Goal: Task Accomplishment & Management: Manage account settings

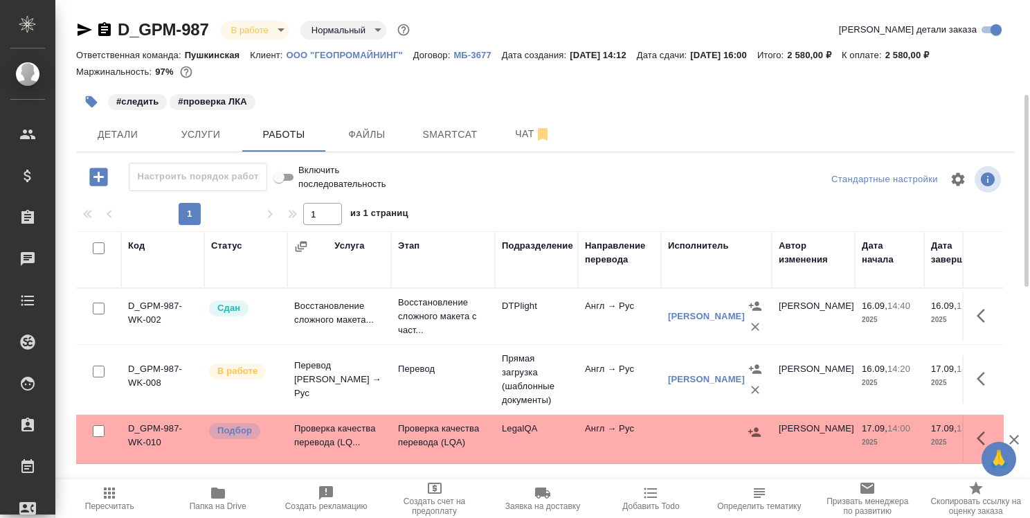
scroll to position [69, 0]
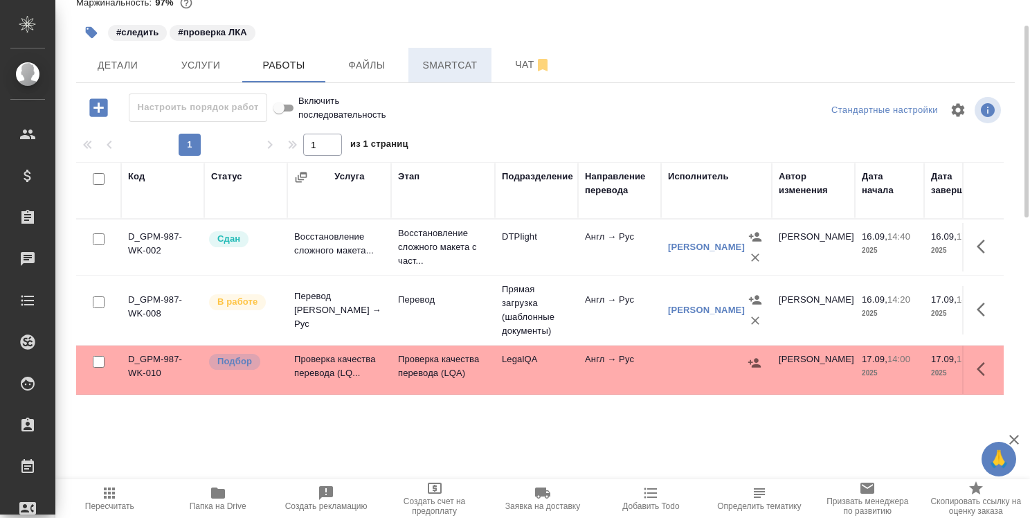
click at [467, 69] on span "Smartcat" at bounding box center [450, 65] width 66 height 17
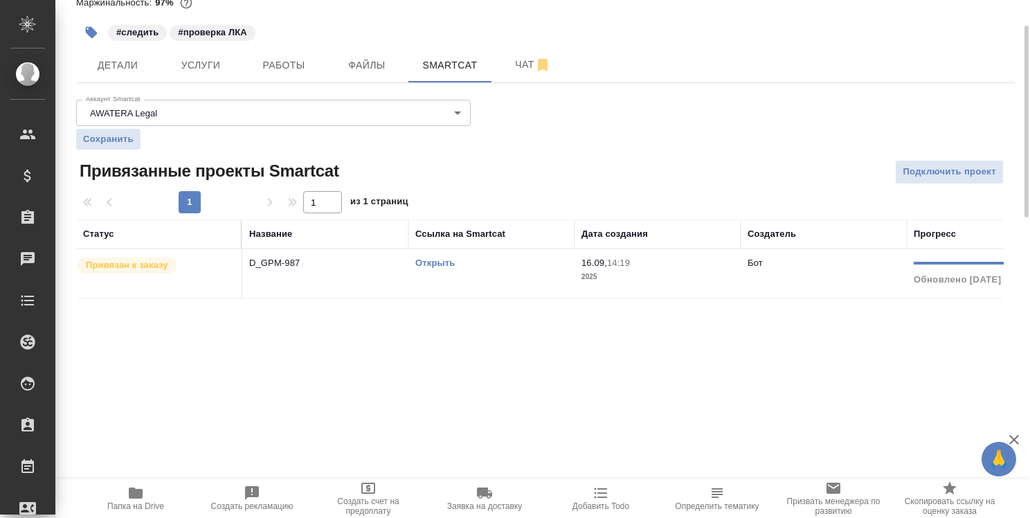
click at [443, 260] on link "Открыть" at bounding box center [434, 263] width 39 height 10
click at [129, 64] on span "Детали" at bounding box center [117, 65] width 66 height 17
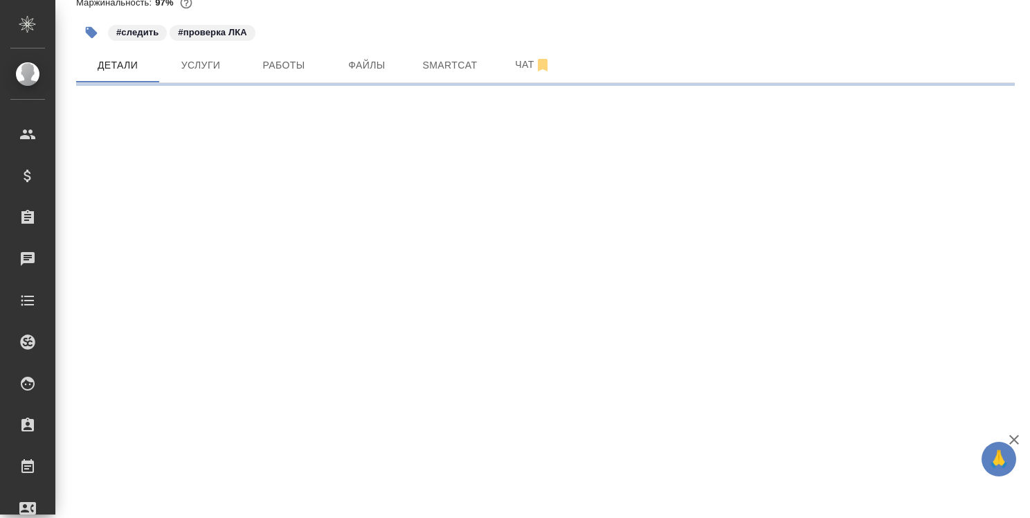
select select "RU"
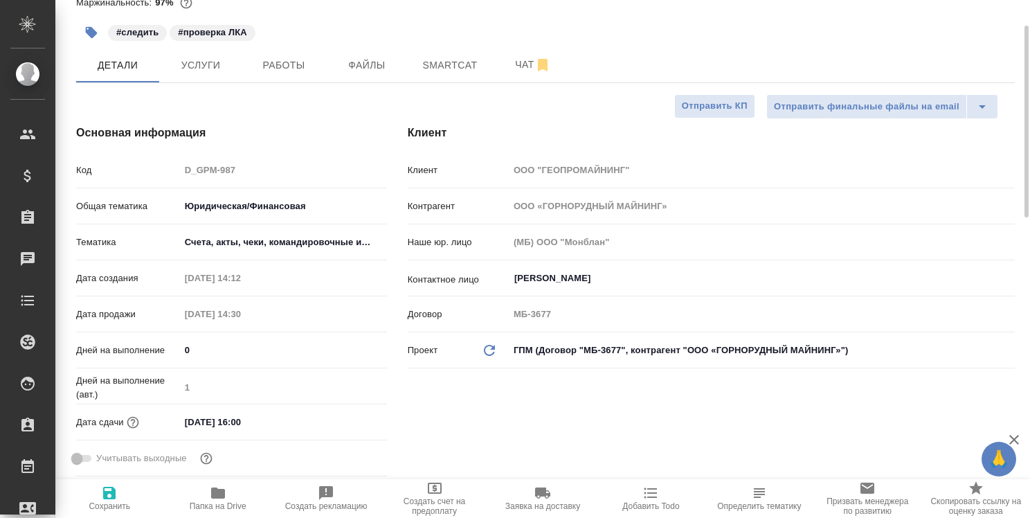
type textarea "x"
type input "Тарабановская Анастасия"
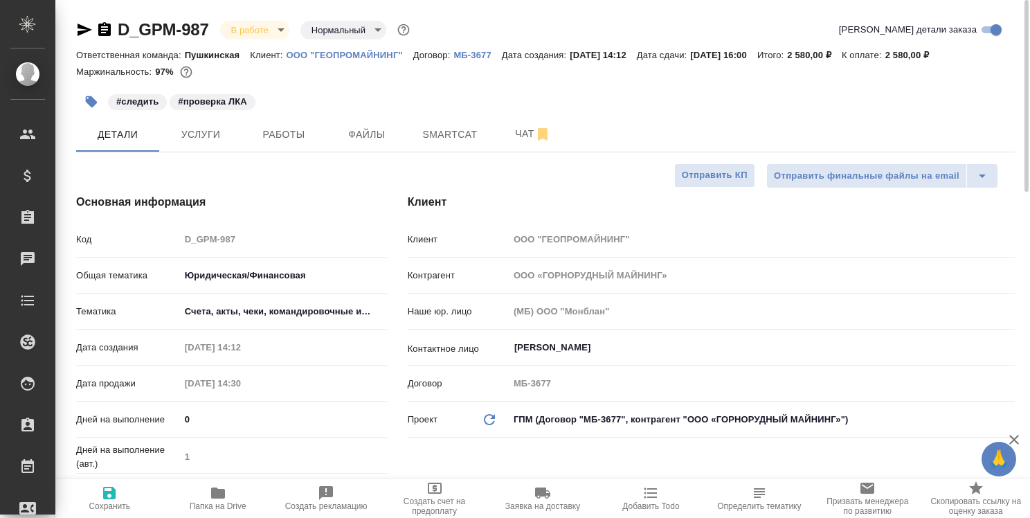
type textarea "x"
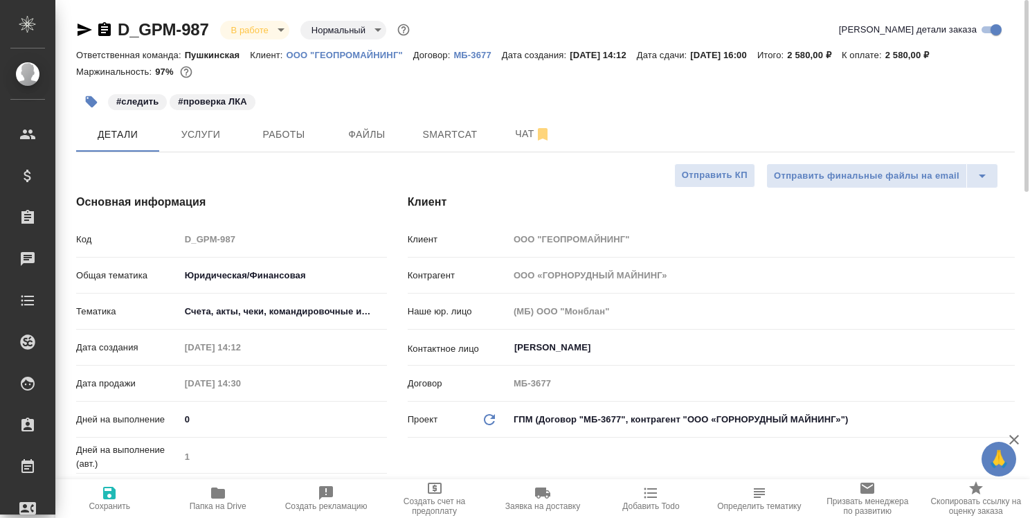
type textarea "x"
click at [277, 136] on span "Работы" at bounding box center [284, 134] width 66 height 17
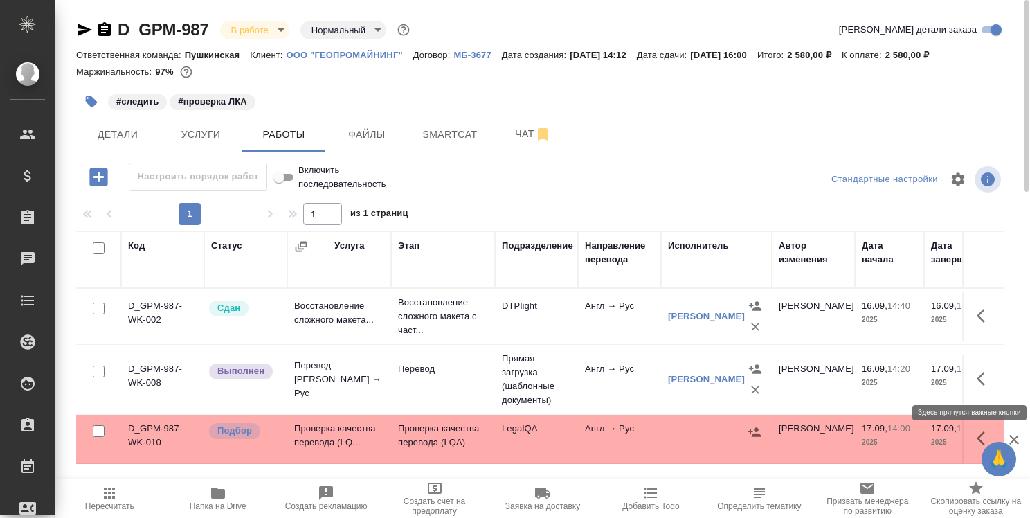
click at [980, 375] on icon "button" at bounding box center [985, 378] width 17 height 17
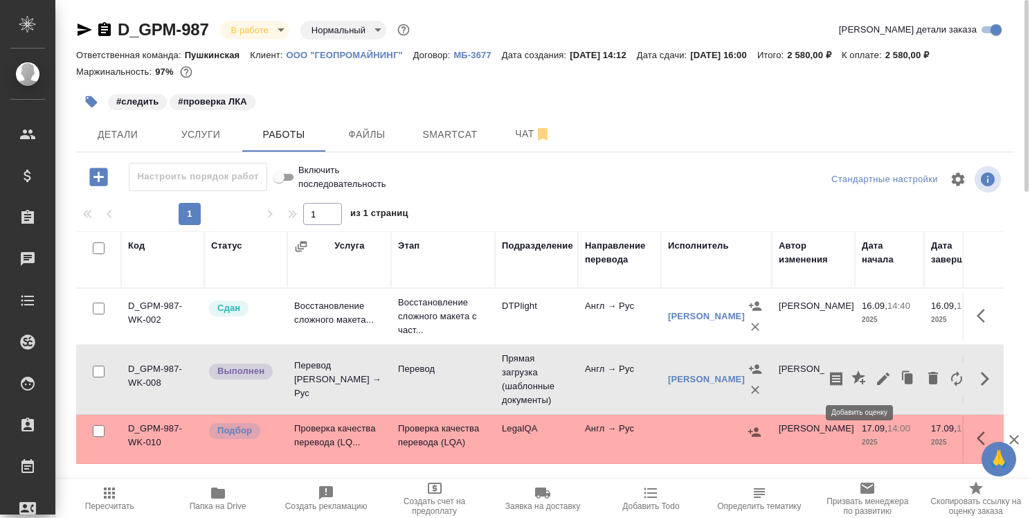
click at [862, 375] on icon "button" at bounding box center [859, 377] width 14 height 14
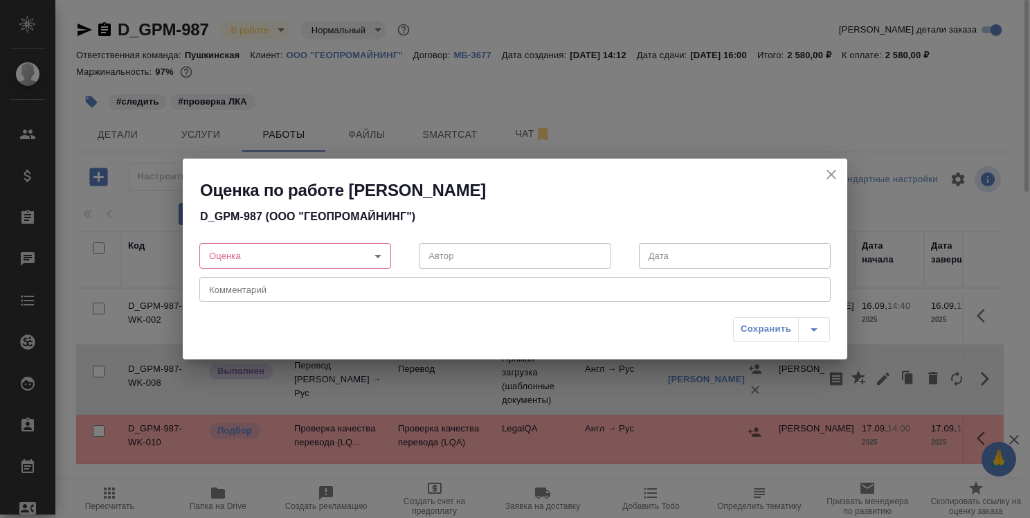
click at [376, 256] on body "🙏 .cls-1 fill:#fff; AWATERA Strelnikova Olga Клиенты Спецификации Заказы 0 Чаты…" at bounding box center [515, 259] width 1030 height 518
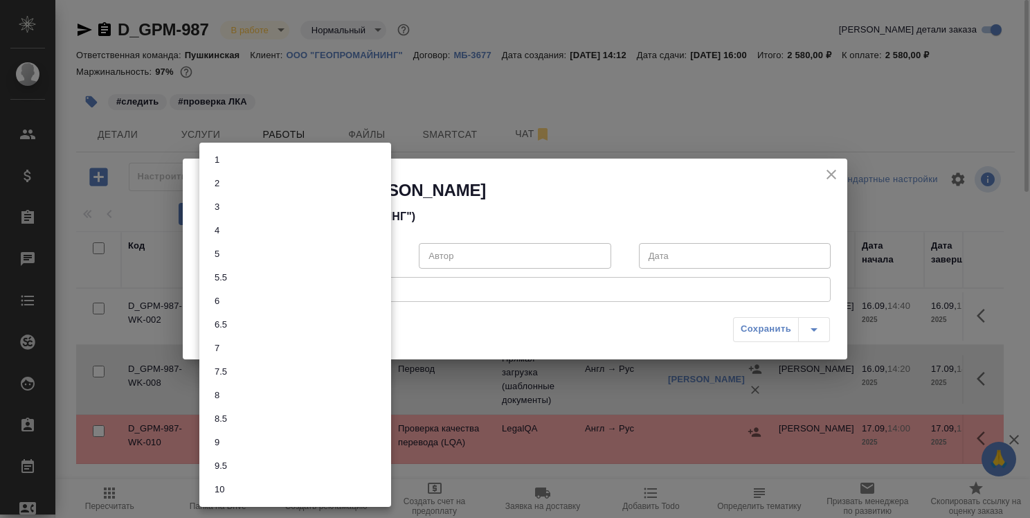
click at [332, 370] on li "7.5" at bounding box center [295, 372] width 192 height 24
type input "7.5"
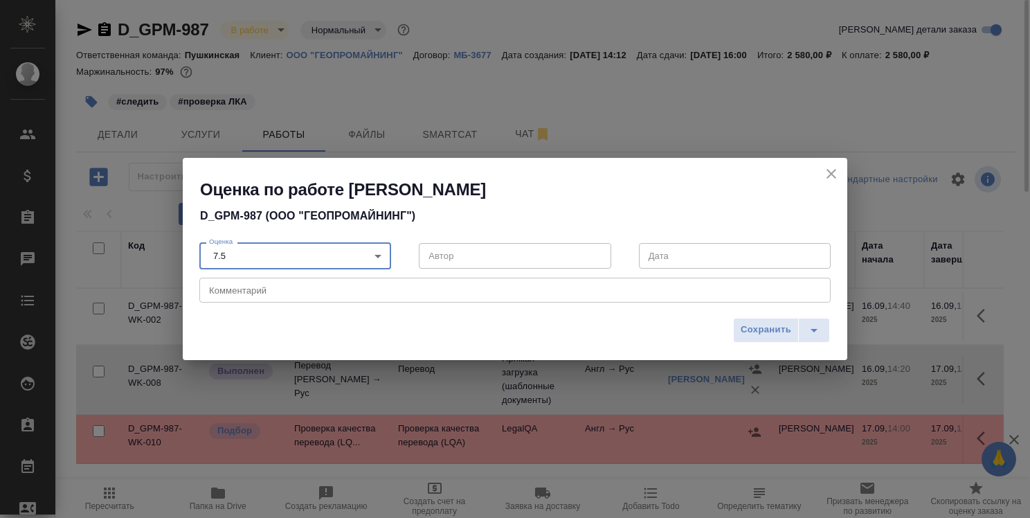
click at [386, 290] on textarea at bounding box center [515, 290] width 612 height 10
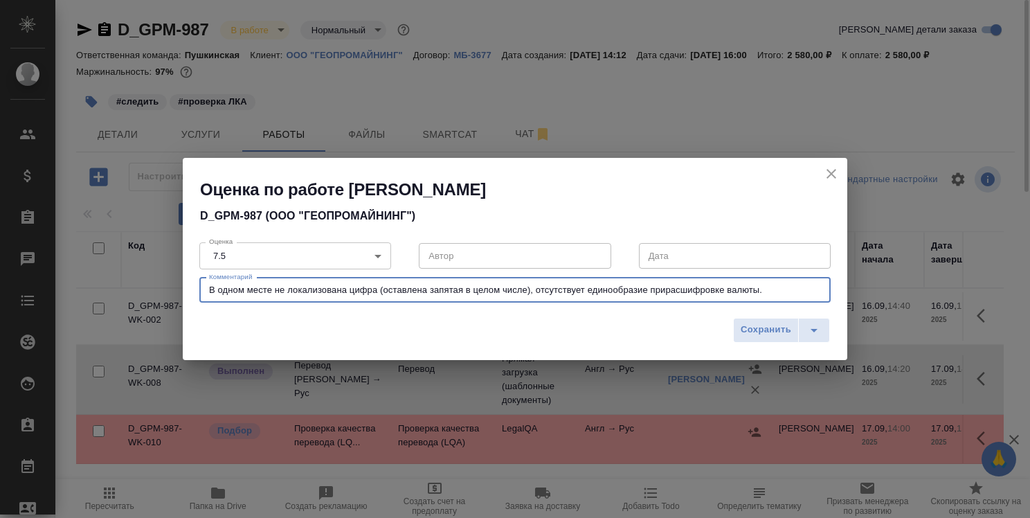
click at [665, 294] on textarea "В одном месте не локализована цифра (оставлена запятая в целом числе), отсутств…" at bounding box center [515, 290] width 612 height 10
type textarea "В одном месте не локализована цифра (оставлена запятая в целом числе), отсутств…"
click at [772, 332] on span "Сохранить" at bounding box center [766, 330] width 51 height 16
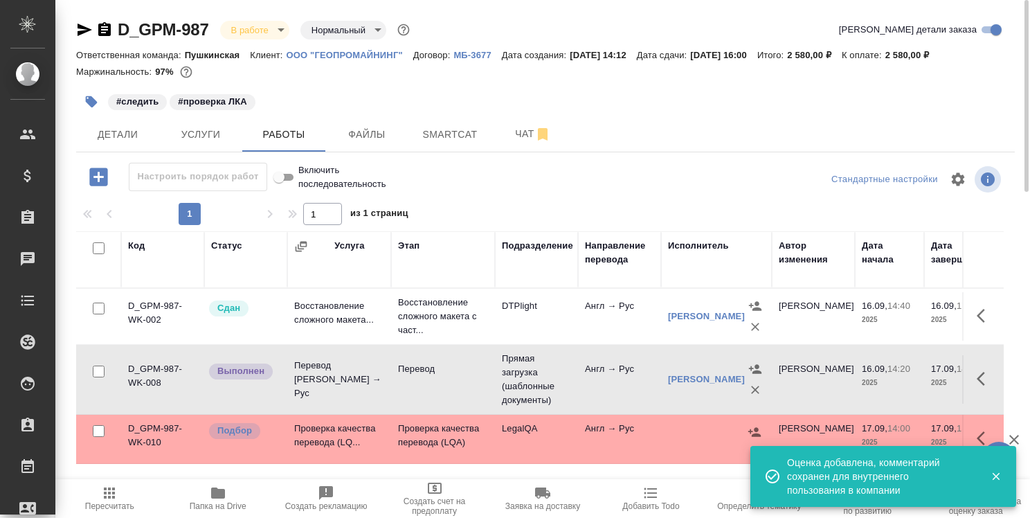
click at [999, 473] on icon "button" at bounding box center [996, 477] width 8 height 8
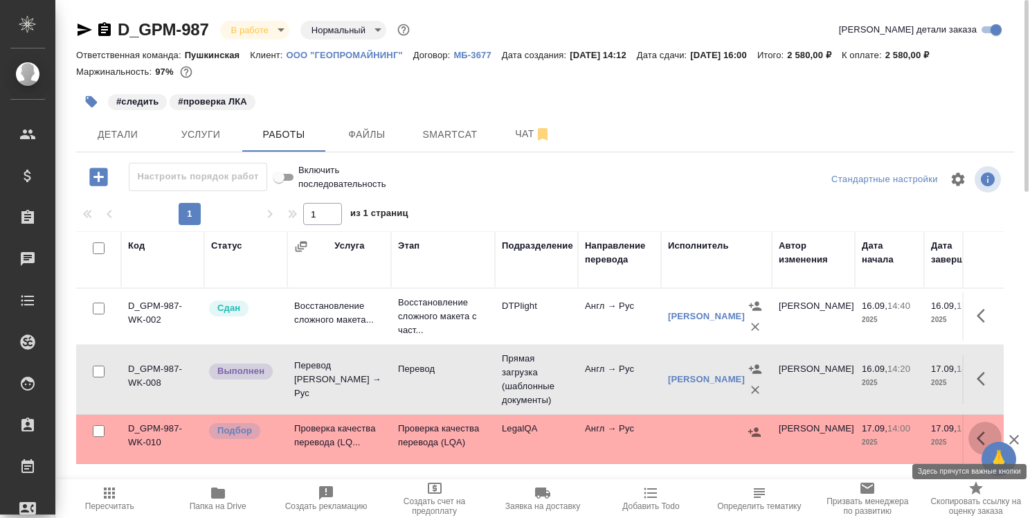
click at [983, 433] on icon "button" at bounding box center [981, 438] width 8 height 14
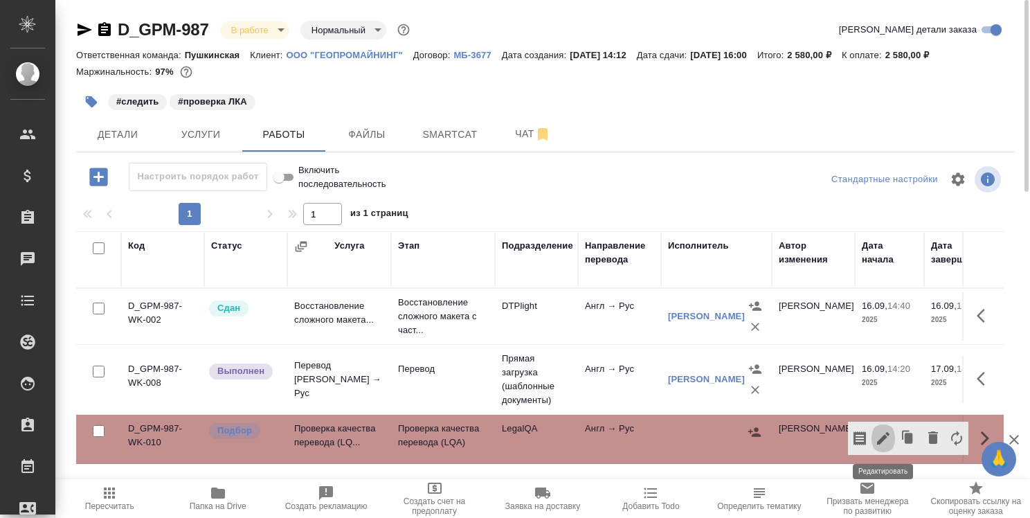
click at [886, 436] on icon "button" at bounding box center [883, 438] width 12 height 12
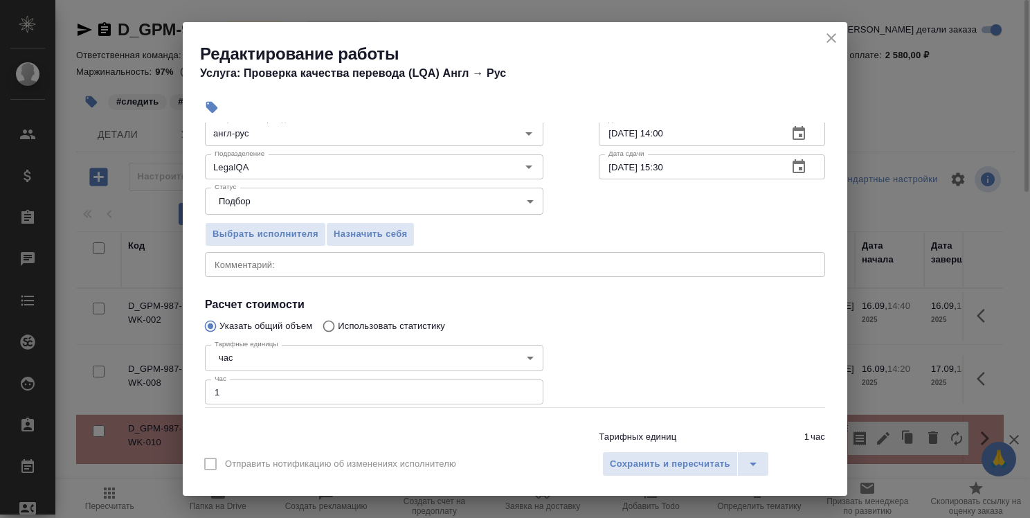
scroll to position [134, 0]
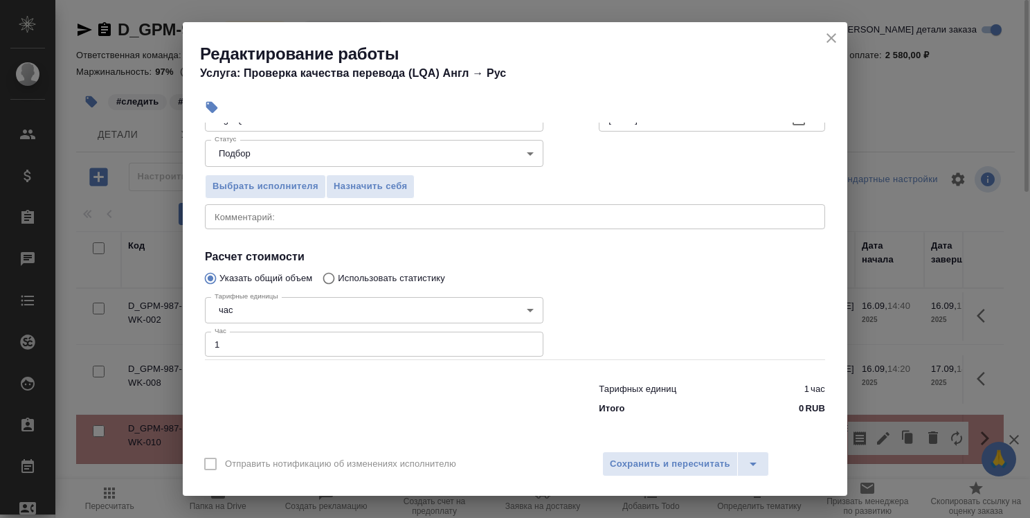
click at [286, 348] on input "1" at bounding box center [374, 344] width 339 height 25
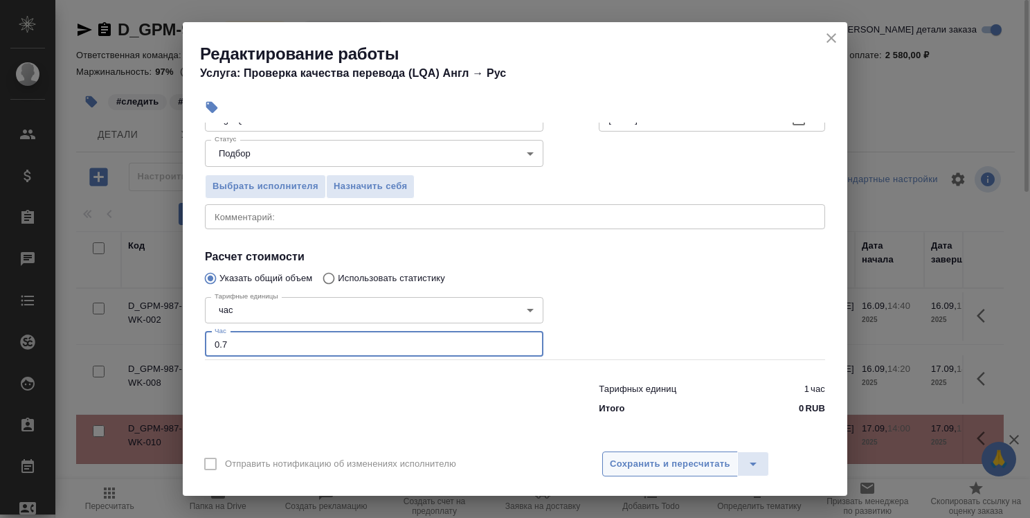
type input "0.7"
click at [643, 461] on span "Сохранить и пересчитать" at bounding box center [670, 464] width 120 height 16
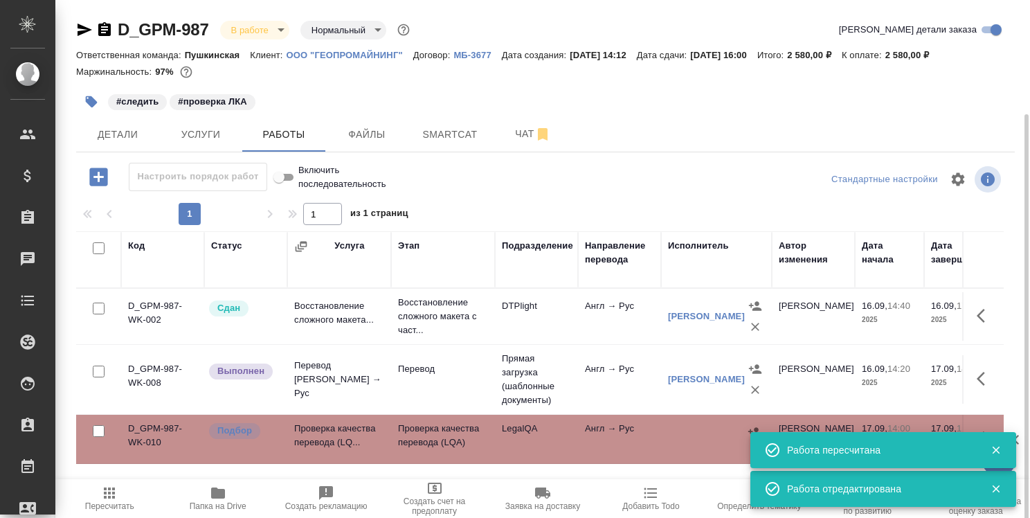
scroll to position [60, 0]
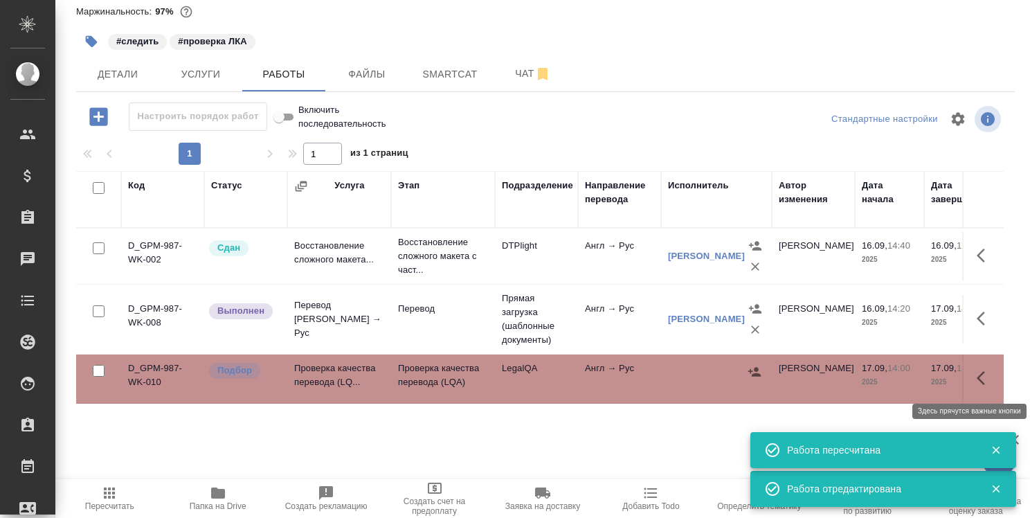
click at [978, 364] on button "button" at bounding box center [985, 377] width 33 height 33
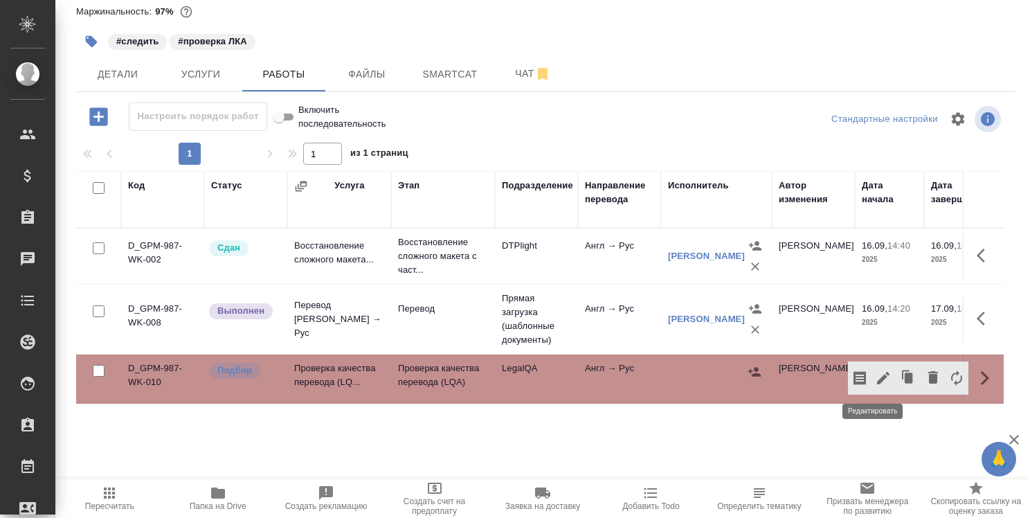
click at [877, 374] on icon "button" at bounding box center [883, 378] width 12 height 12
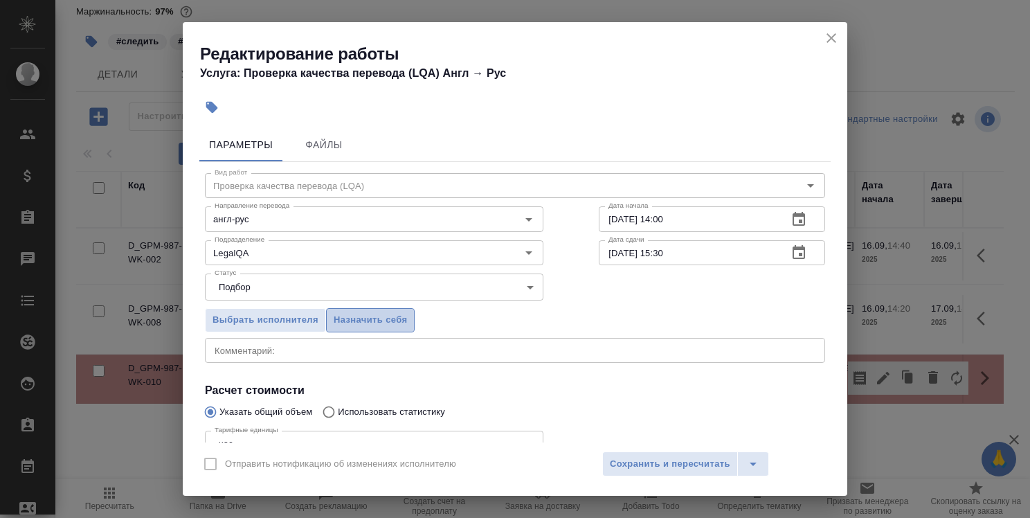
click at [411, 325] on button "Назначить себя" at bounding box center [370, 320] width 89 height 24
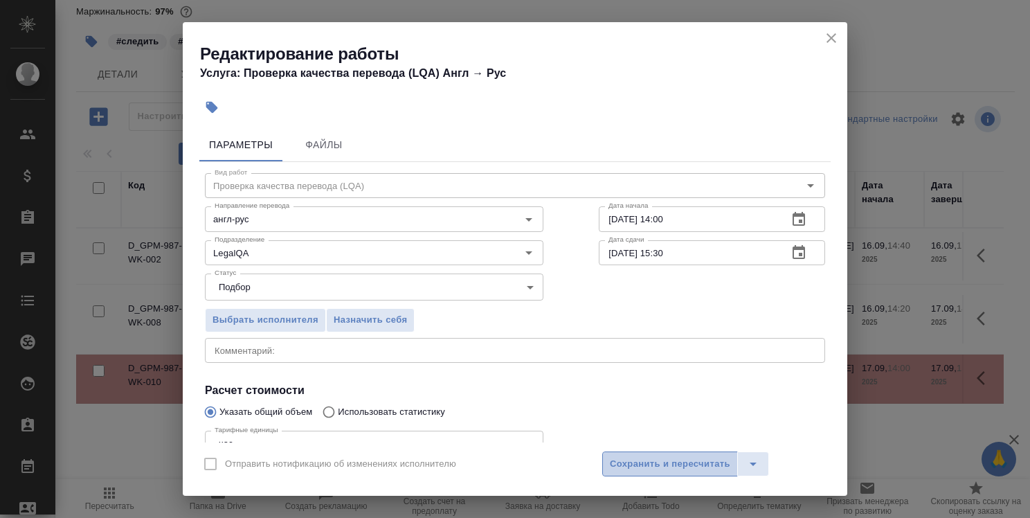
click at [684, 465] on span "Сохранить и пересчитать" at bounding box center [670, 464] width 120 height 16
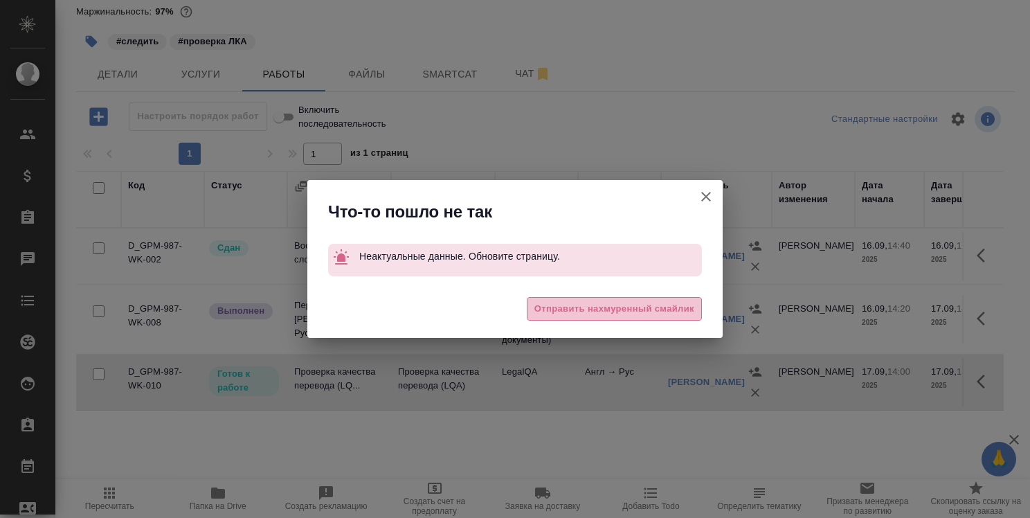
click at [681, 307] on span "Отправить нахмуренный смайлик" at bounding box center [615, 309] width 160 height 16
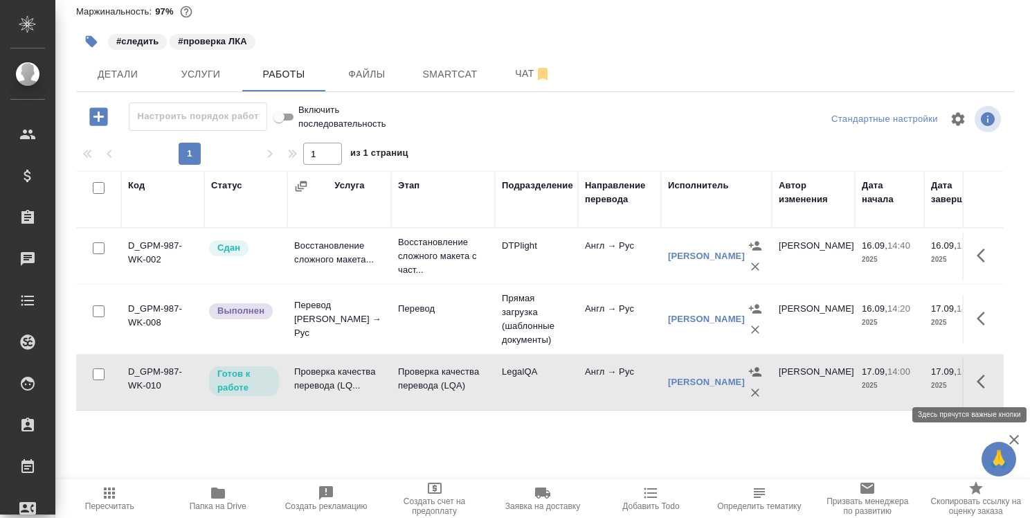
click at [978, 377] on icon "button" at bounding box center [985, 381] width 17 height 17
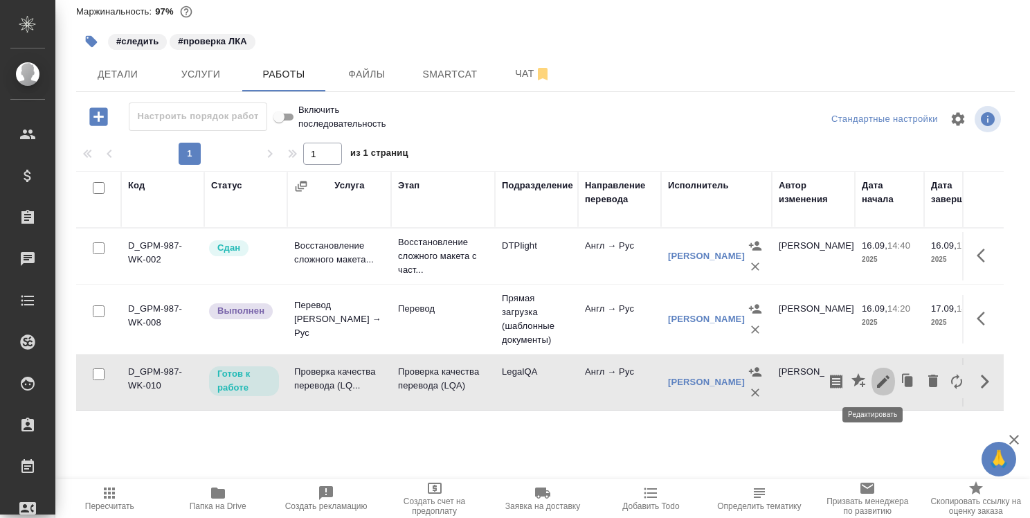
click at [875, 375] on icon "button" at bounding box center [883, 381] width 17 height 17
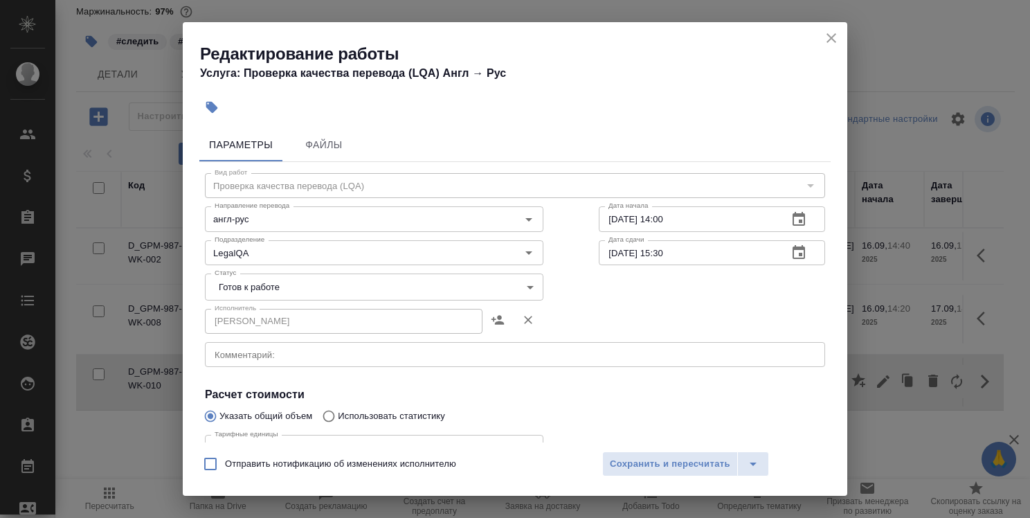
click at [465, 283] on body "🙏 .cls-1 fill:#fff; AWATERA Strelnikova Olga Клиенты Спецификации Заказы 0 Чаты…" at bounding box center [515, 259] width 1030 height 518
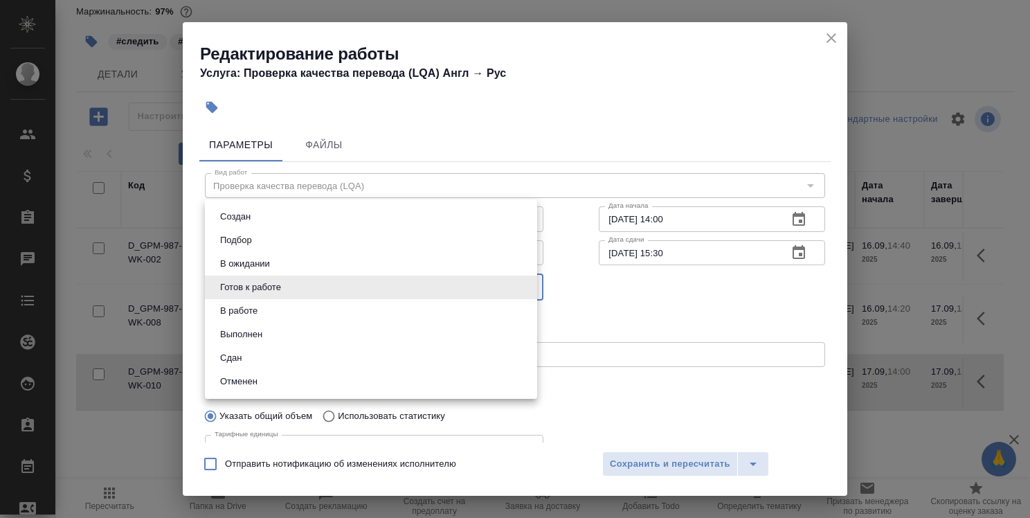
click at [422, 358] on li "Сдан" at bounding box center [371, 358] width 332 height 24
type input "closed"
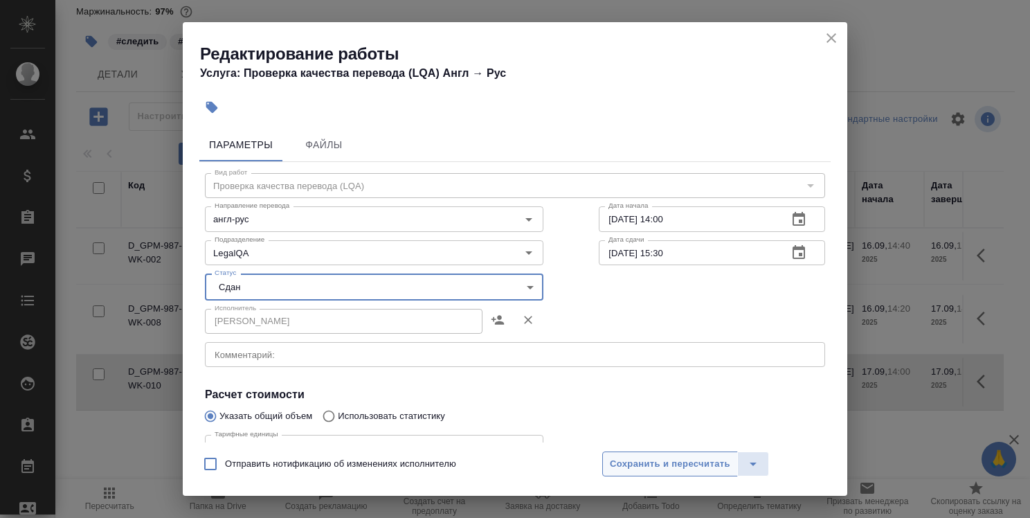
click at [656, 465] on span "Сохранить и пересчитать" at bounding box center [670, 464] width 120 height 16
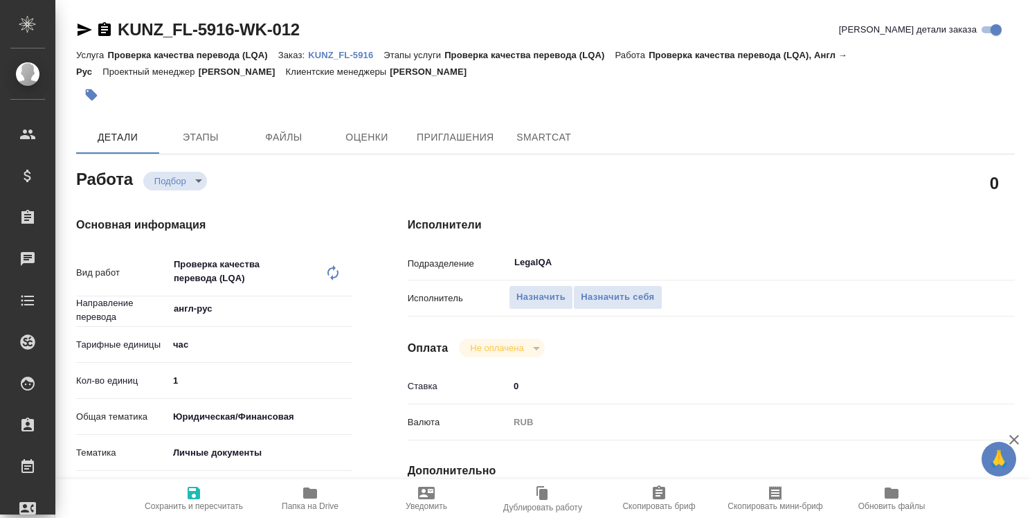
type textarea "x"
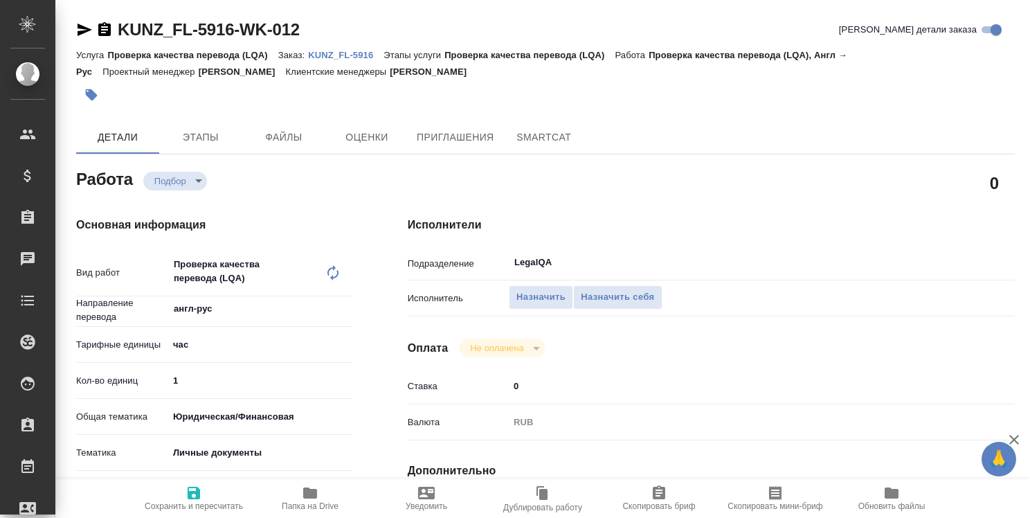
type textarea "x"
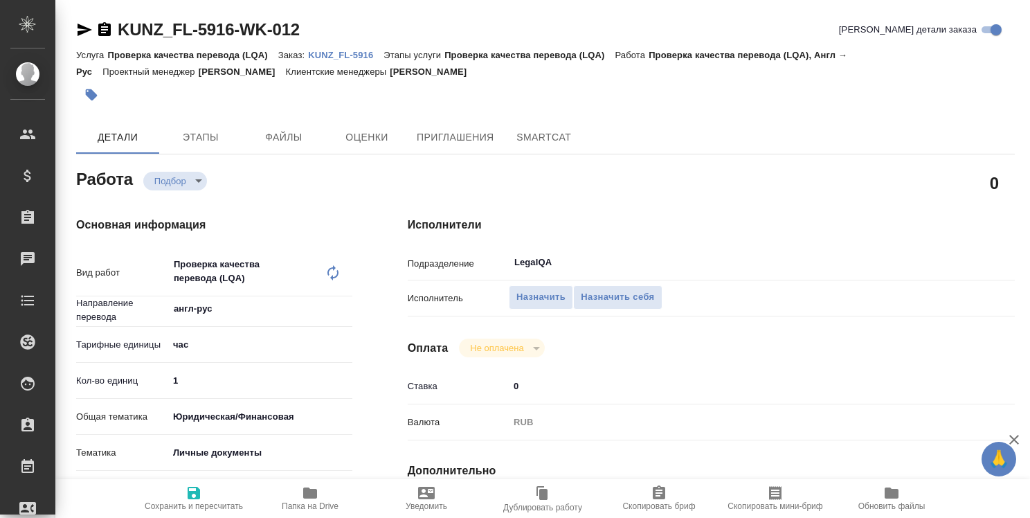
type textarea "x"
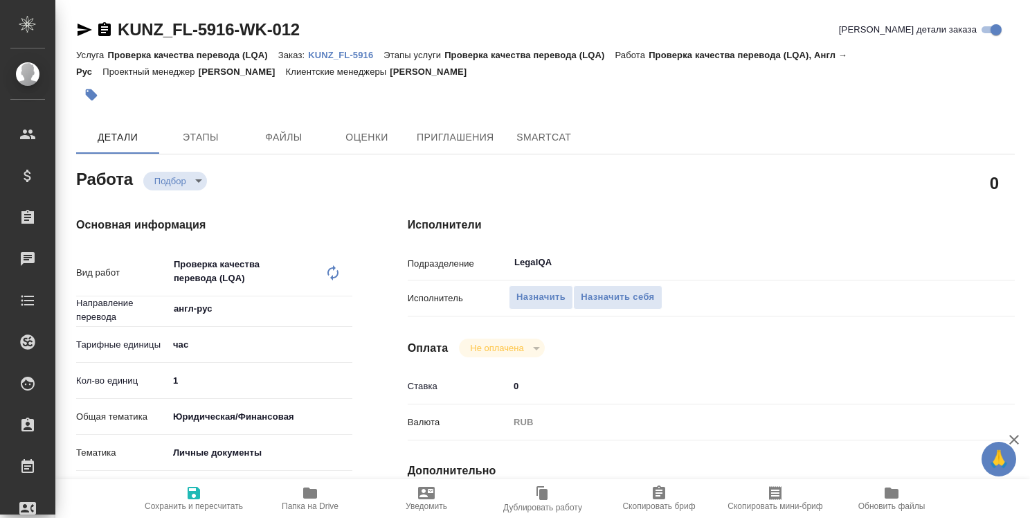
type textarea "x"
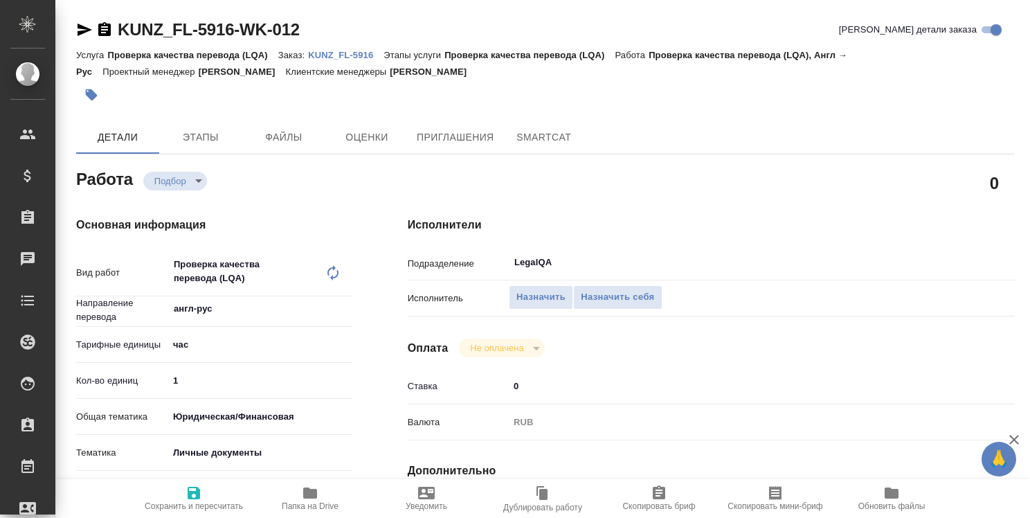
type textarea "x"
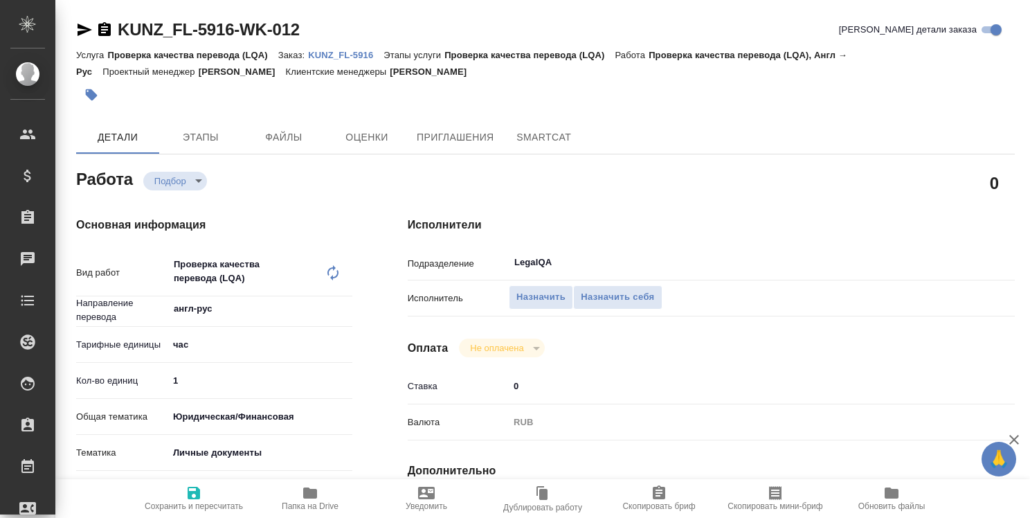
type textarea "x"
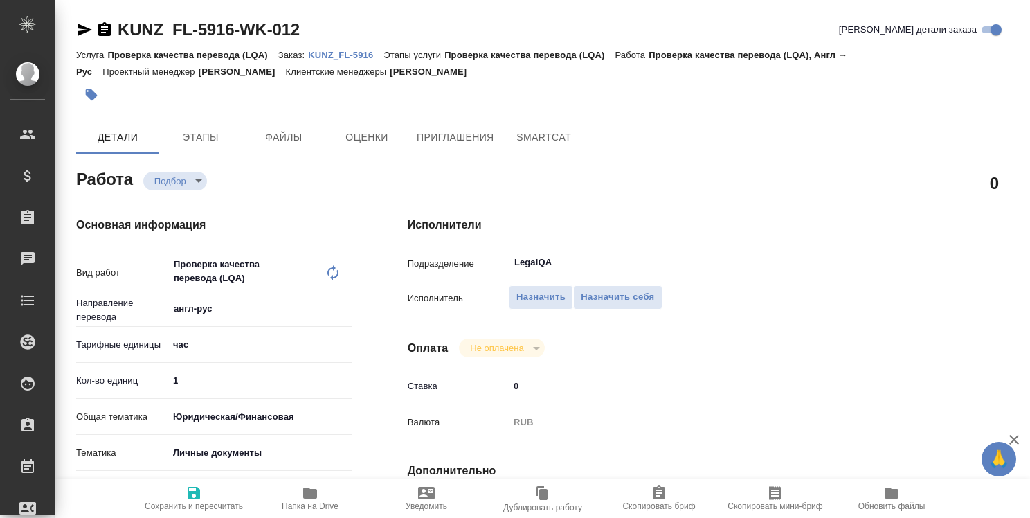
type textarea "x"
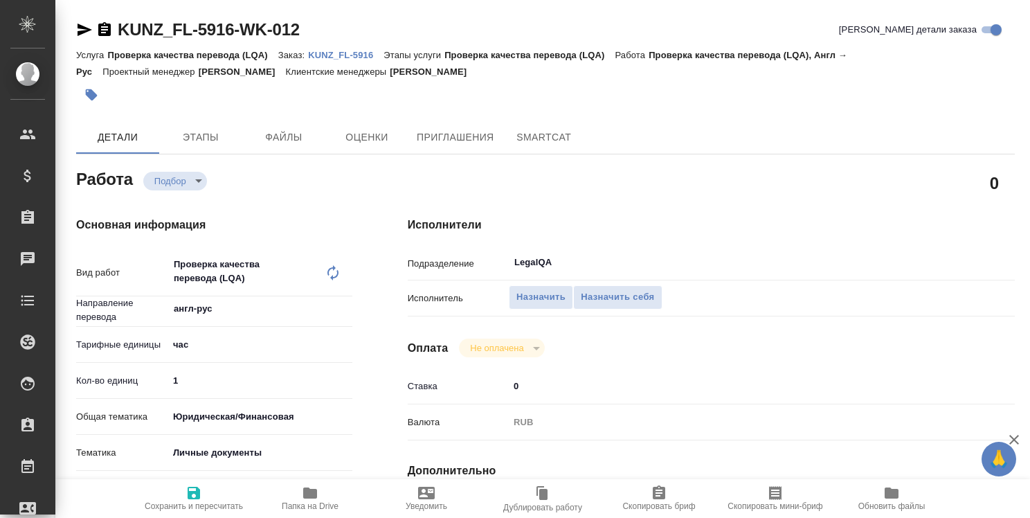
click at [340, 53] on p "KUNZ_FL-5916" at bounding box center [345, 55] width 75 height 10
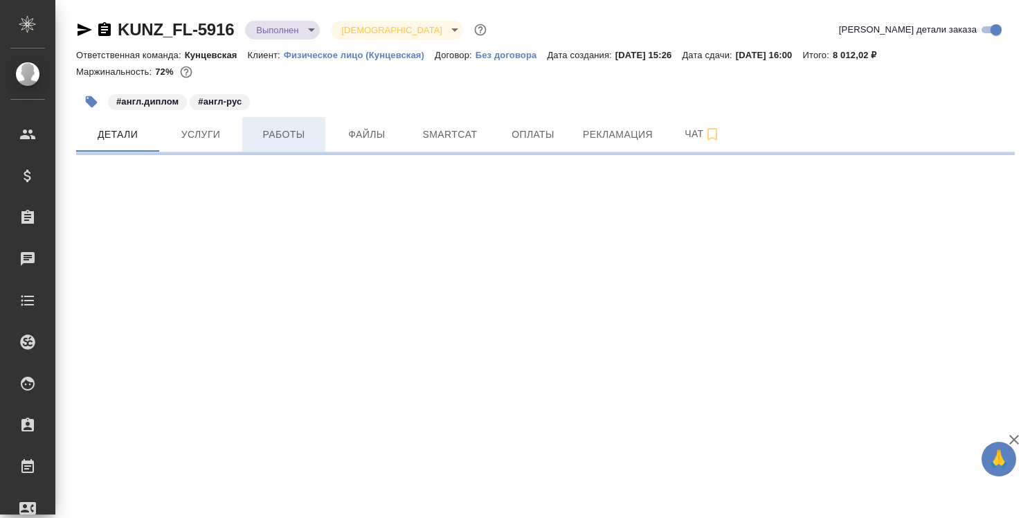
click at [274, 133] on span "Работы" at bounding box center [284, 134] width 66 height 17
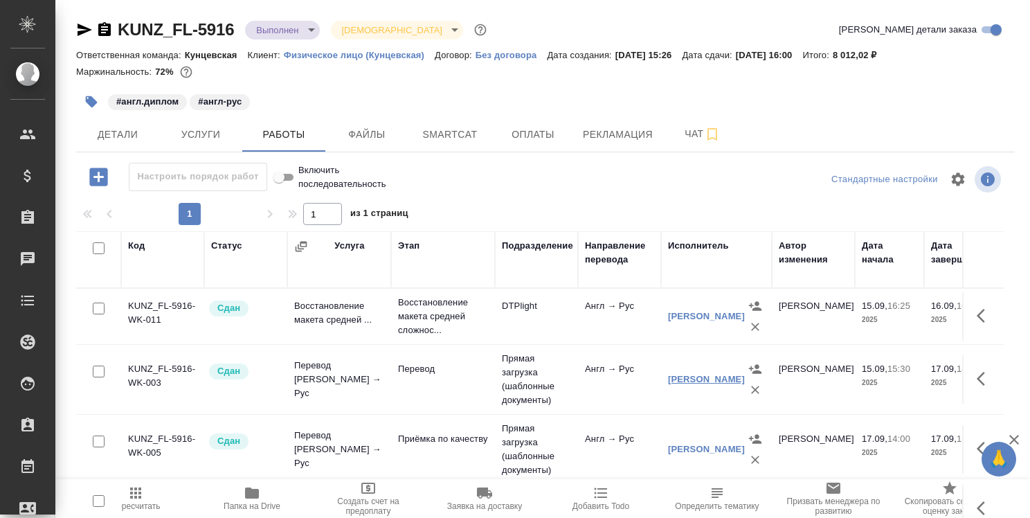
click at [710, 378] on link "Шувалова Анна" at bounding box center [706, 379] width 77 height 10
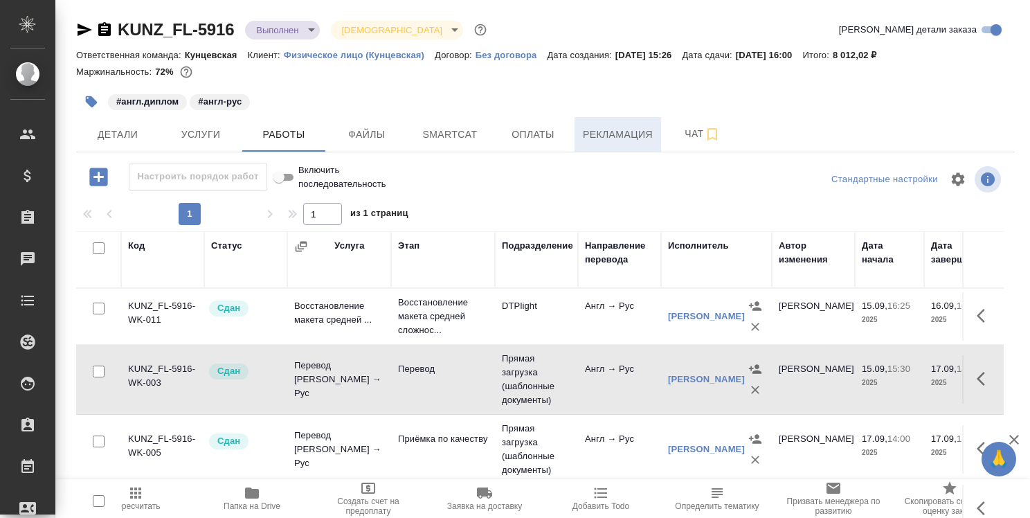
click at [618, 140] on span "Рекламация" at bounding box center [618, 134] width 70 height 17
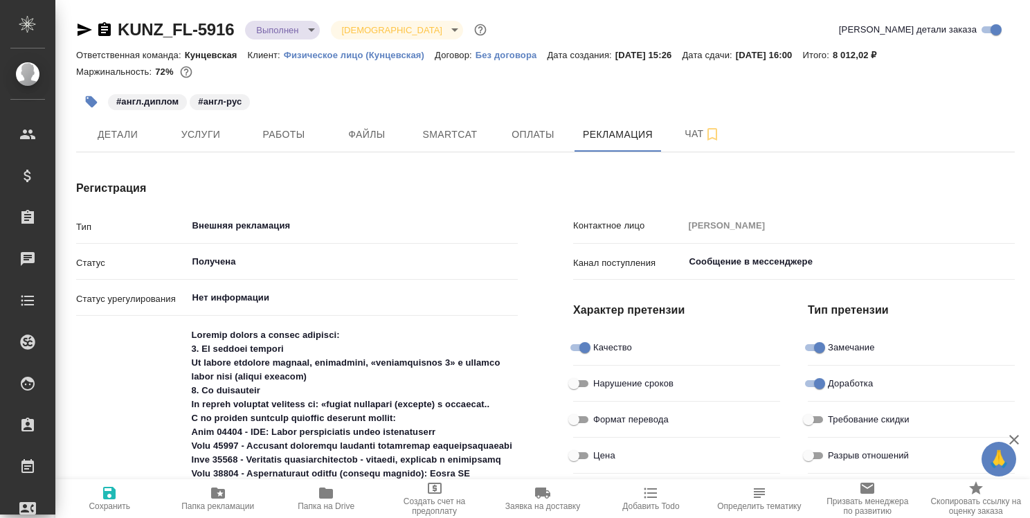
type textarea "x"
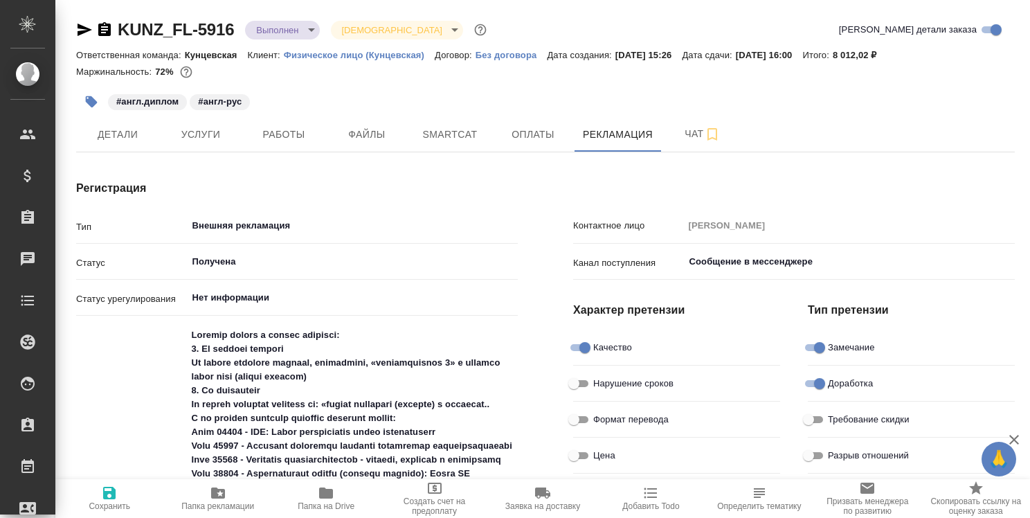
type textarea "x"
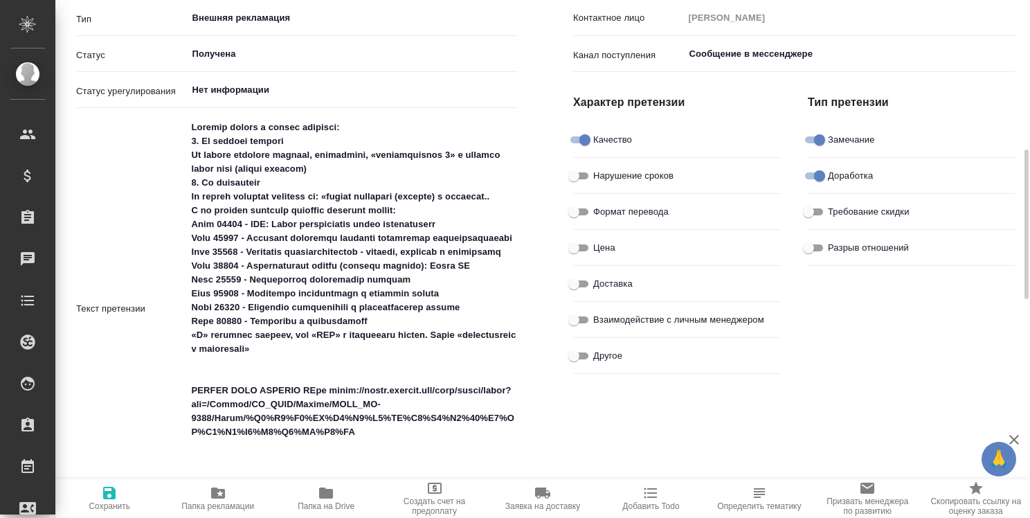
scroll to position [277, 0]
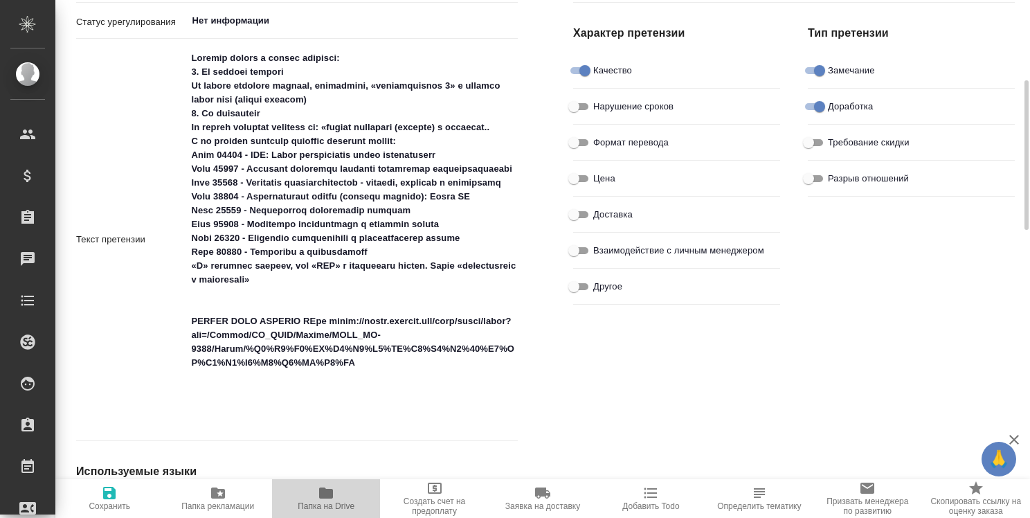
click at [323, 494] on icon "button" at bounding box center [326, 493] width 14 height 11
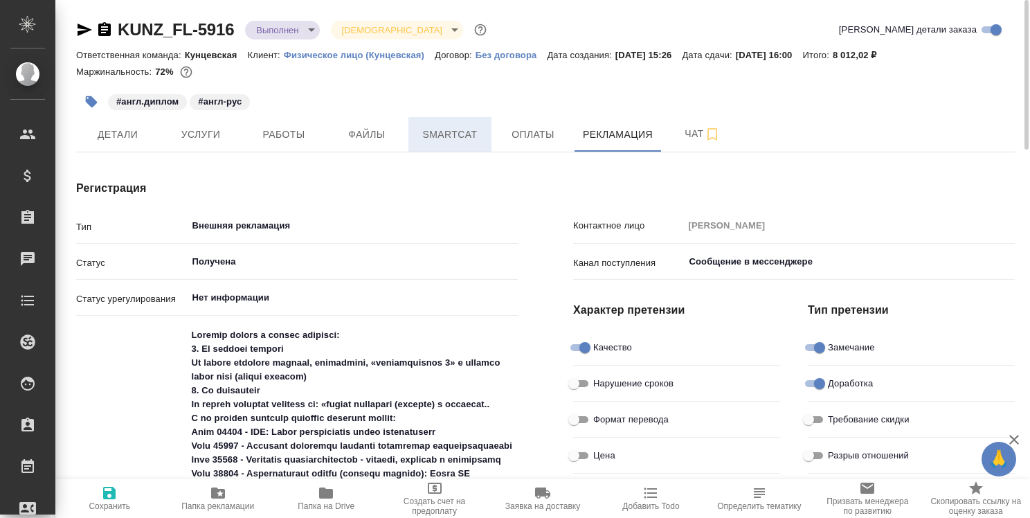
click at [468, 128] on span "Smartcat" at bounding box center [450, 134] width 66 height 17
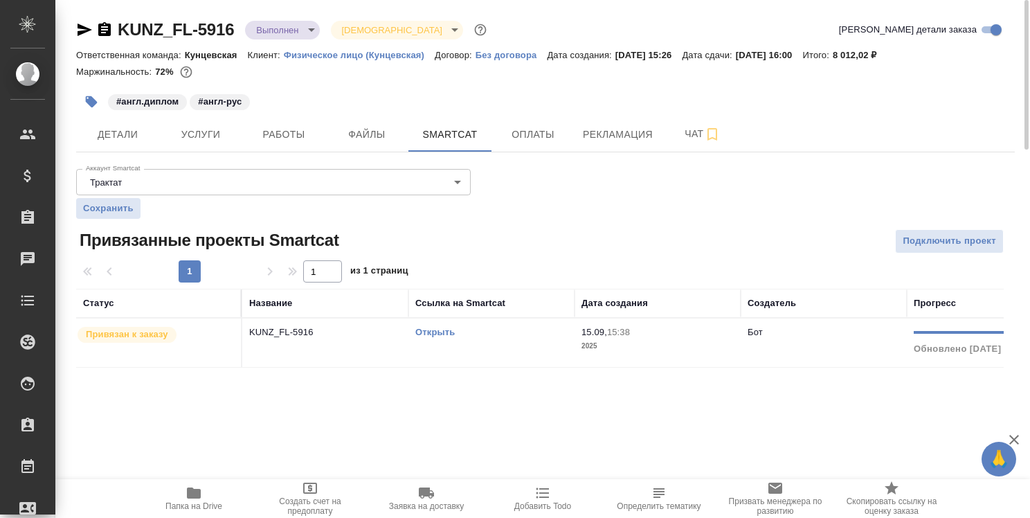
click at [445, 334] on link "Открыть" at bounding box center [434, 332] width 39 height 10
click at [605, 139] on span "Рекламация" at bounding box center [618, 134] width 70 height 17
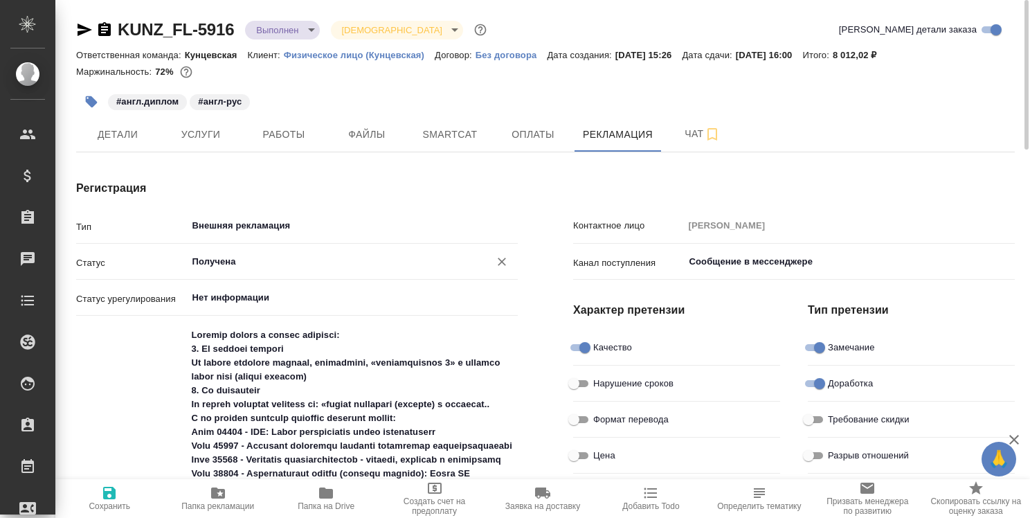
type textarea "x"
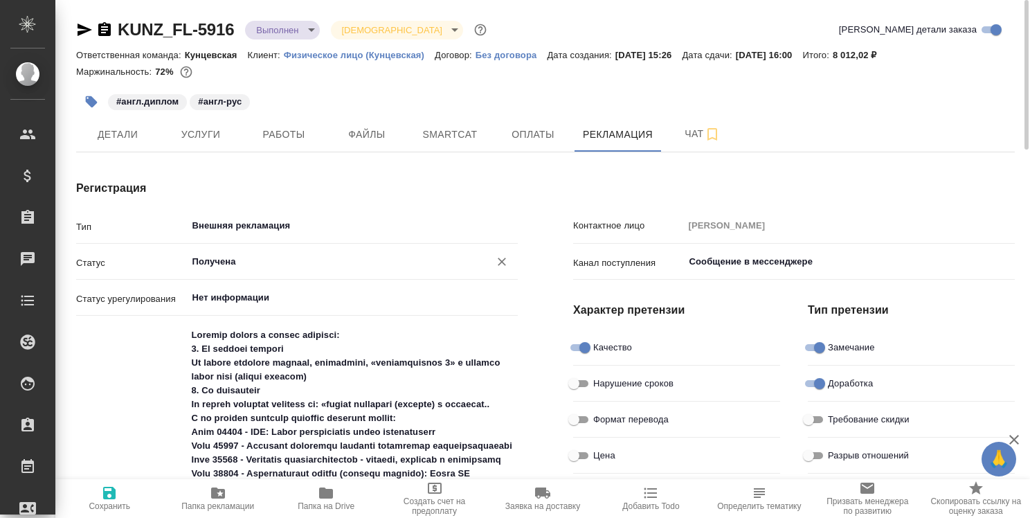
type textarea "x"
click at [369, 266] on input "Получена" at bounding box center [329, 261] width 277 height 17
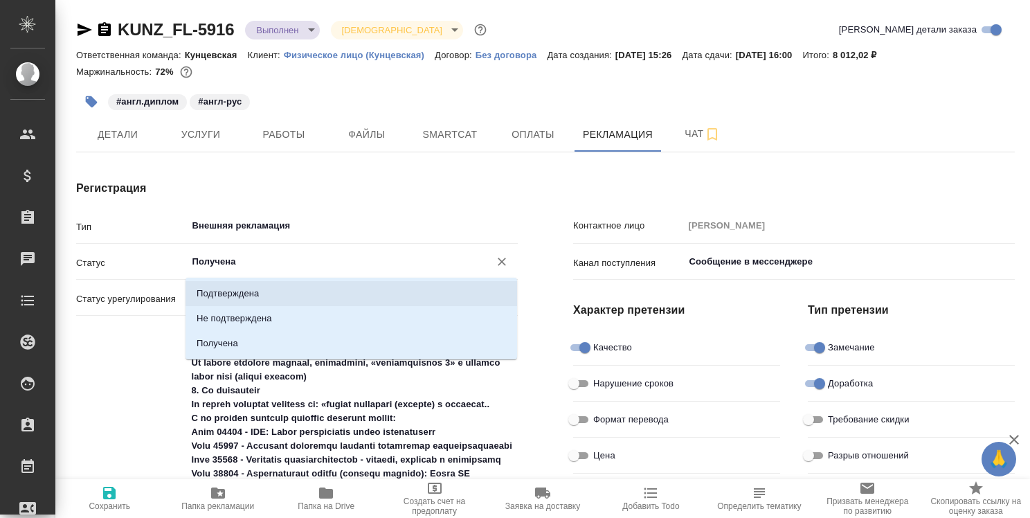
click at [334, 291] on li "Подтверждена" at bounding box center [352, 293] width 332 height 25
type input "Подтверждена"
type textarea "x"
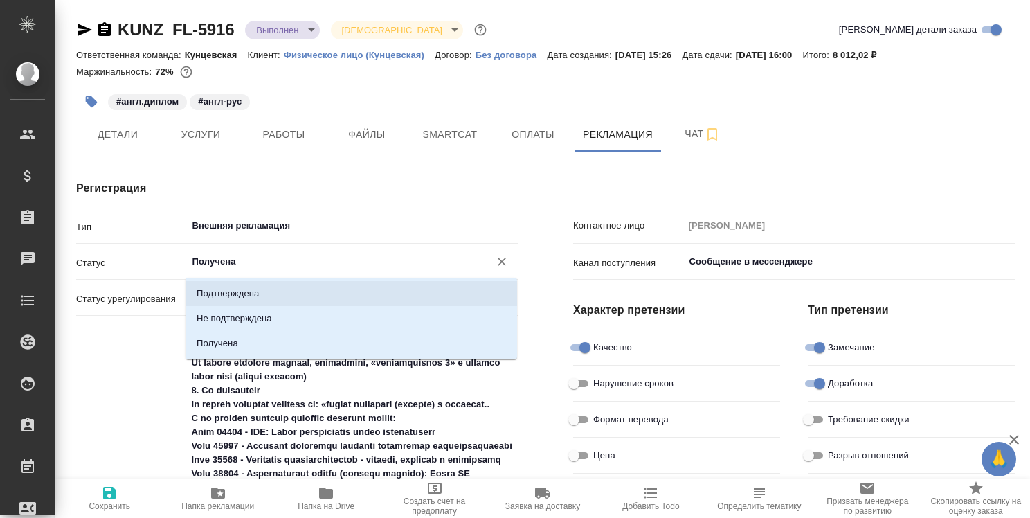
type textarea "x"
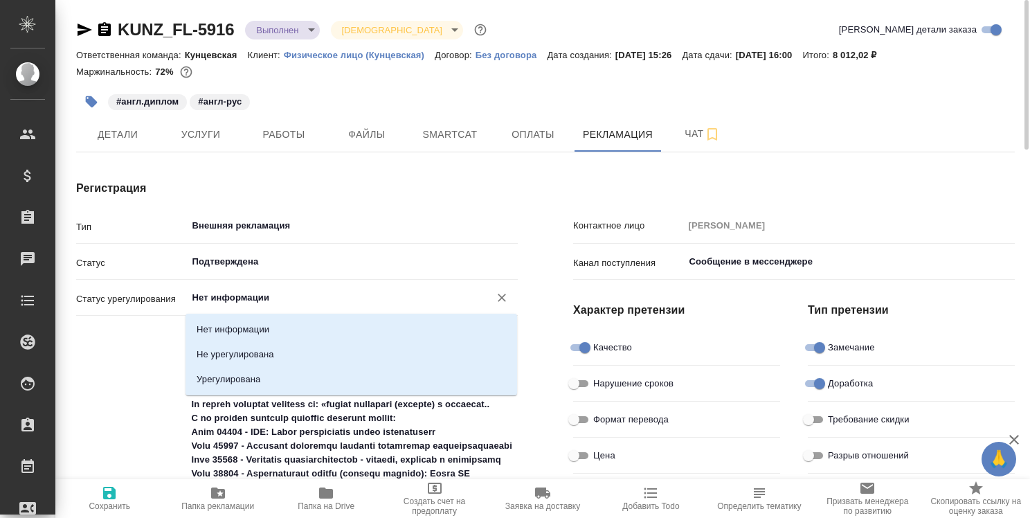
click at [328, 298] on input "Нет информации" at bounding box center [329, 297] width 277 height 17
click at [309, 374] on li "Урегулирована" at bounding box center [352, 379] width 332 height 25
type input "Урегулирована"
type textarea "x"
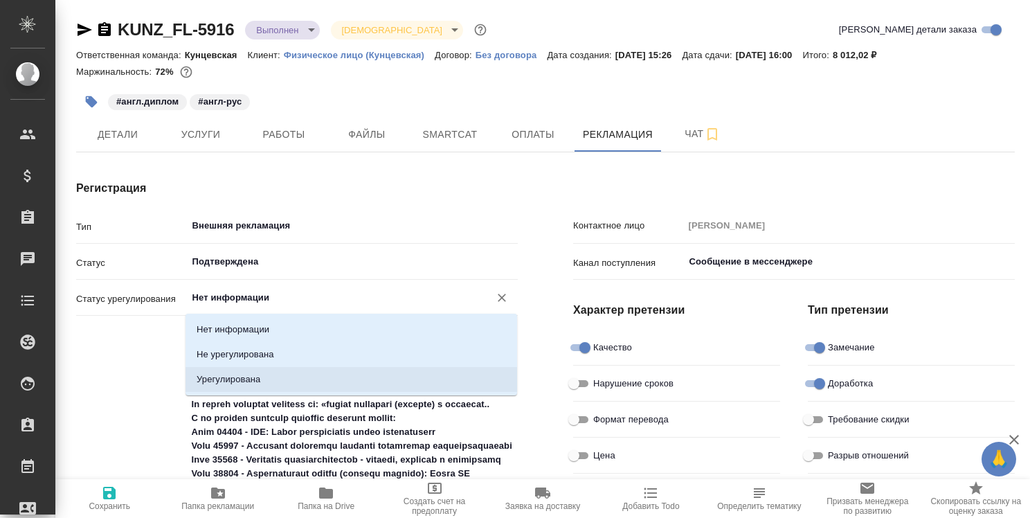
type textarea "x"
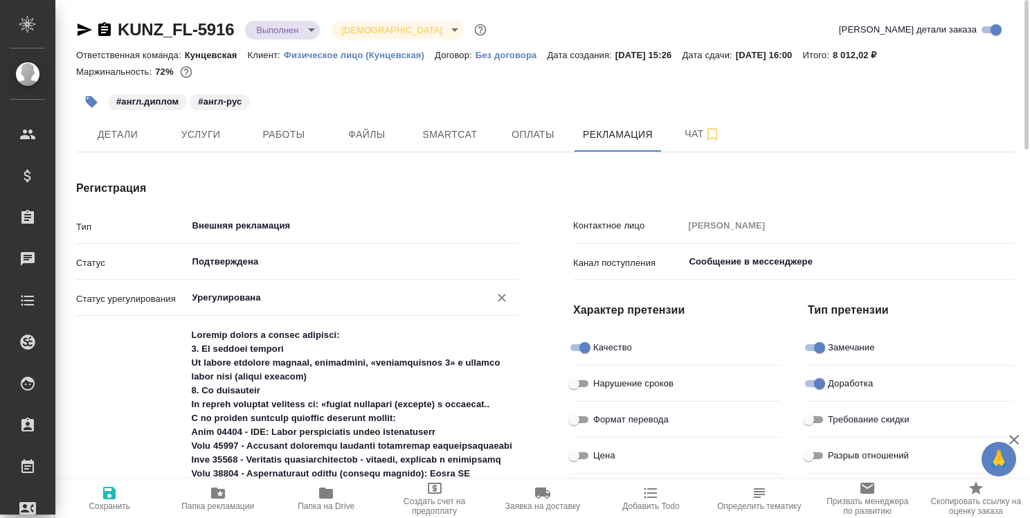
click at [103, 497] on icon "button" at bounding box center [109, 493] width 12 height 12
type textarea "x"
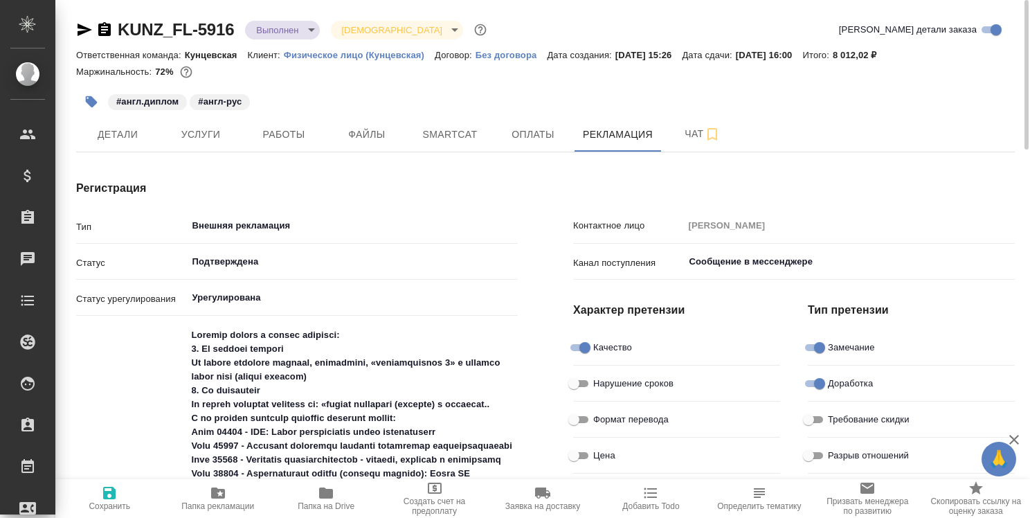
type textarea "x"
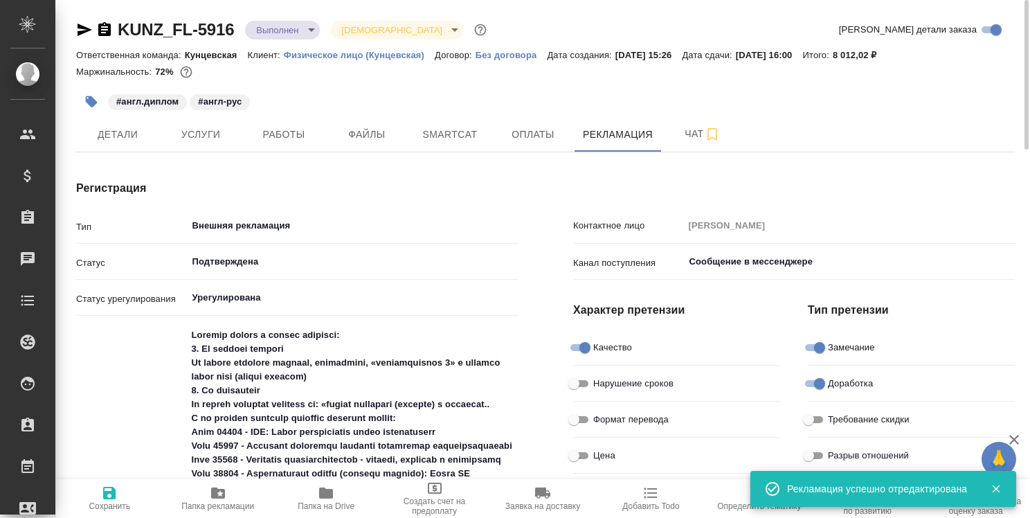
type textarea "x"
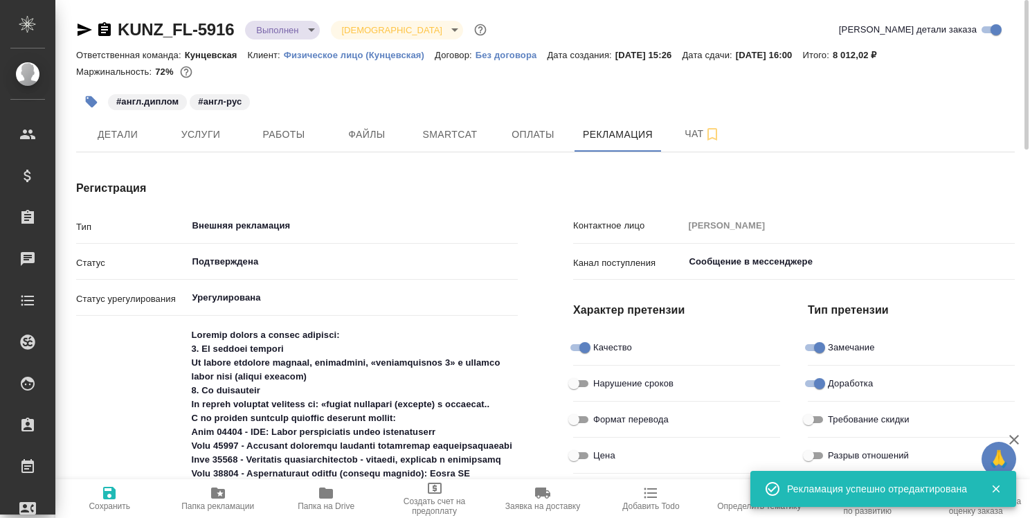
type textarea "x"
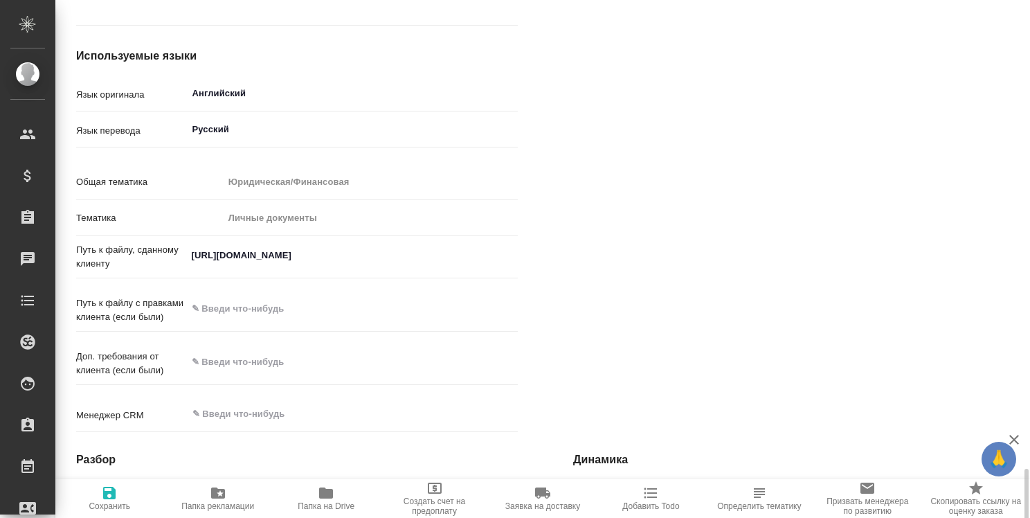
scroll to position [900, 0]
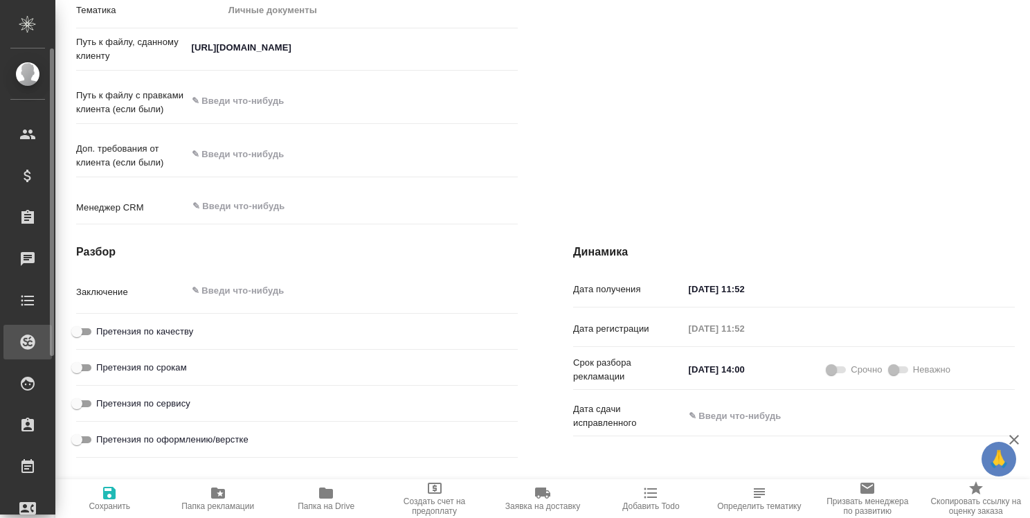
type textarea "x"
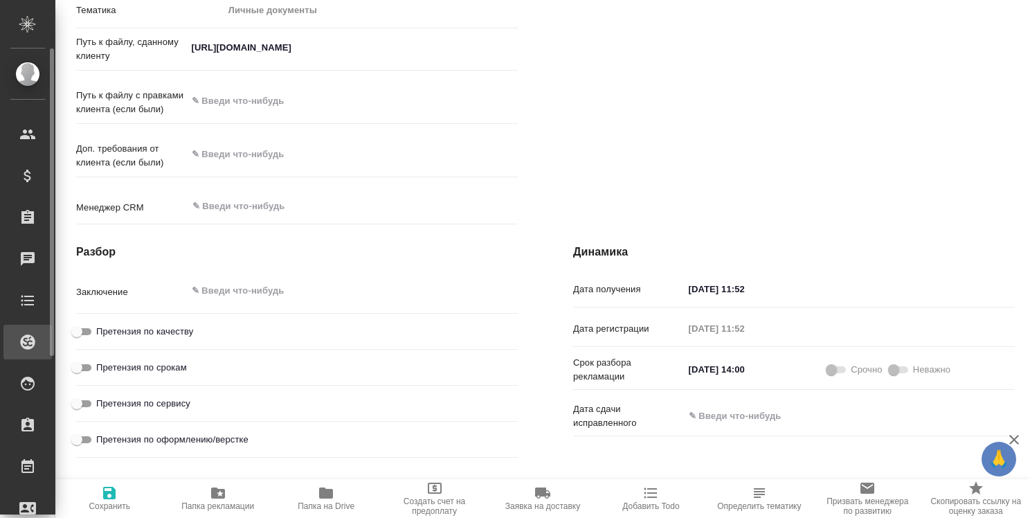
type textarea "x"
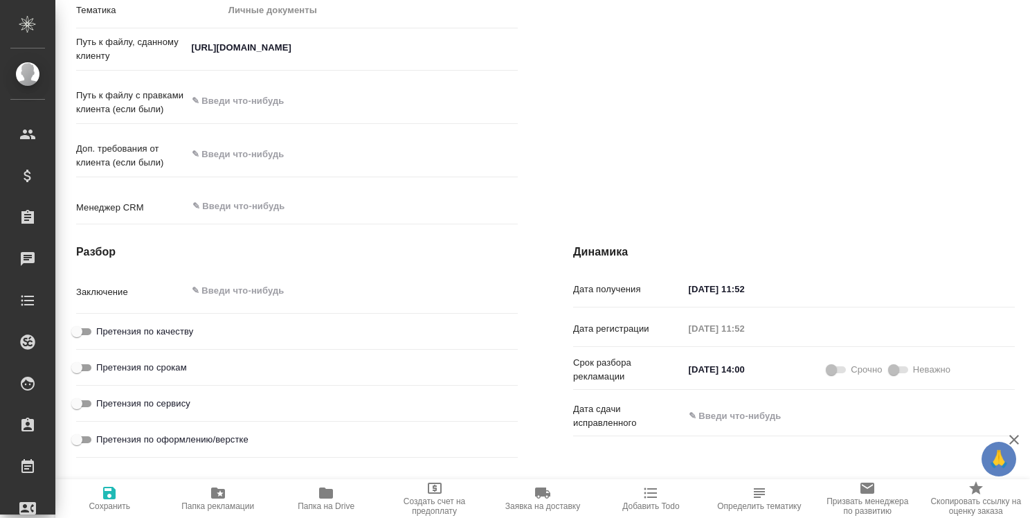
type textarea "x"
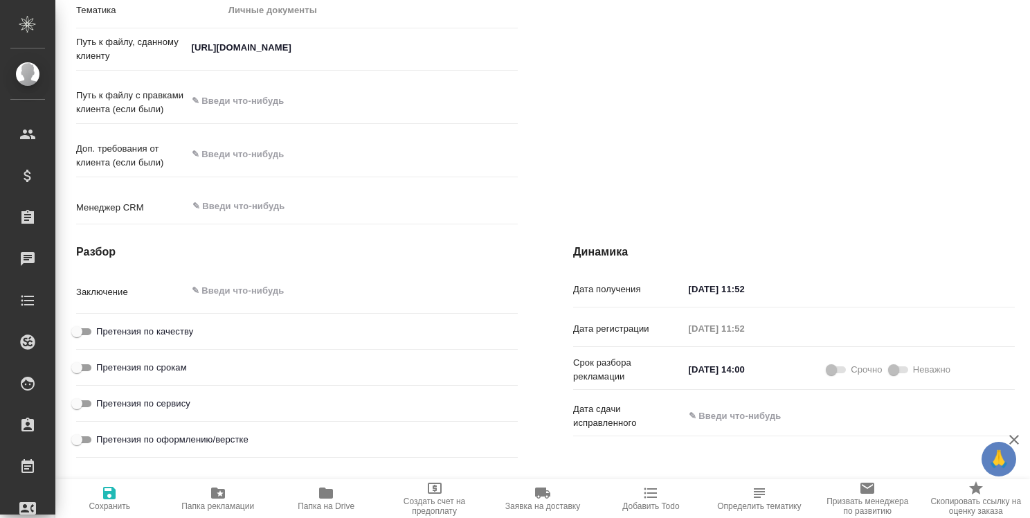
type textarea "x"
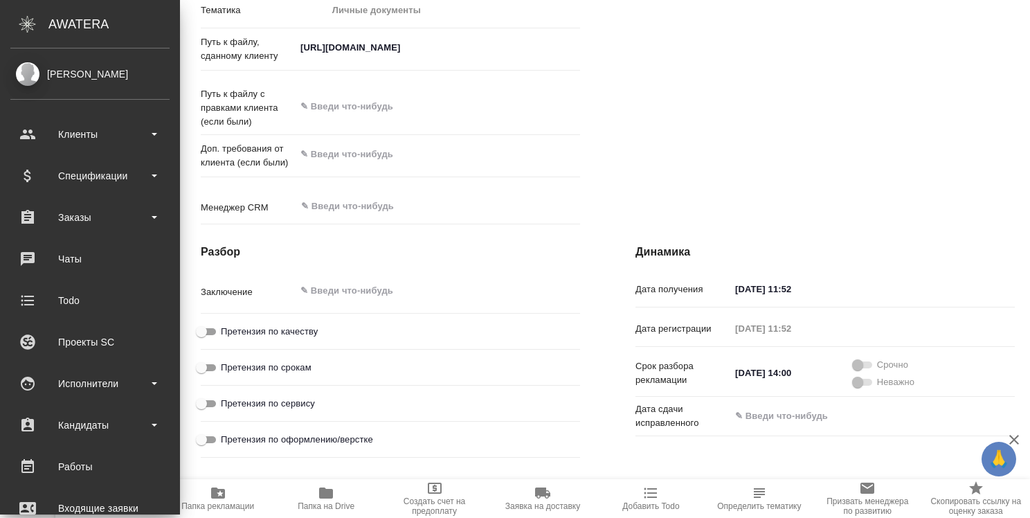
type textarea "x"
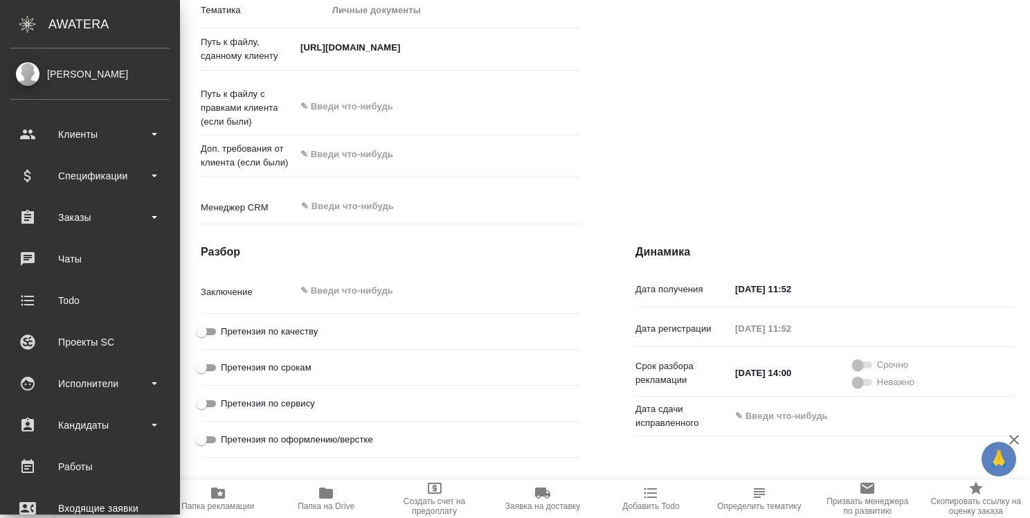
type textarea "x"
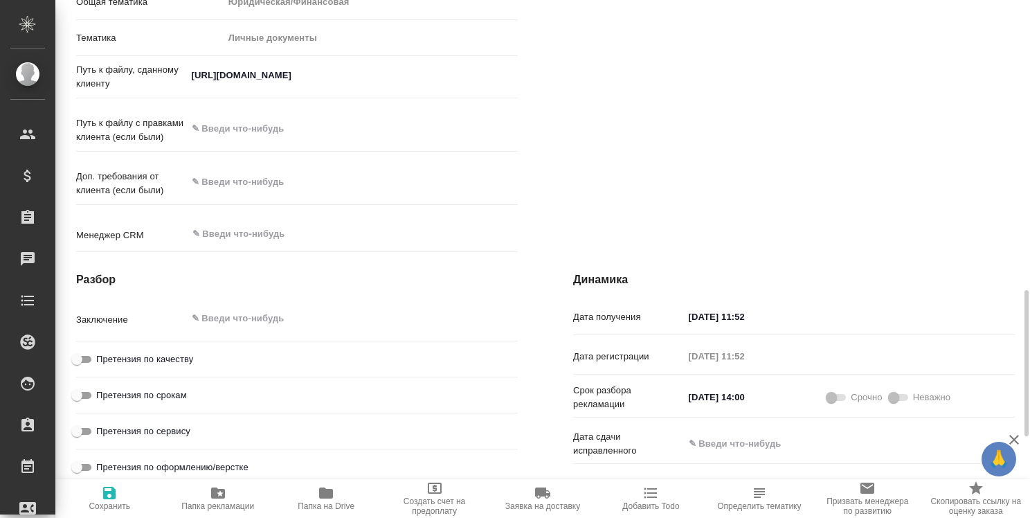
scroll to position [928, 0]
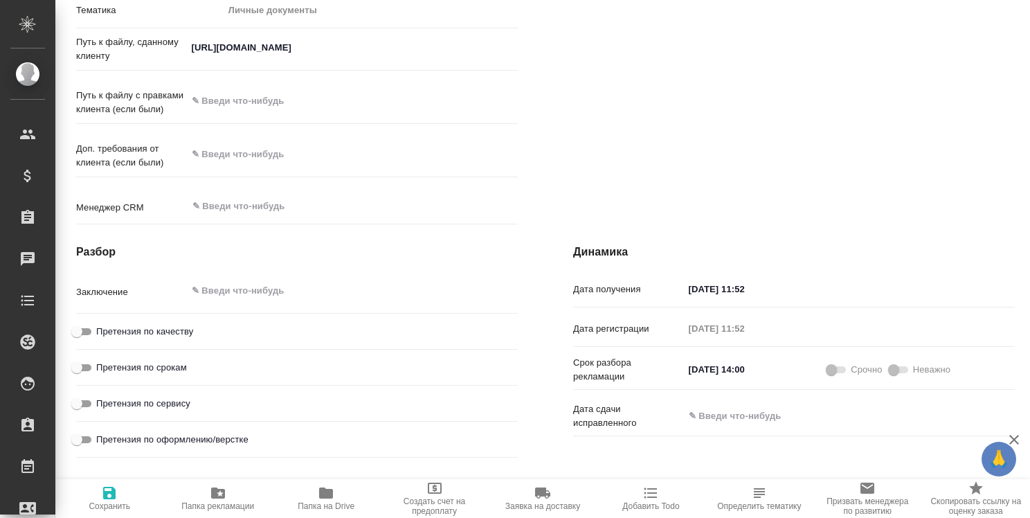
click at [89, 340] on input "Претензия по качеству" at bounding box center [77, 331] width 50 height 17
checkbox input "true"
type textarea "x"
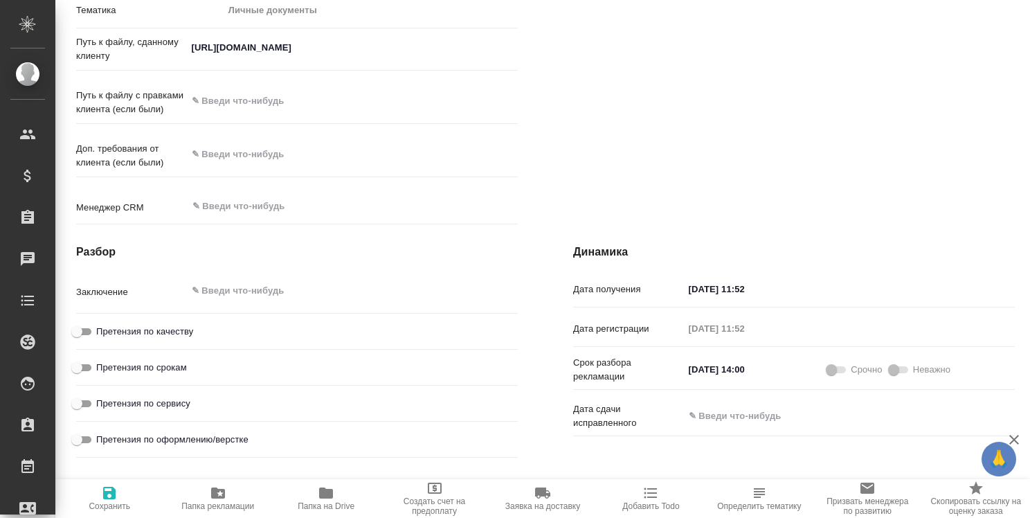
type textarea "x"
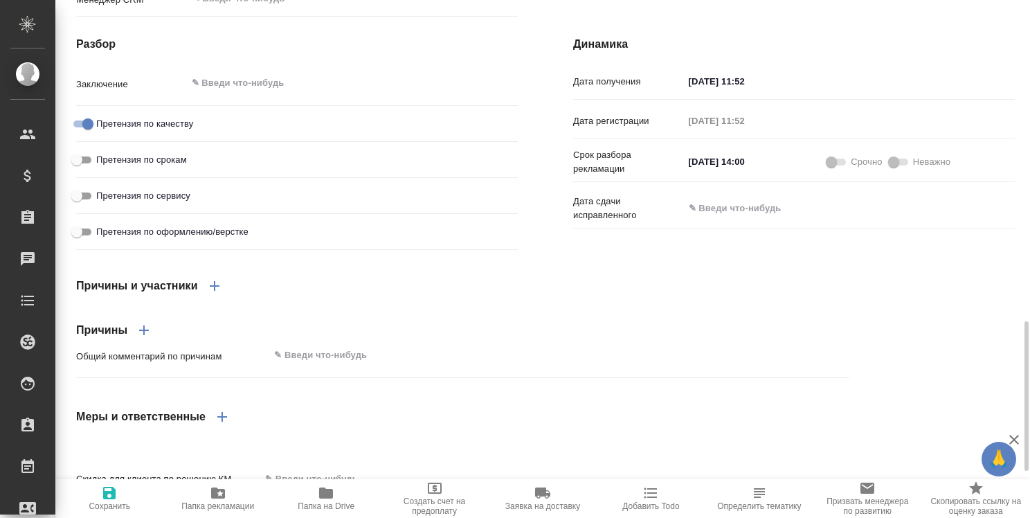
scroll to position [1039, 0]
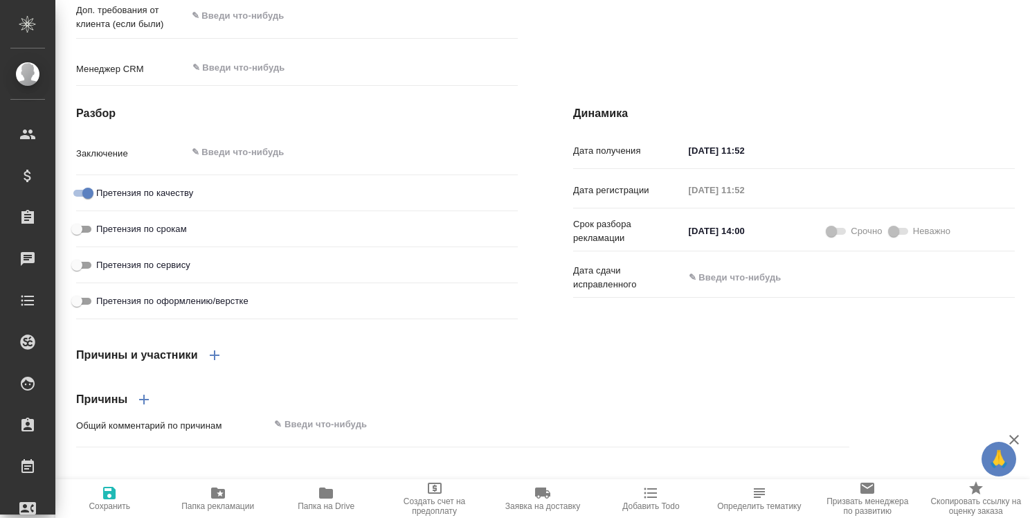
type textarea "x"
click at [208, 165] on textarea at bounding box center [353, 153] width 330 height 24
type textarea "x"
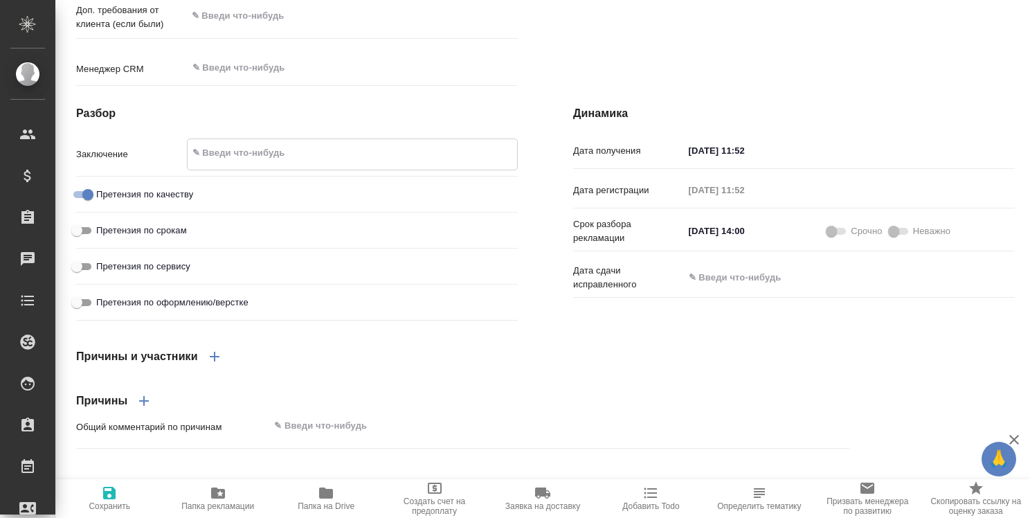
type textarea "x"
type textarea "Р"
type textarea "x"
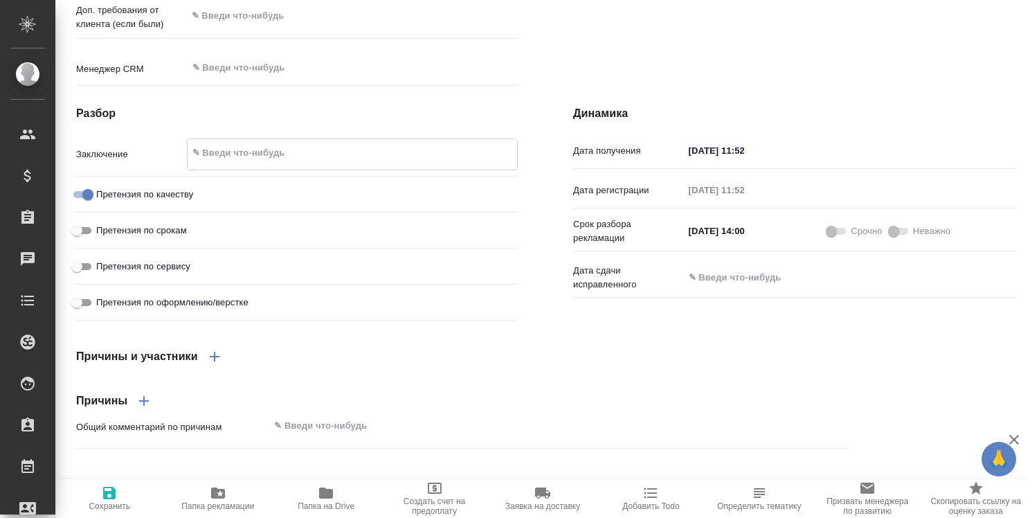
type textarea "x"
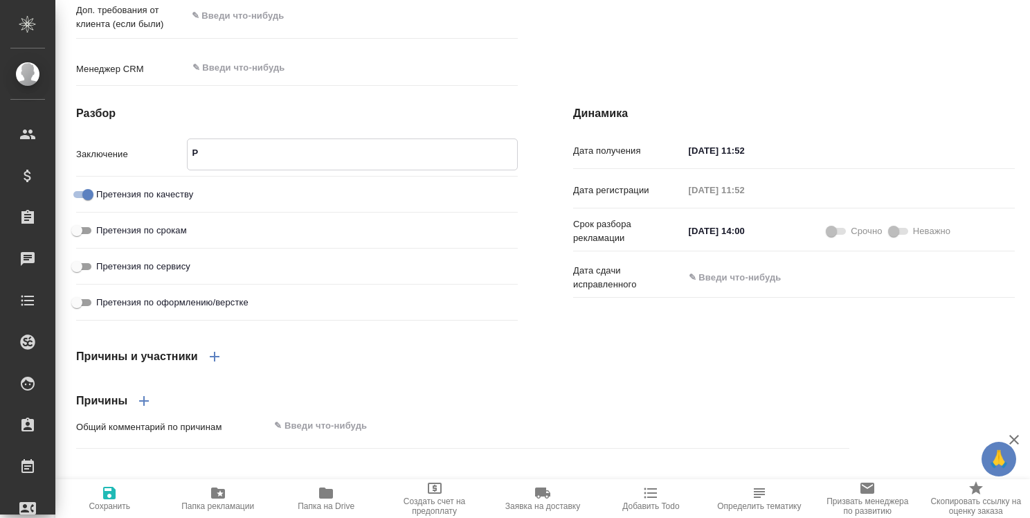
type textarea "Ре"
type textarea "x"
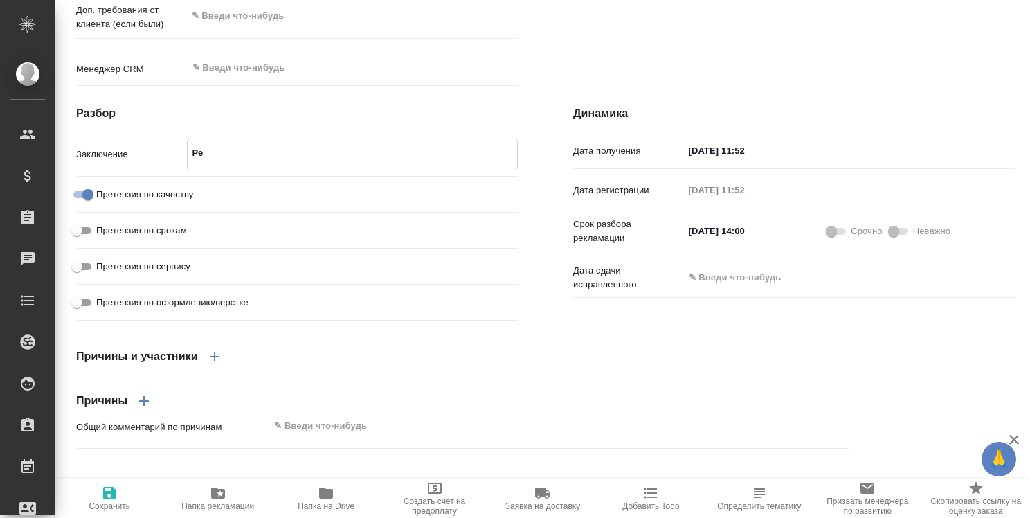
type textarea "x"
type textarea "Рек"
type textarea "x"
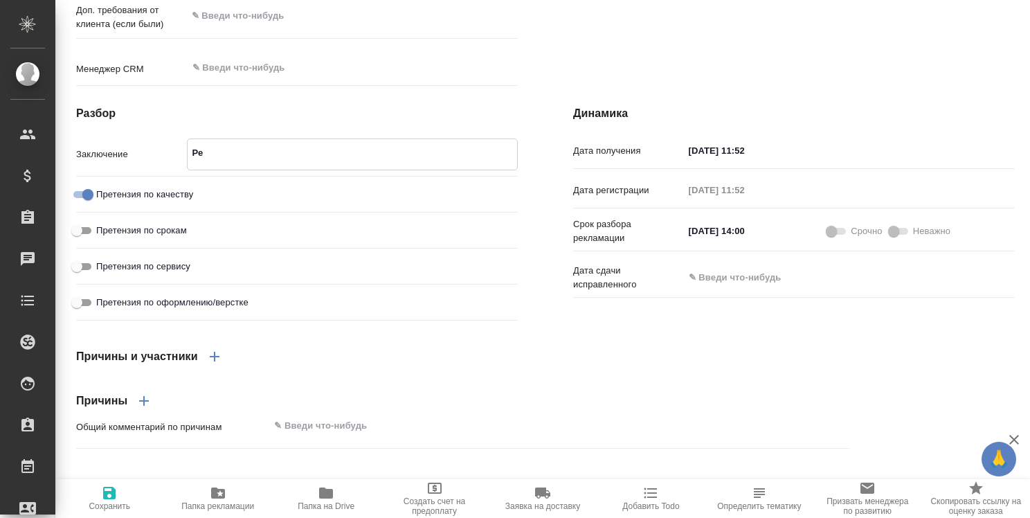
type textarea "x"
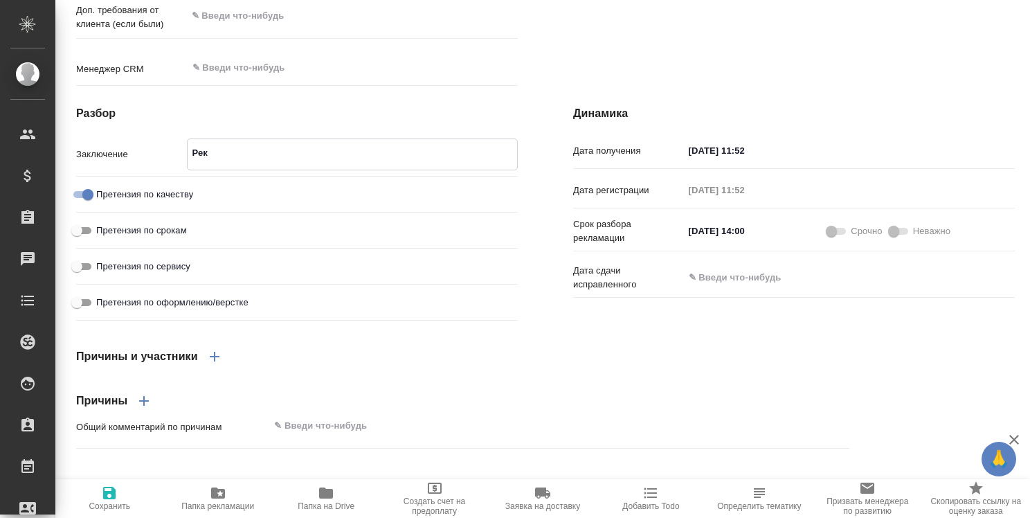
type textarea "x"
type textarea "Рекл"
type textarea "x"
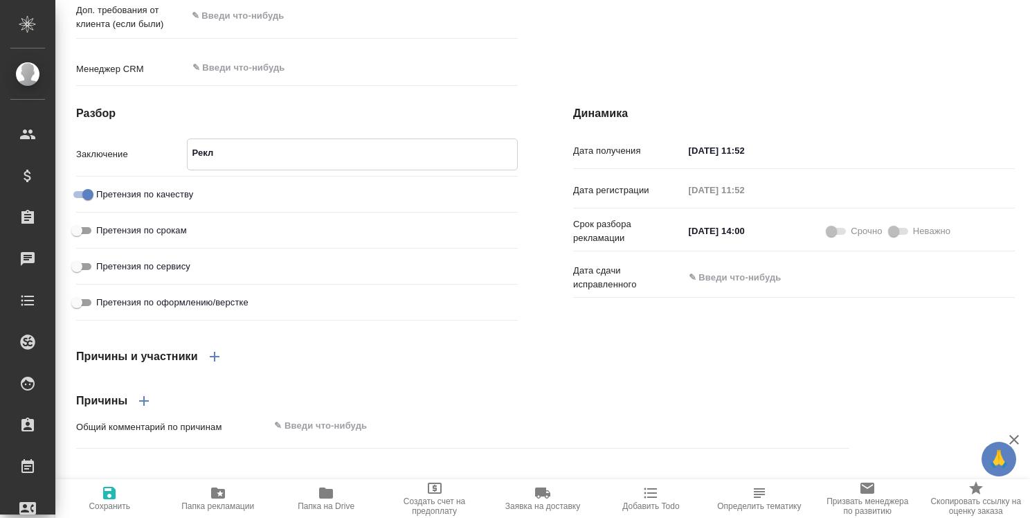
type textarea "x"
type textarea "Рекла"
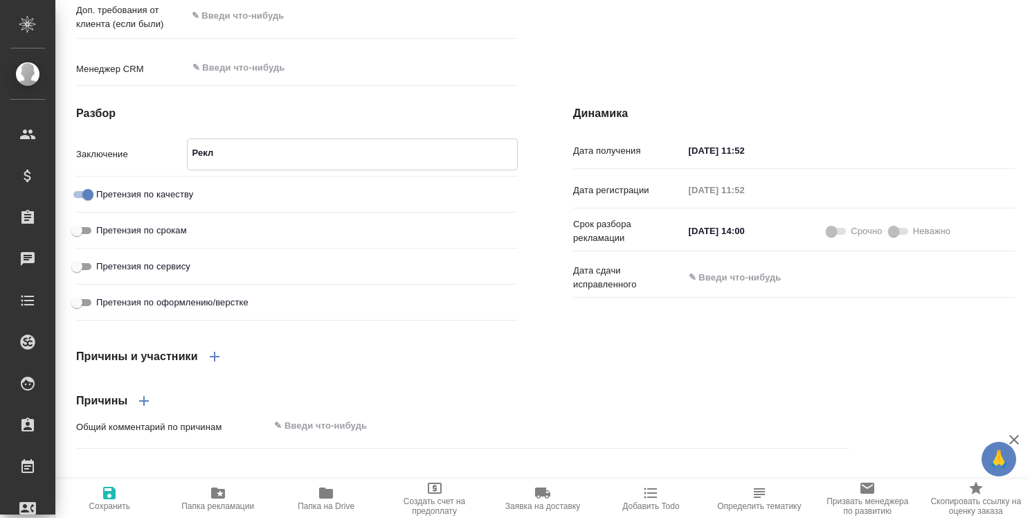
type textarea "x"
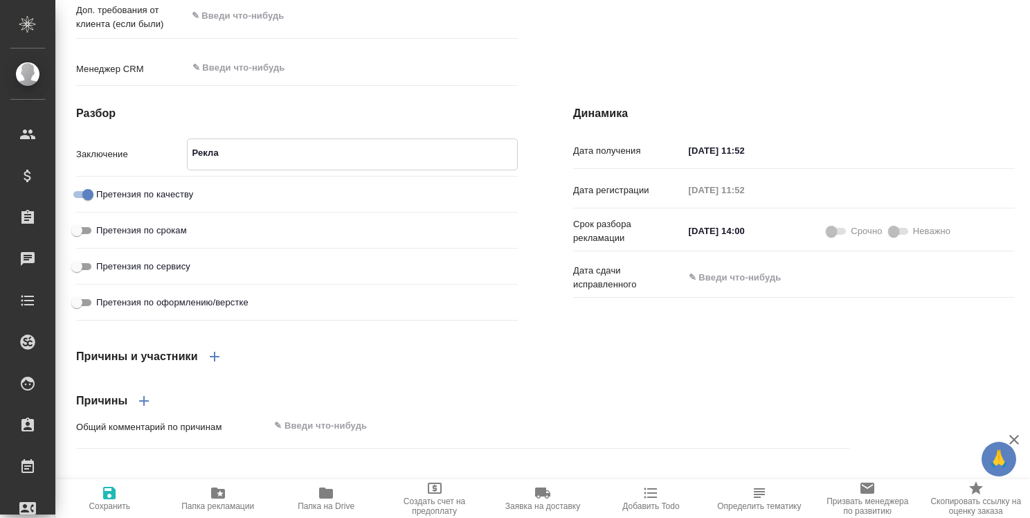
type textarea "x"
type textarea "Реклам"
type textarea "x"
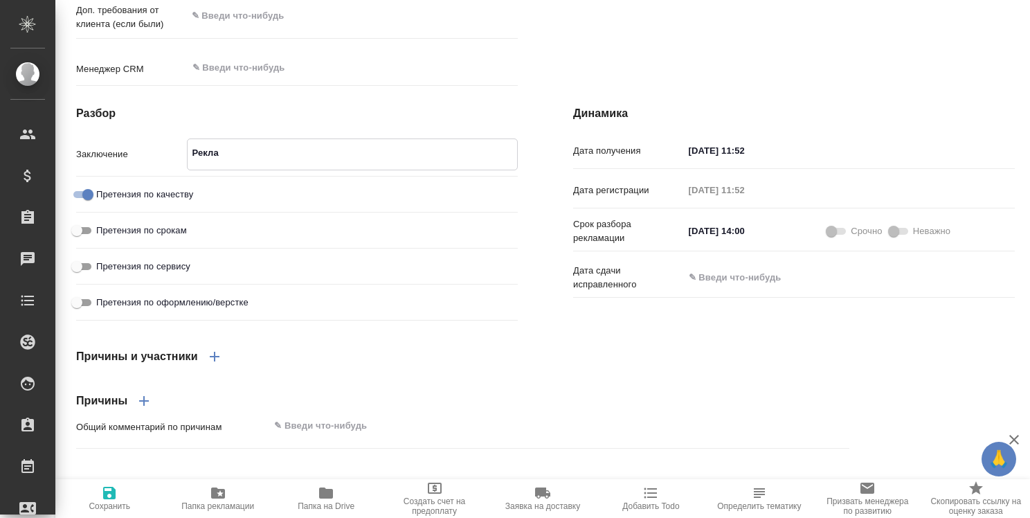
type textarea "x"
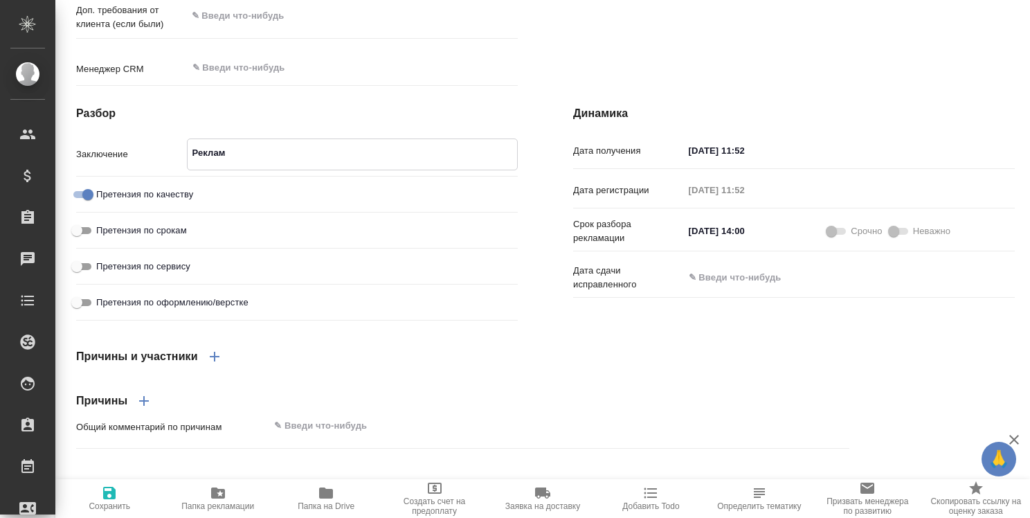
type textarea "Реклама"
type textarea "x"
type textarea "Рекламац"
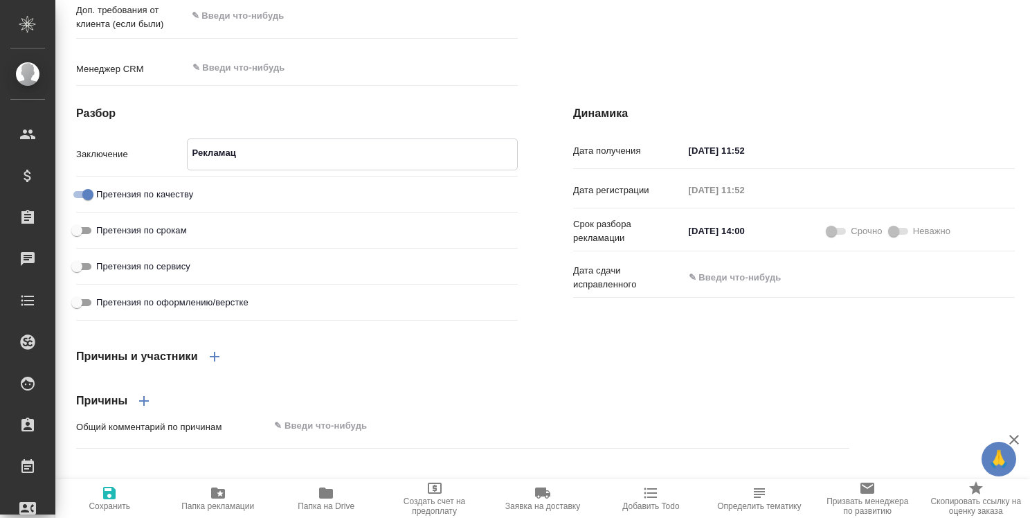
type textarea "x"
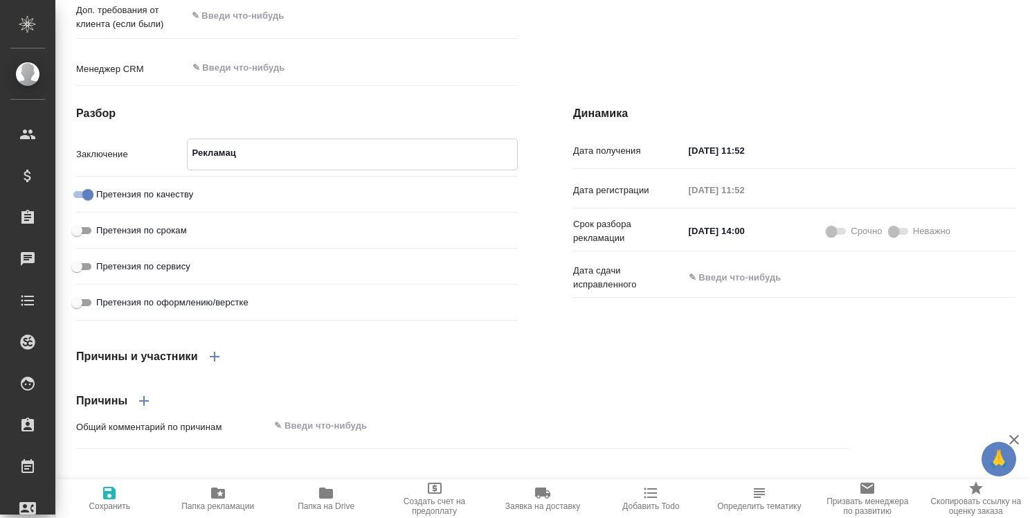
type textarea "x"
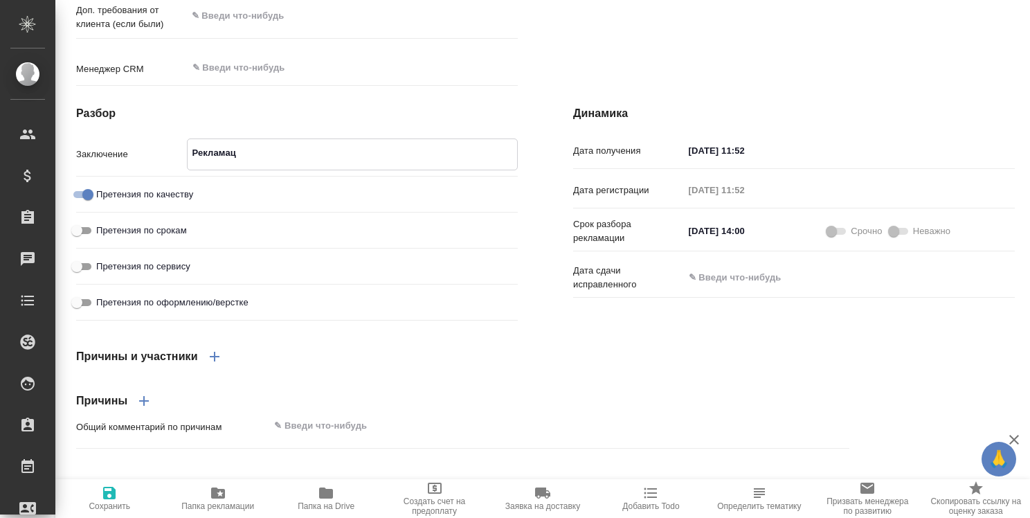
type textarea "x"
type textarea "Рекламаци"
type textarea "x"
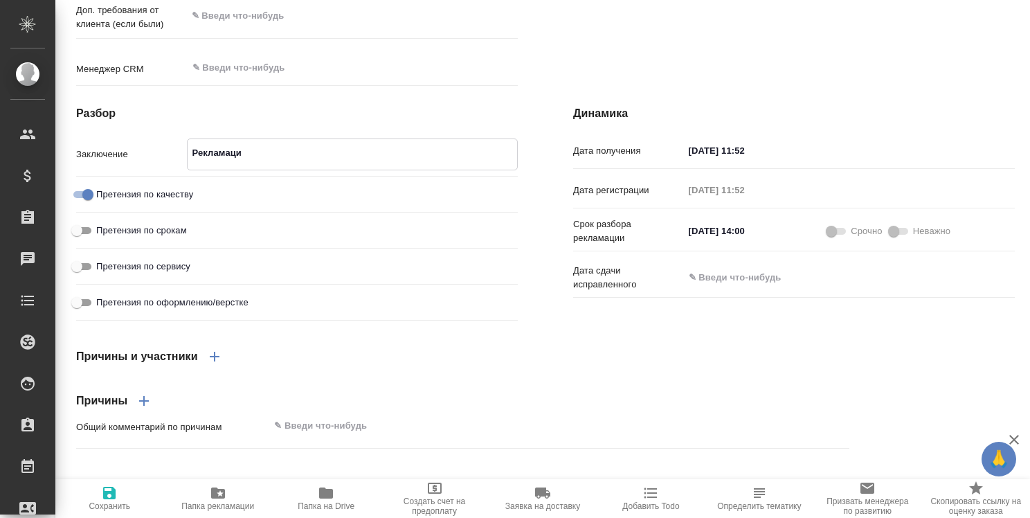
type textarea "x"
type textarea "Рекламация"
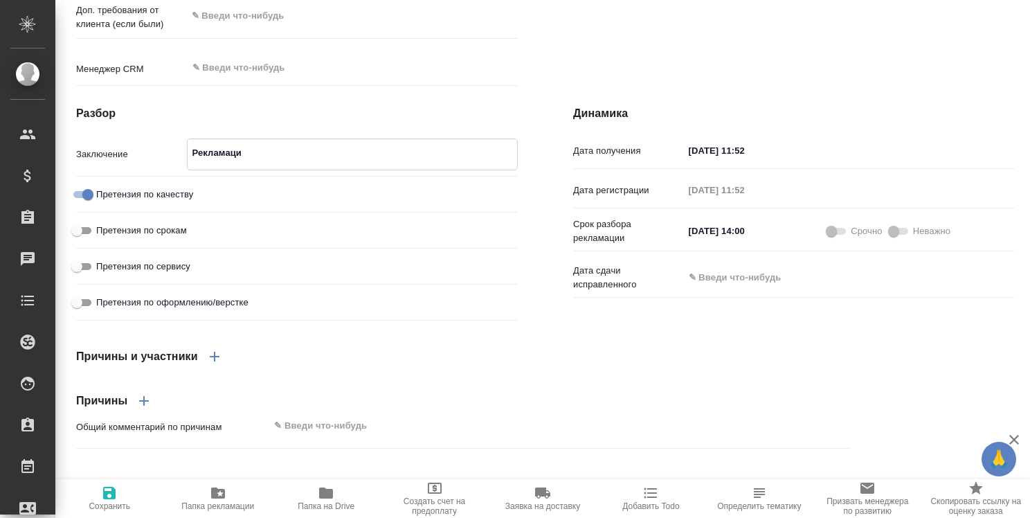
type textarea "x"
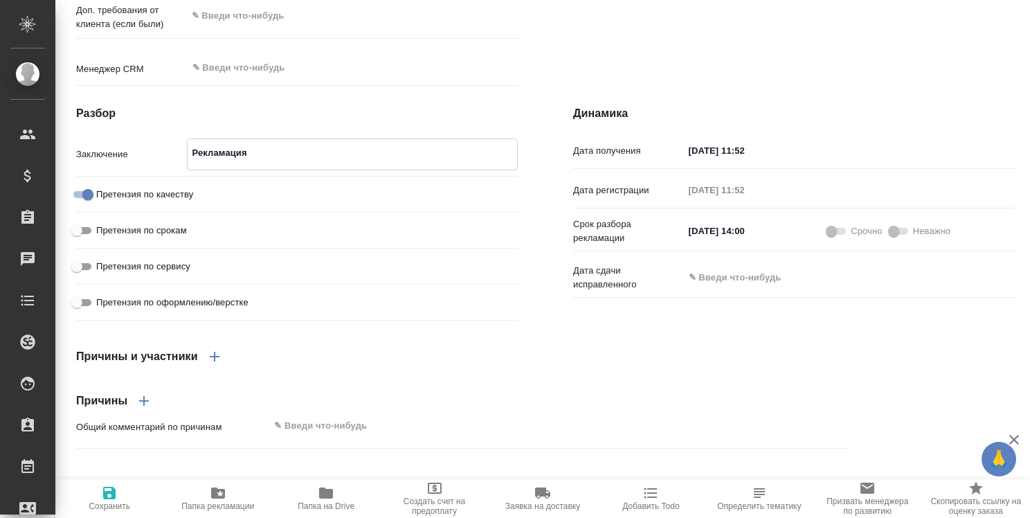
type textarea "x"
type textarea "Рекламация"
type textarea "x"
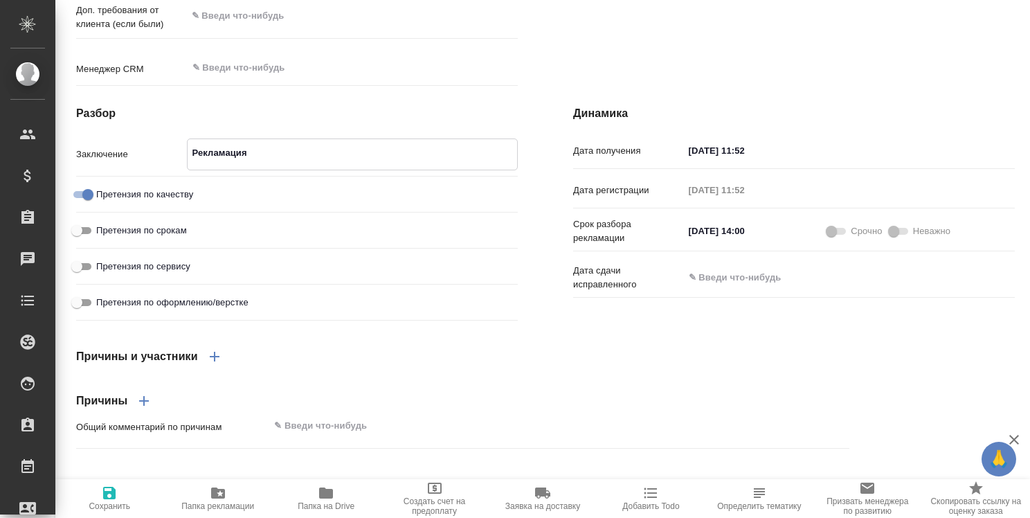
type textarea "x"
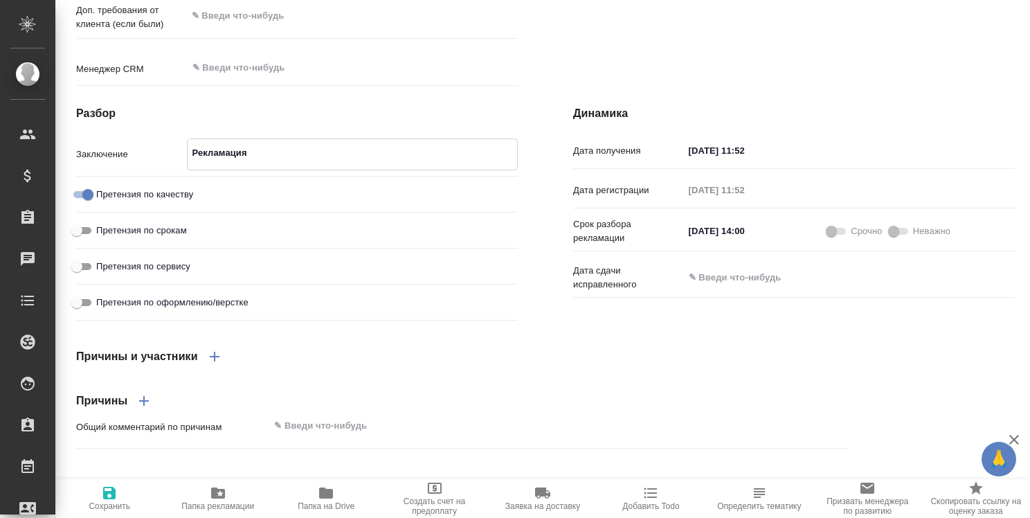
type textarea "Рекламация п"
type textarea "x"
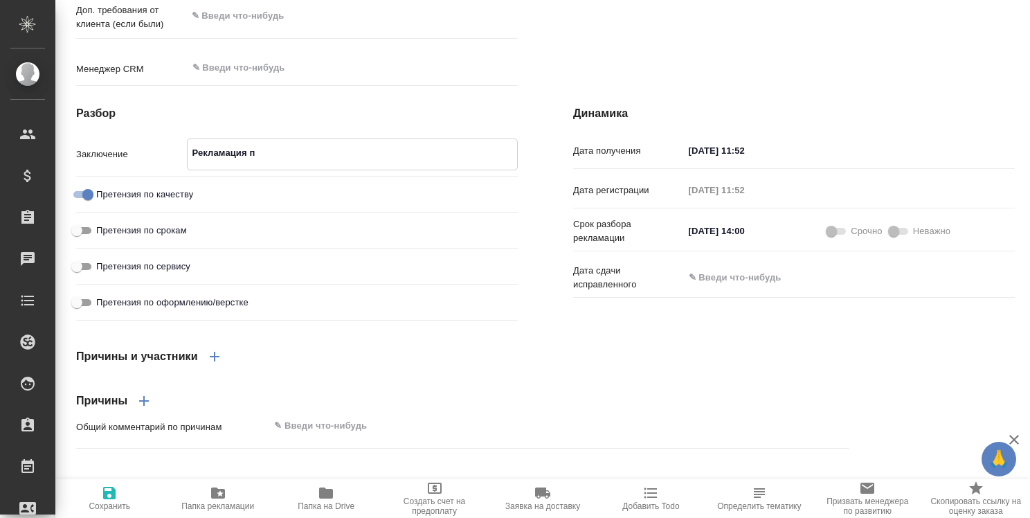
type textarea "x"
type textarea "Рекламация по"
type textarea "x"
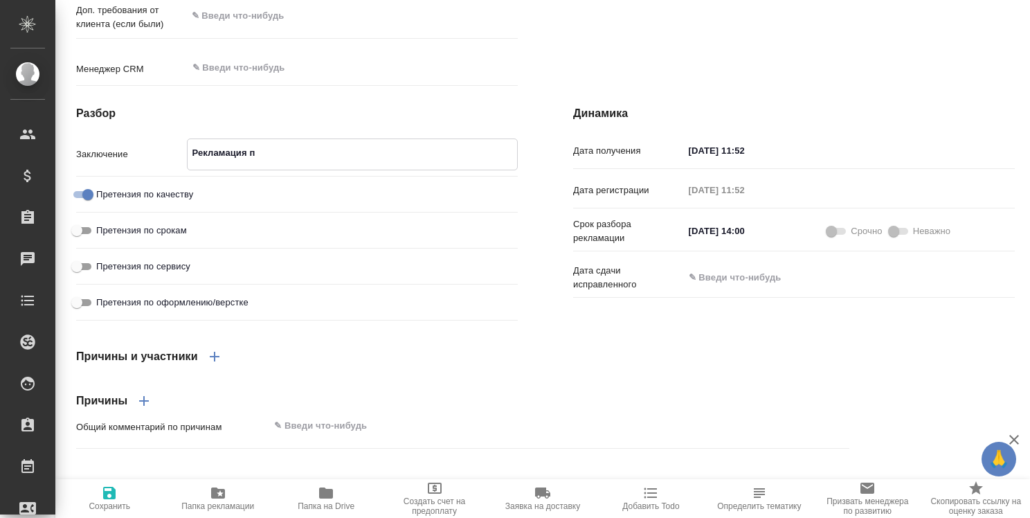
type textarea "x"
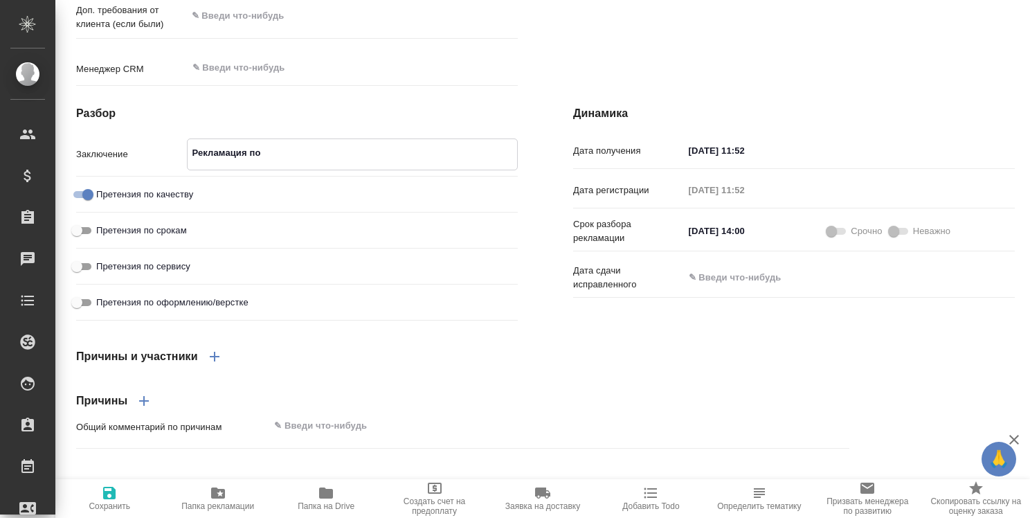
type textarea "x"
type textarea "Рекламация под"
type textarea "x"
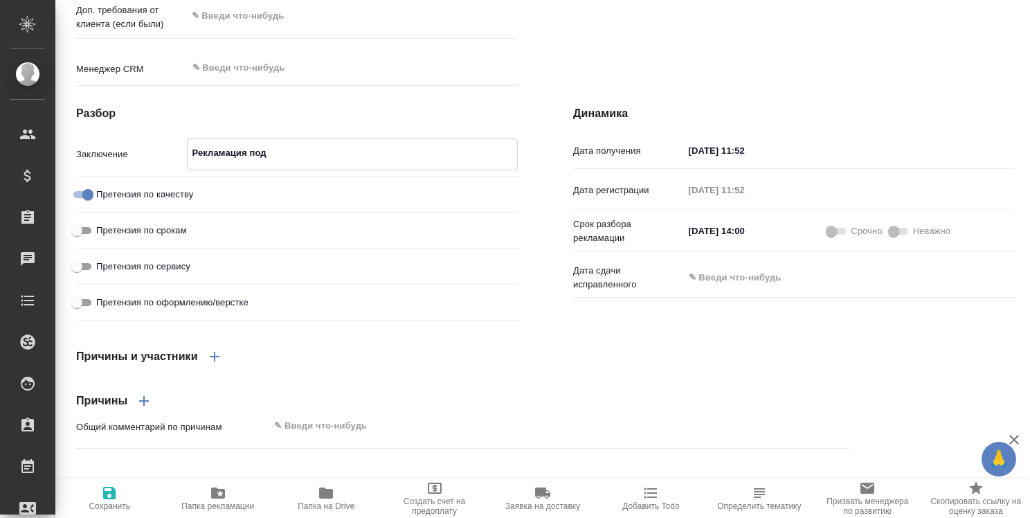
type textarea "x"
type textarea "Рекламация подт"
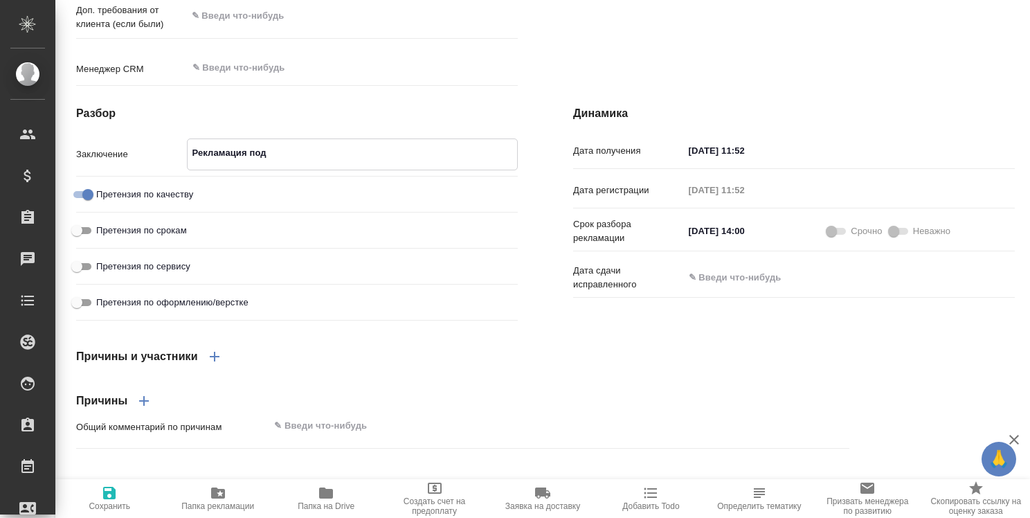
type textarea "x"
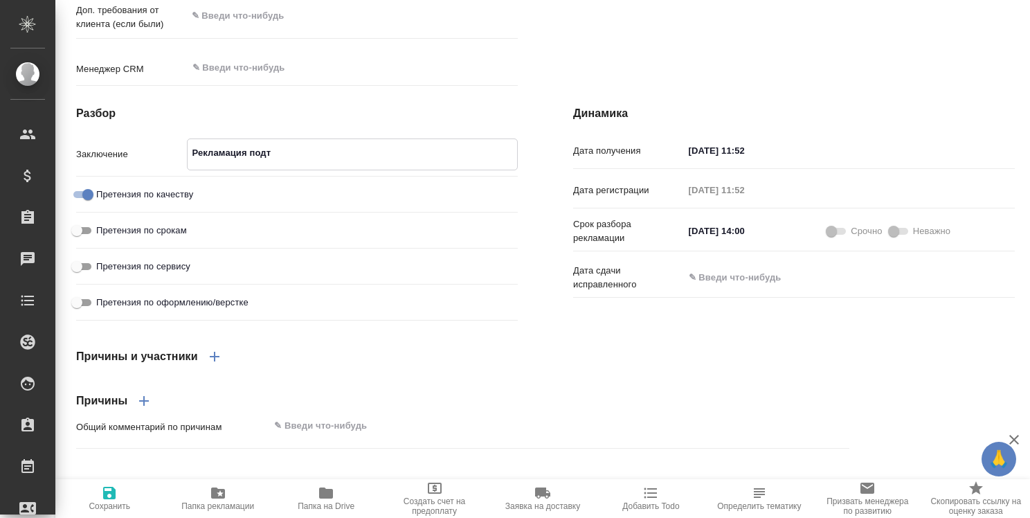
type textarea "x"
type textarea "Рекламация подтв"
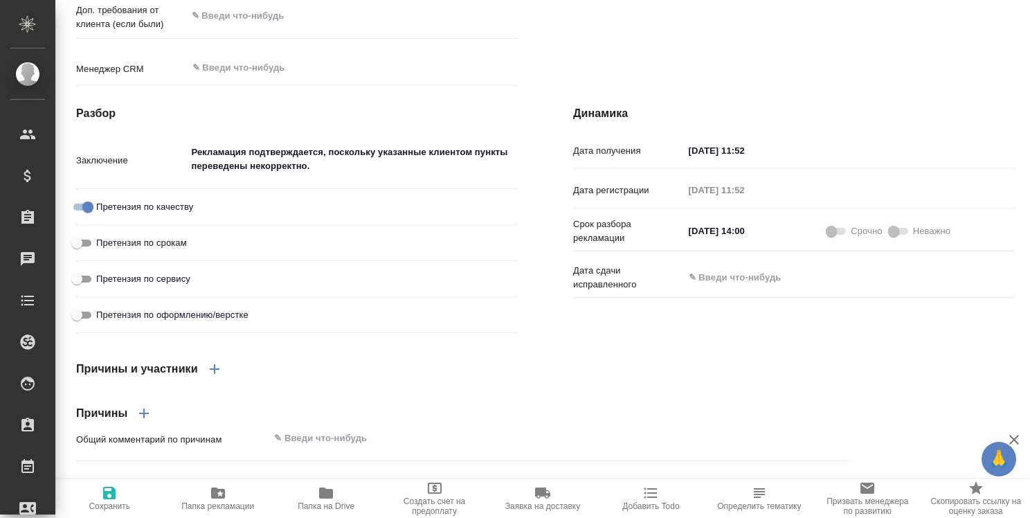
click at [326, 219] on div "Претензия по качеству" at bounding box center [297, 207] width 442 height 24
click at [111, 493] on icon "button" at bounding box center [109, 493] width 12 height 12
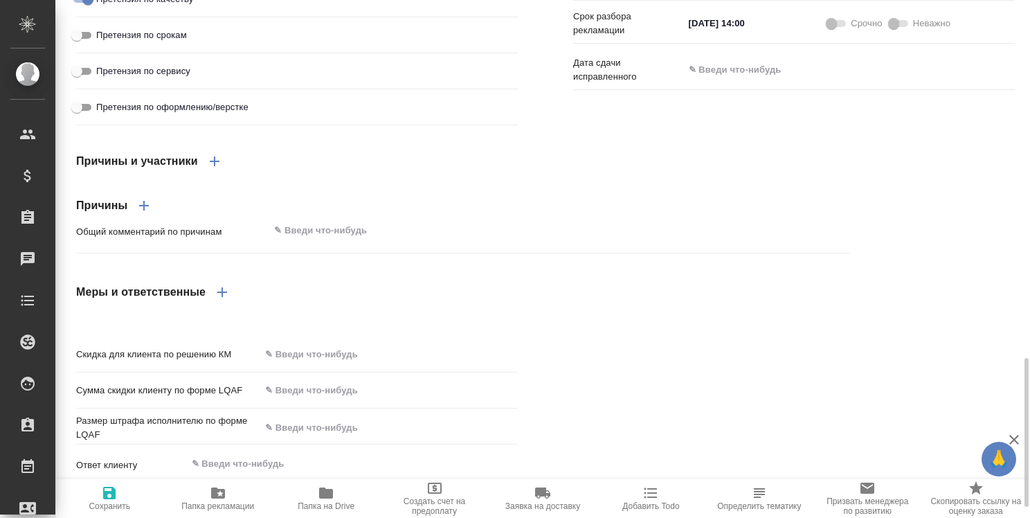
scroll to position [1294, 0]
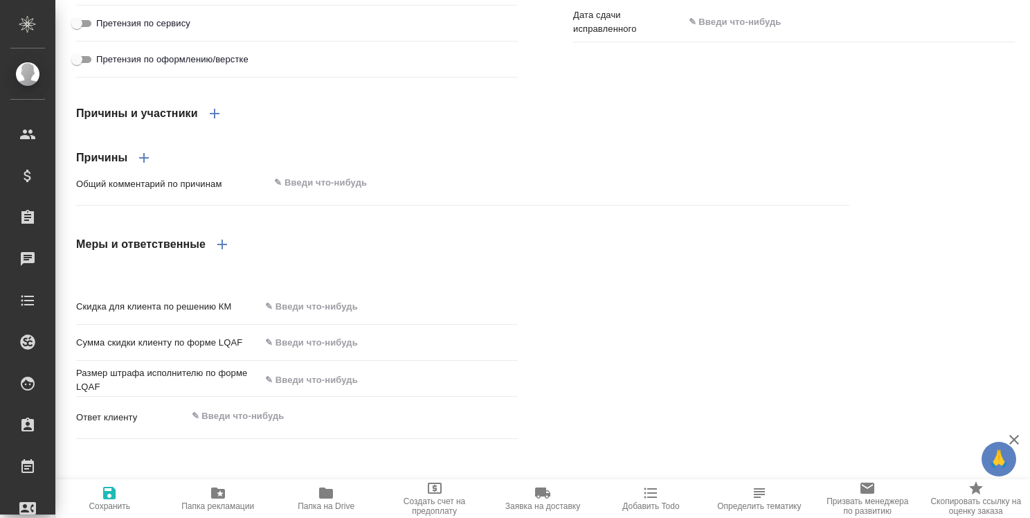
click at [221, 253] on icon "button" at bounding box center [222, 244] width 17 height 17
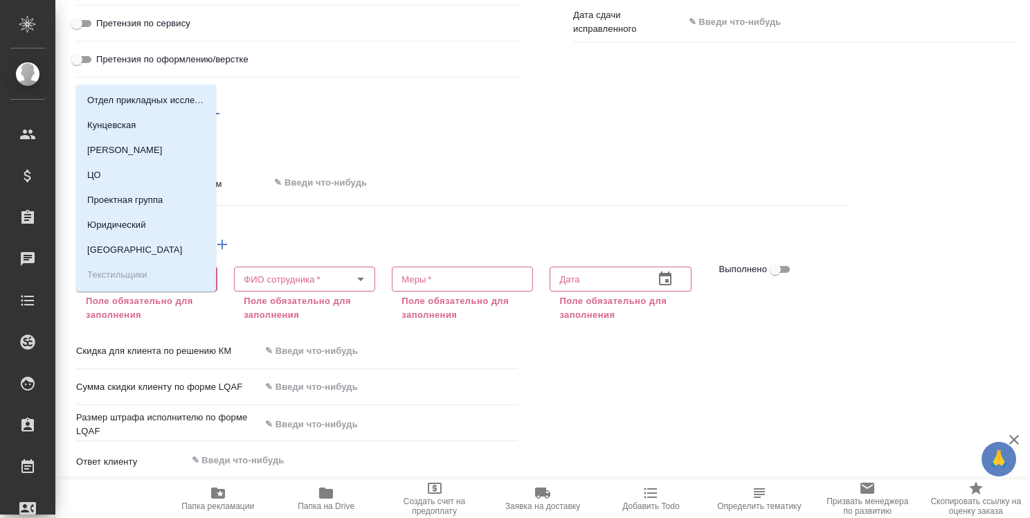
click at [152, 287] on input "Отдел   *" at bounding box center [123, 279] width 87 height 17
click at [155, 230] on li "Юридический" at bounding box center [146, 225] width 140 height 25
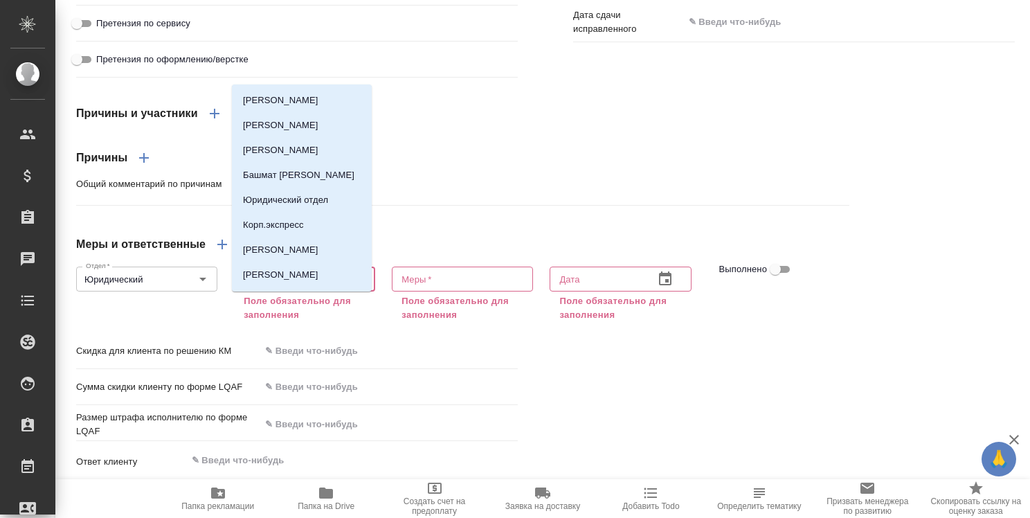
click at [293, 287] on input "ФИО сотрудника   *" at bounding box center [281, 279] width 87 height 17
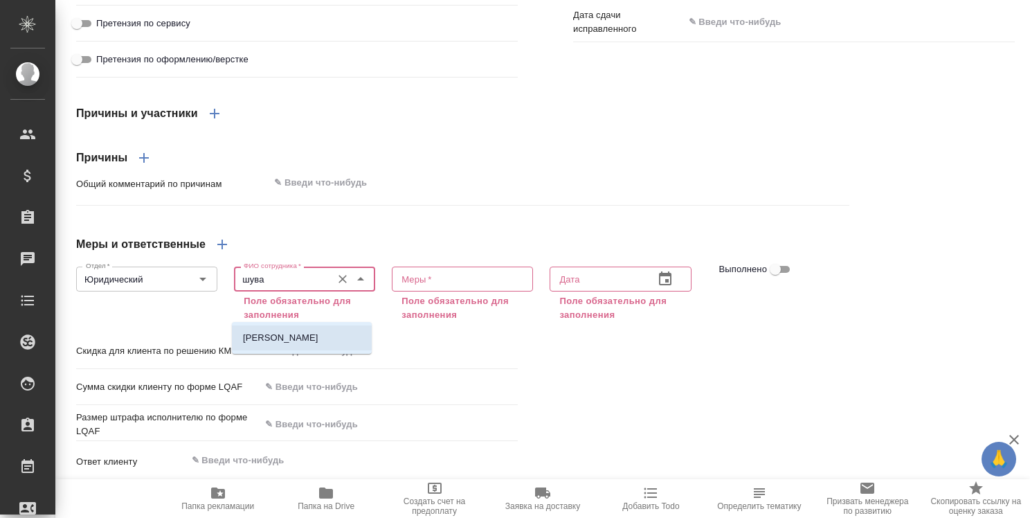
click at [292, 333] on p "Шувалова Анна" at bounding box center [280, 338] width 75 height 14
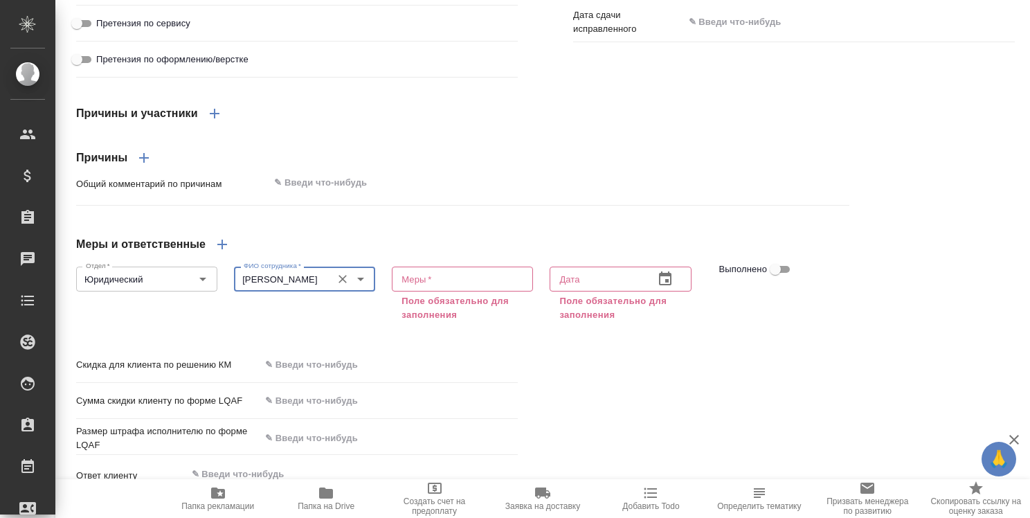
click at [441, 285] on textarea at bounding box center [463, 279] width 122 height 10
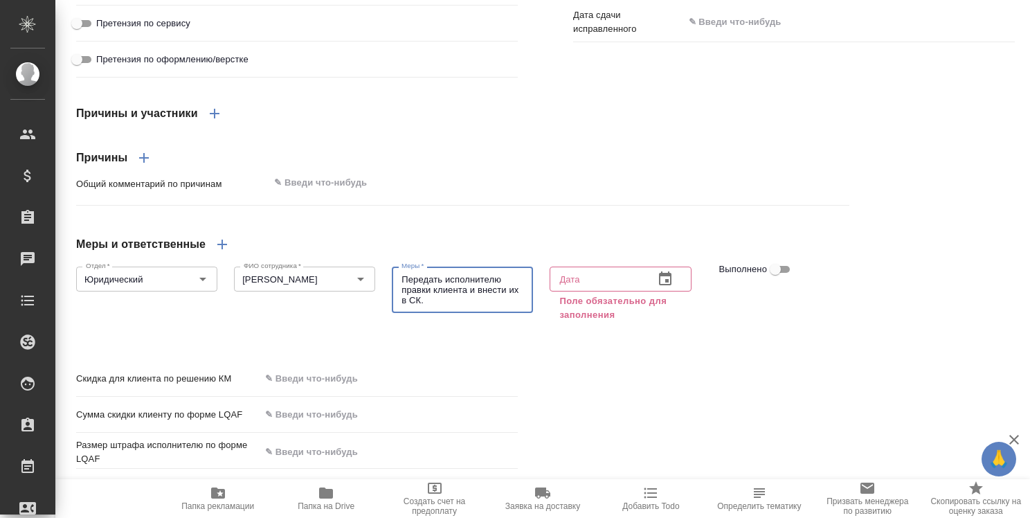
click at [662, 287] on icon "button" at bounding box center [665, 279] width 17 height 17
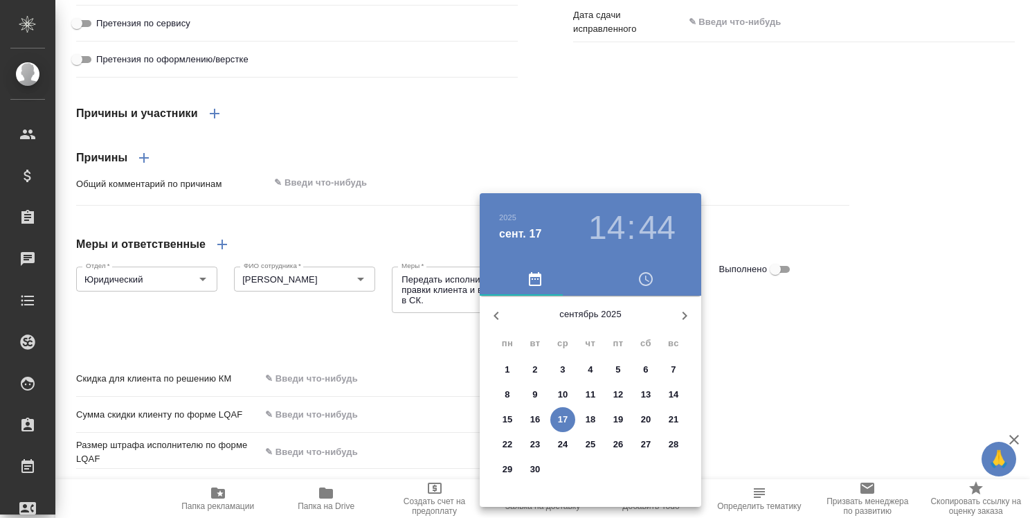
click at [616, 237] on h3 "14" at bounding box center [607, 227] width 37 height 39
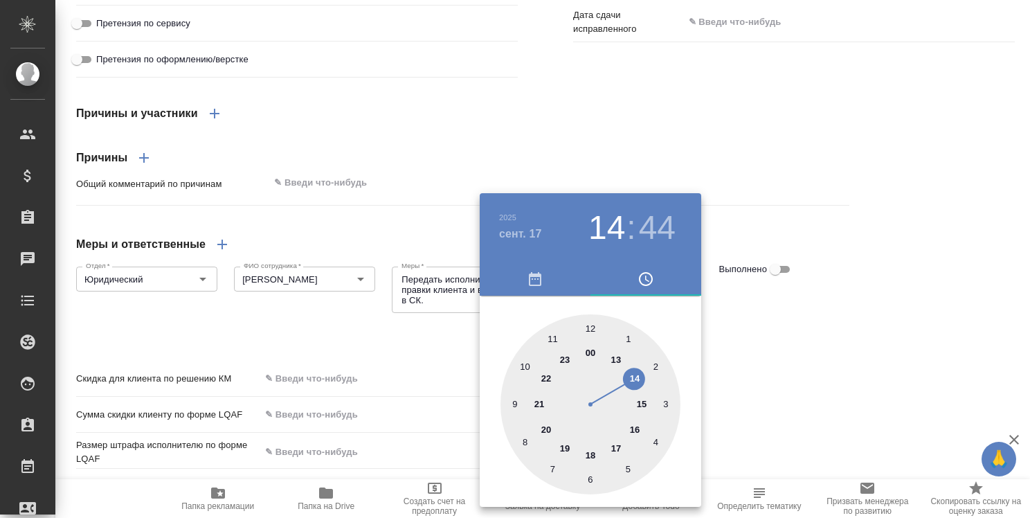
click at [589, 447] on div at bounding box center [591, 404] width 180 height 180
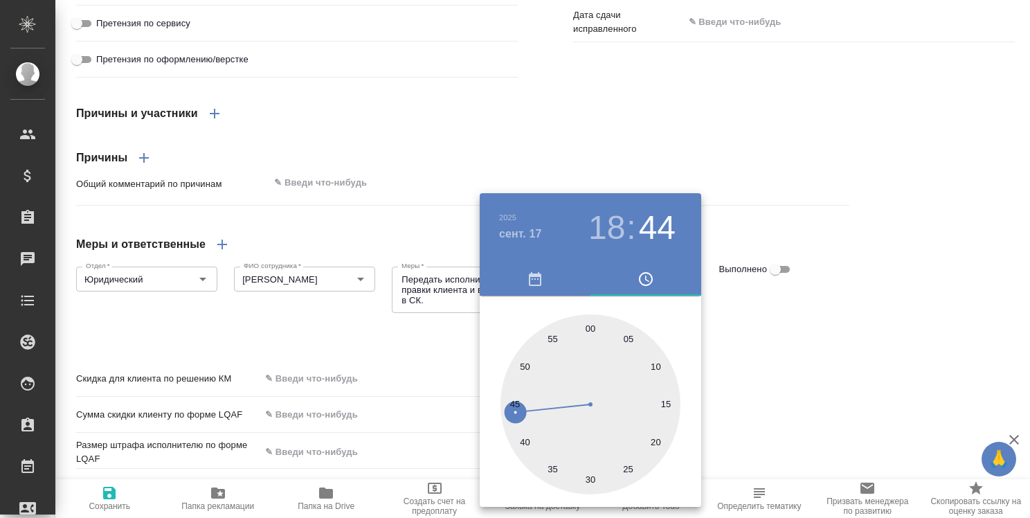
click at [858, 294] on div at bounding box center [515, 259] width 1030 height 518
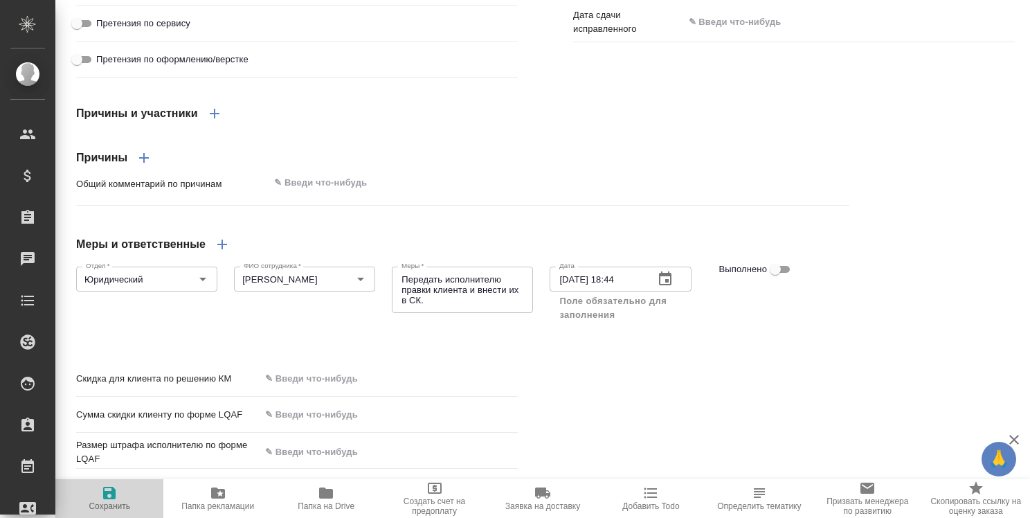
click at [109, 495] on icon "button" at bounding box center [109, 493] width 17 height 17
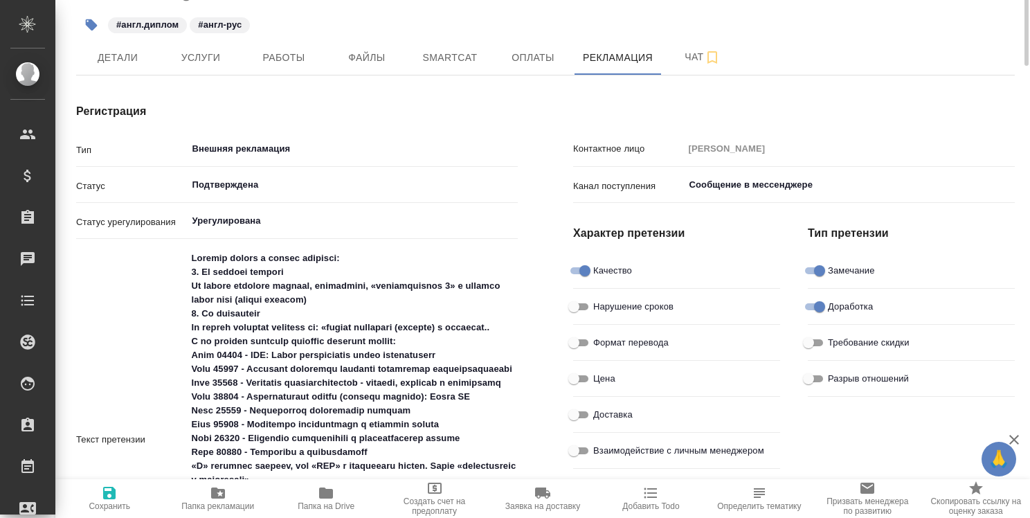
scroll to position [0, 0]
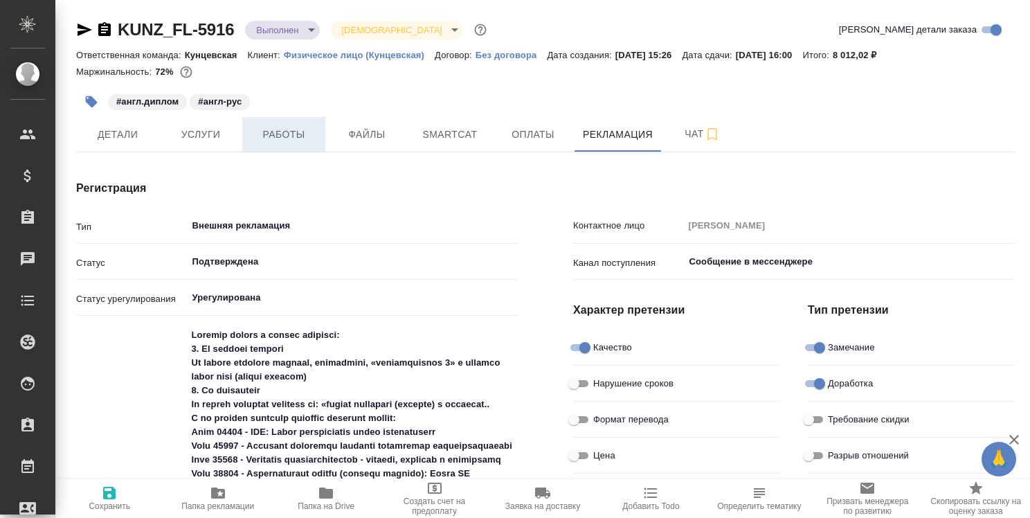
click at [285, 138] on span "Работы" at bounding box center [284, 134] width 66 height 17
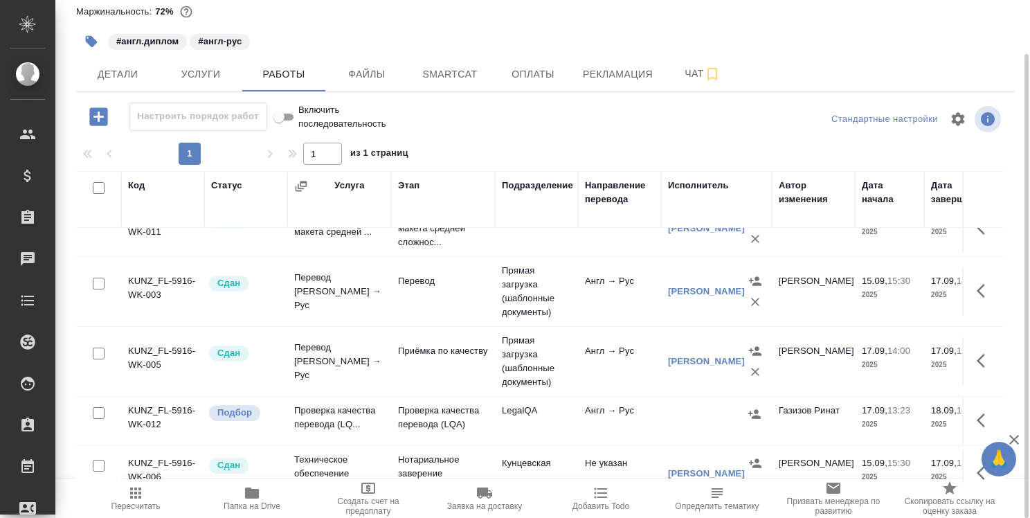
scroll to position [56, 0]
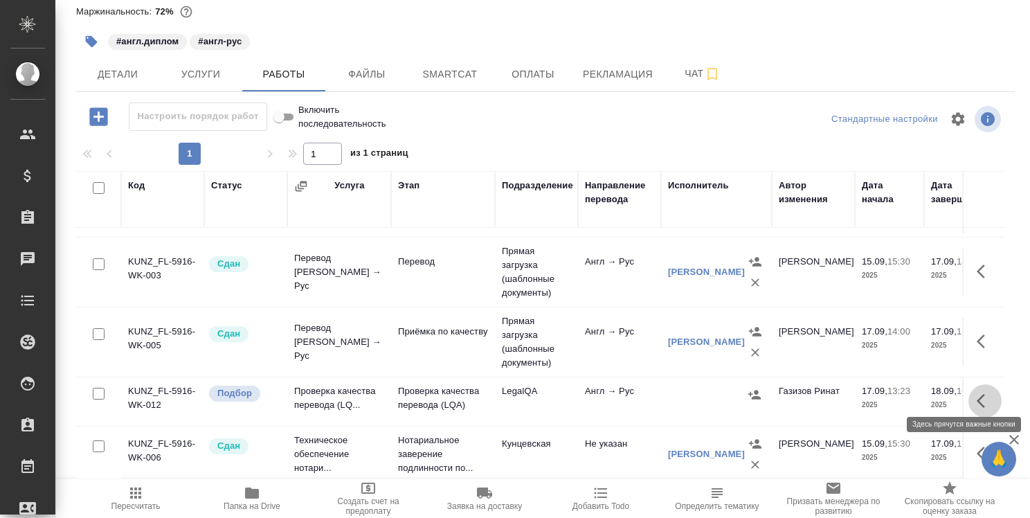
click at [977, 393] on icon "button" at bounding box center [985, 401] width 17 height 17
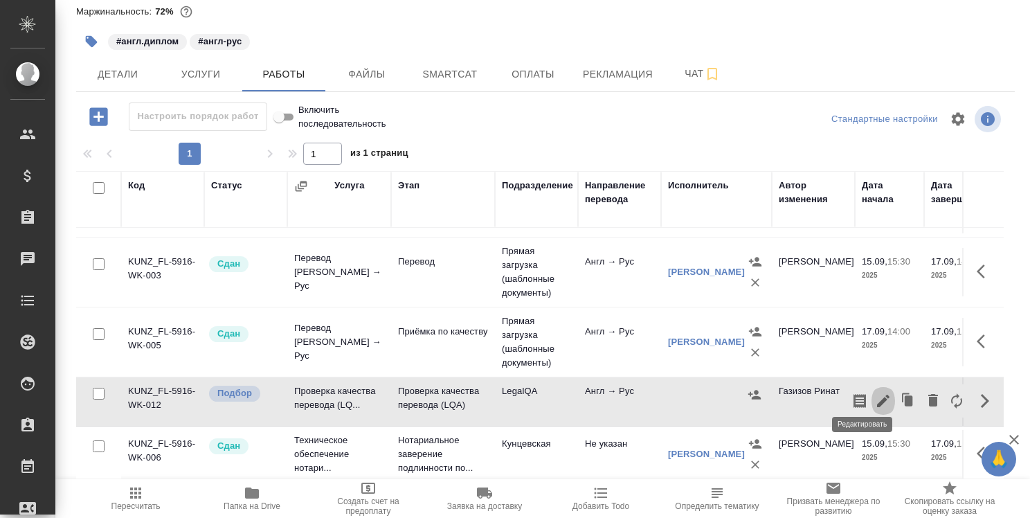
click at [875, 393] on icon "button" at bounding box center [883, 401] width 17 height 17
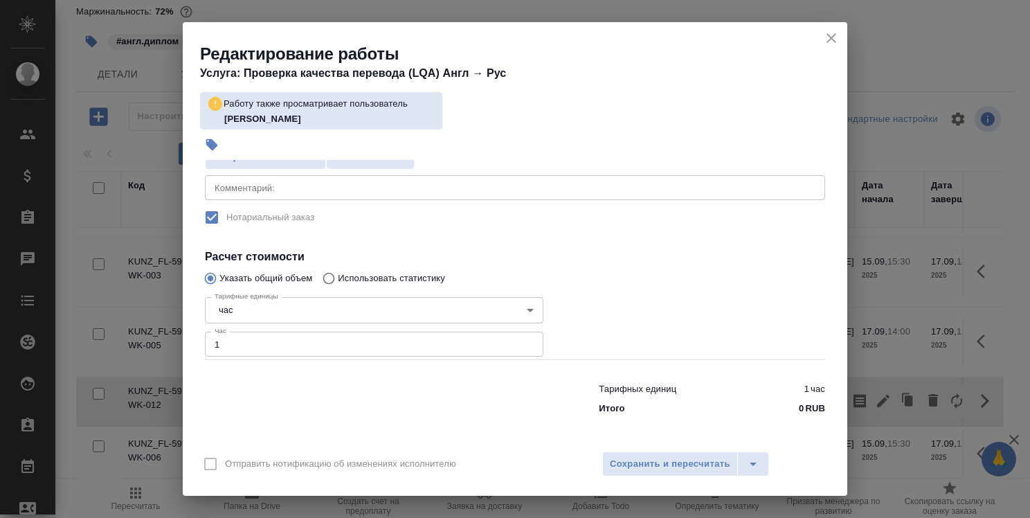
scroll to position [0, 0]
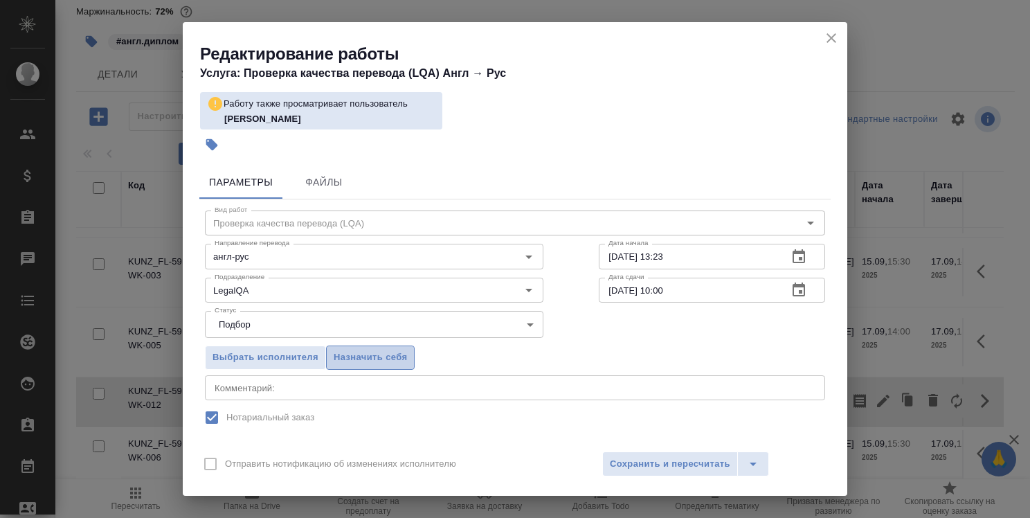
click at [388, 352] on span "Назначить себя" at bounding box center [370, 358] width 73 height 16
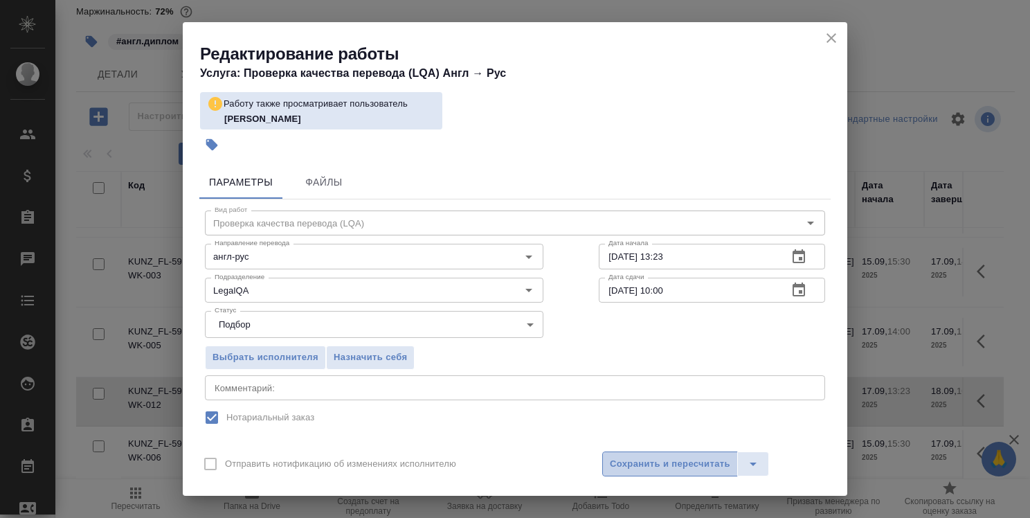
click at [681, 465] on span "Сохранить и пересчитать" at bounding box center [670, 464] width 120 height 16
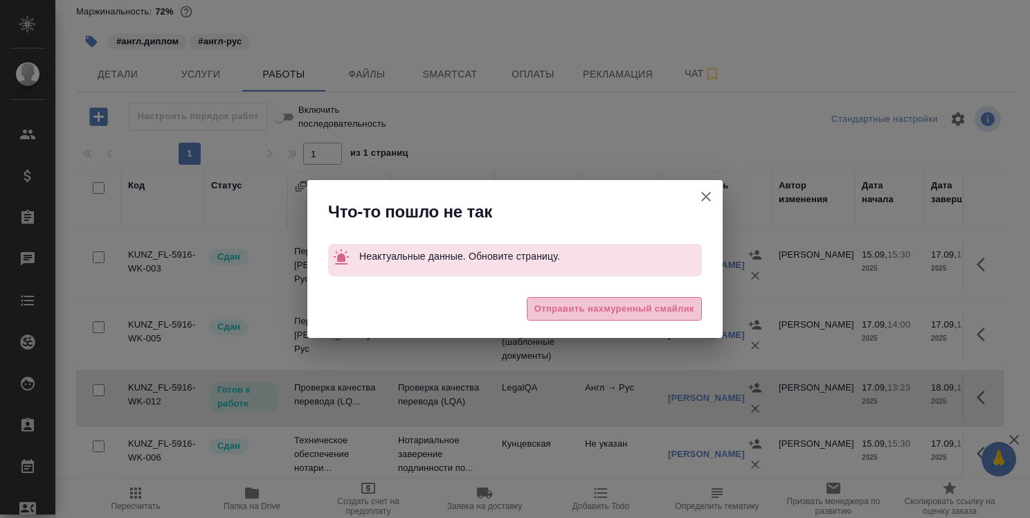
click at [607, 310] on span "Отправить нахмуренный смайлик" at bounding box center [615, 309] width 160 height 16
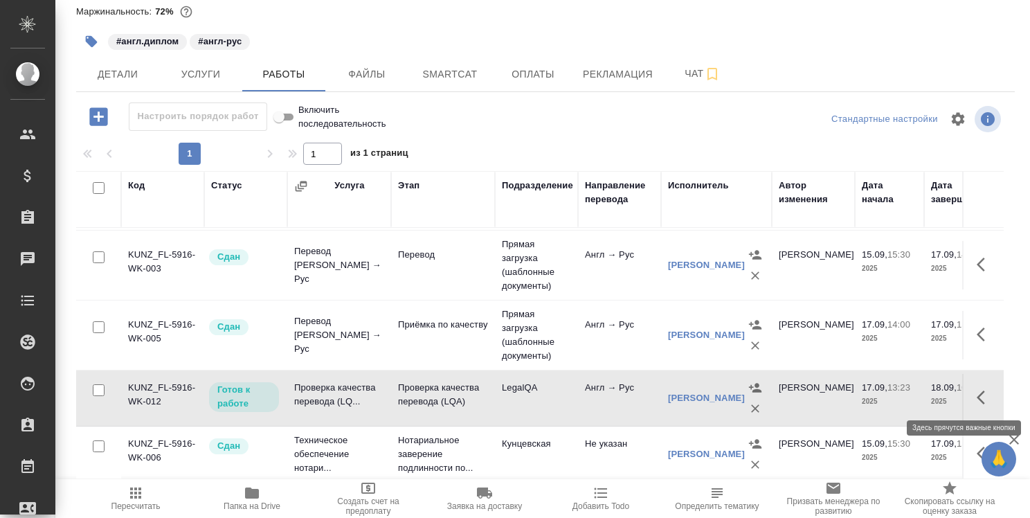
click at [969, 397] on button "button" at bounding box center [985, 397] width 33 height 33
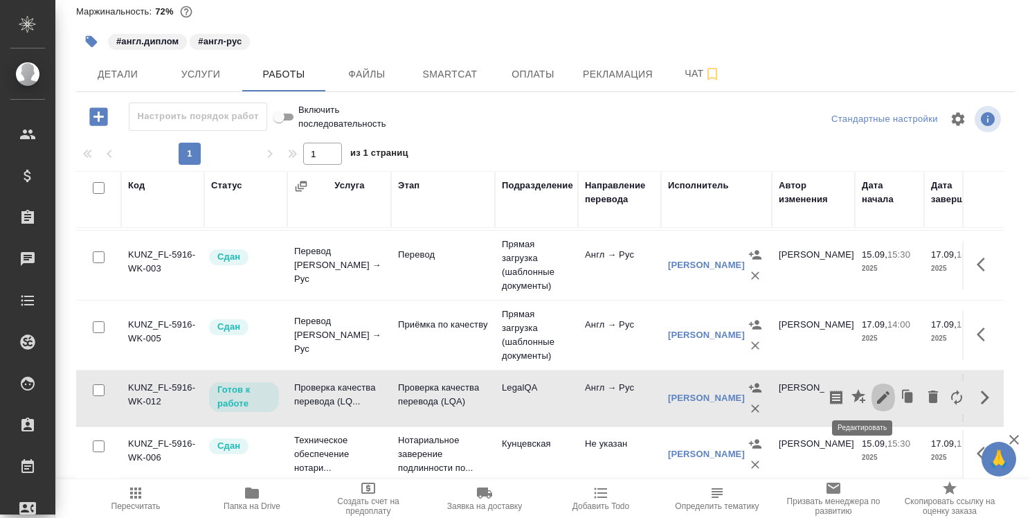
click at [877, 393] on icon "button" at bounding box center [883, 397] width 12 height 12
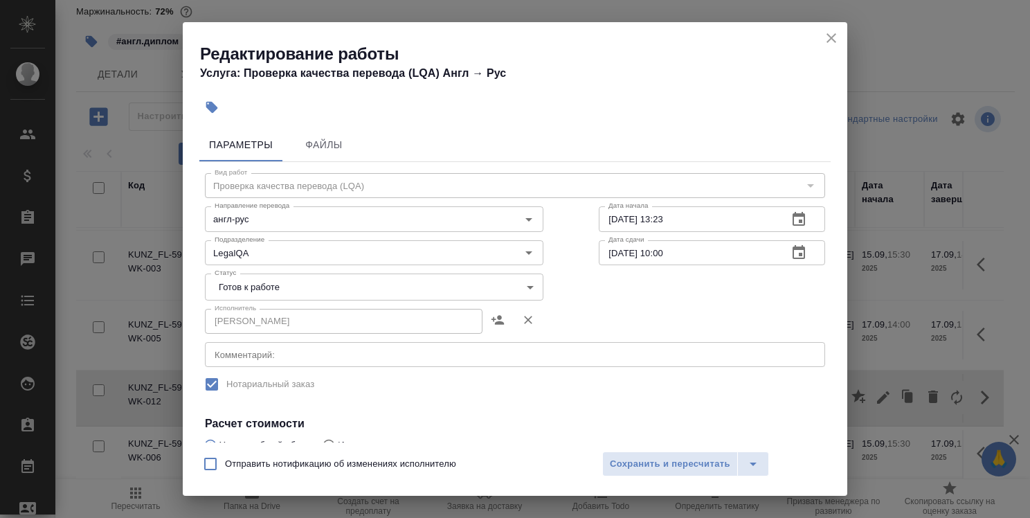
click at [411, 288] on body "🙏 .cls-1 fill:#fff; AWATERA Strelnikova Olga Клиенты Спецификации Заказы 0 Чаты…" at bounding box center [515, 259] width 1030 height 518
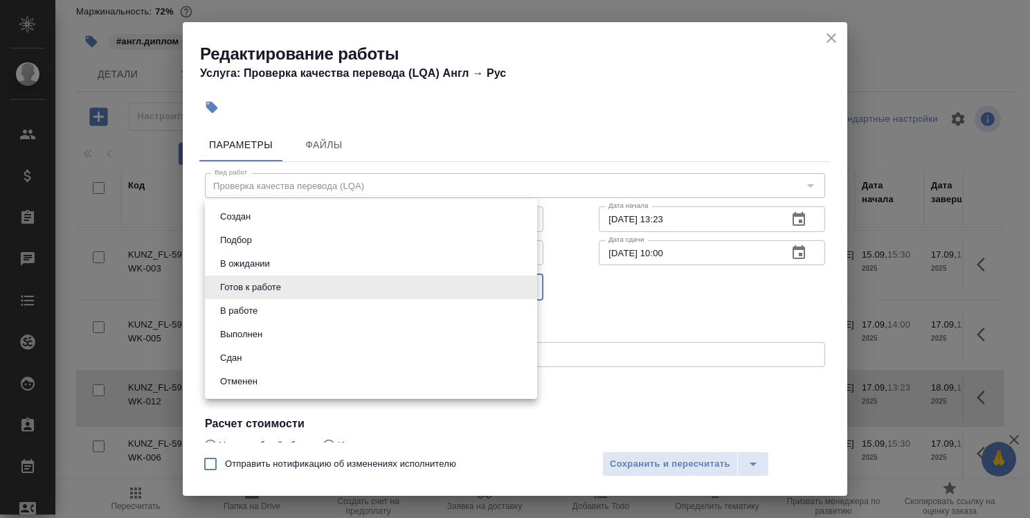
click at [349, 352] on li "Сдан" at bounding box center [371, 358] width 332 height 24
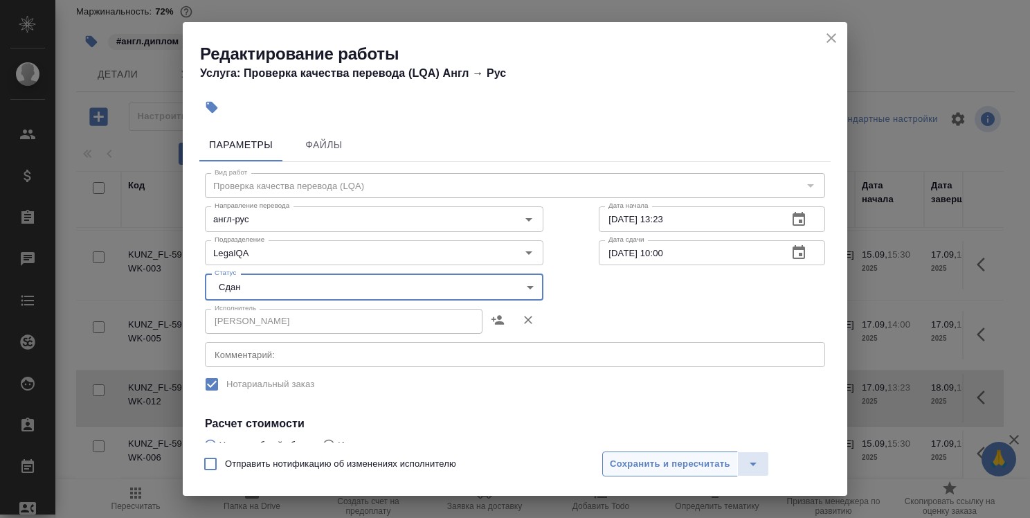
click at [666, 460] on span "Сохранить и пересчитать" at bounding box center [670, 464] width 120 height 16
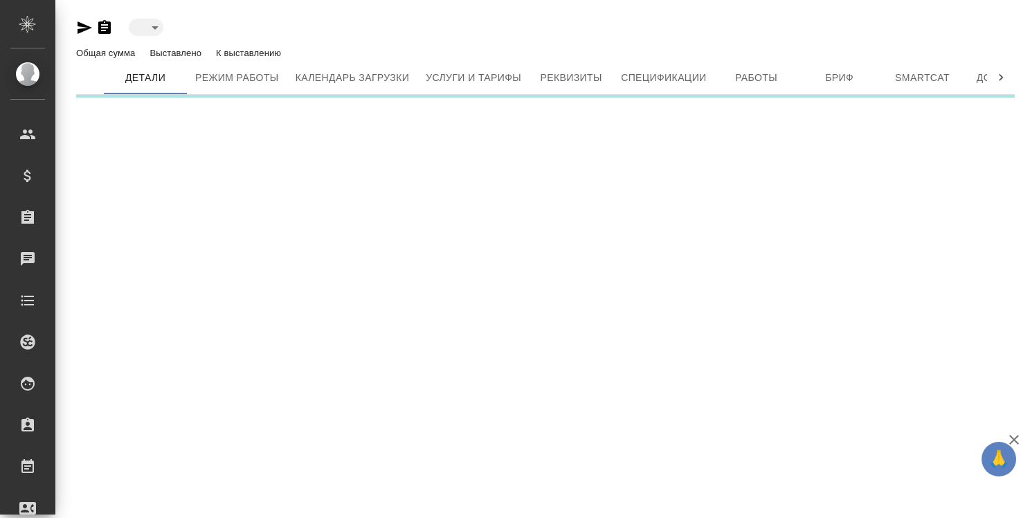
type input "active"
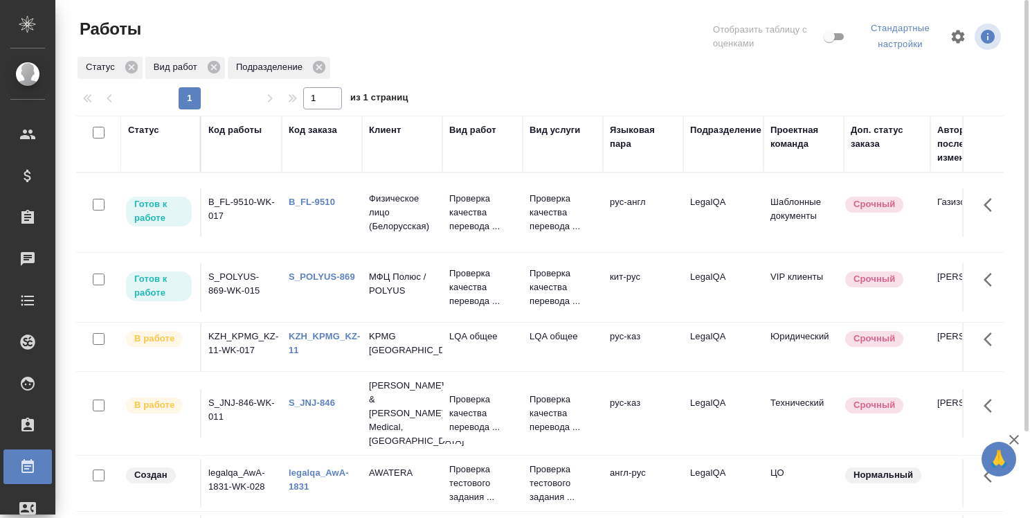
click at [303, 199] on link "B_FL-9510" at bounding box center [312, 202] width 46 height 10
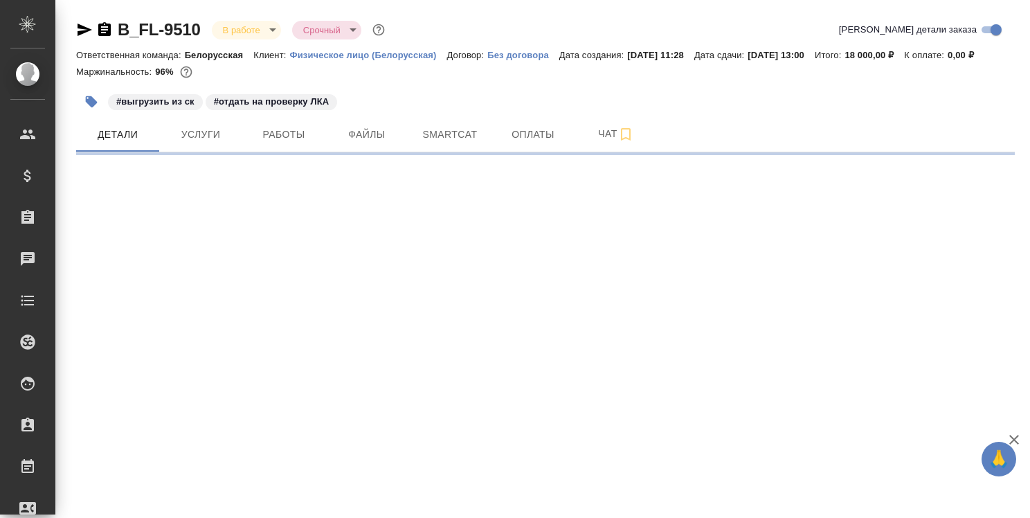
select select "RU"
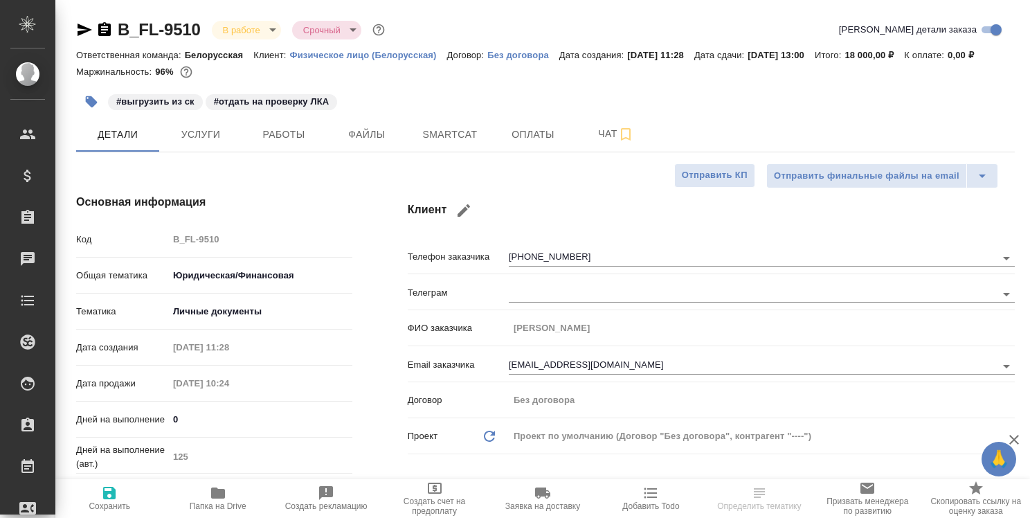
type textarea "x"
click at [288, 143] on span "Работы" at bounding box center [284, 134] width 66 height 17
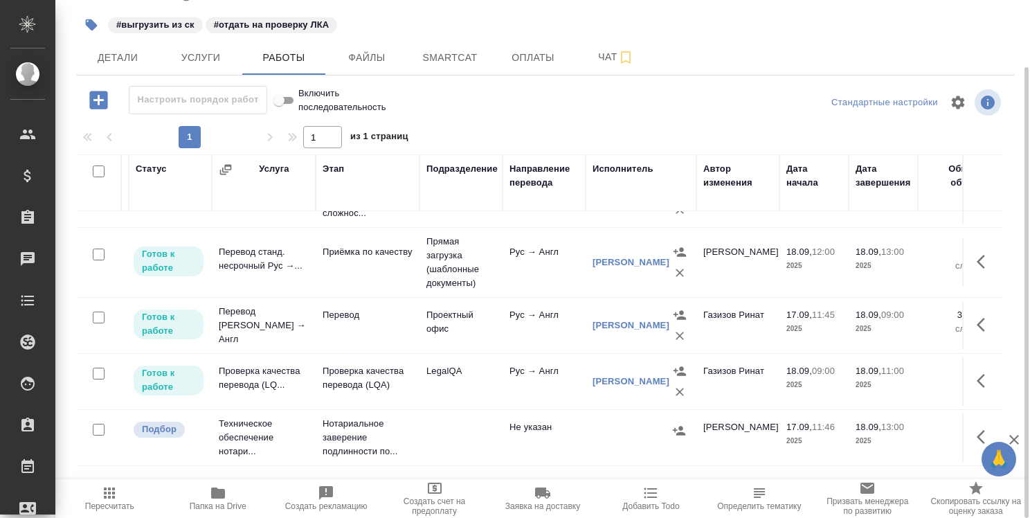
scroll to position [105, 0]
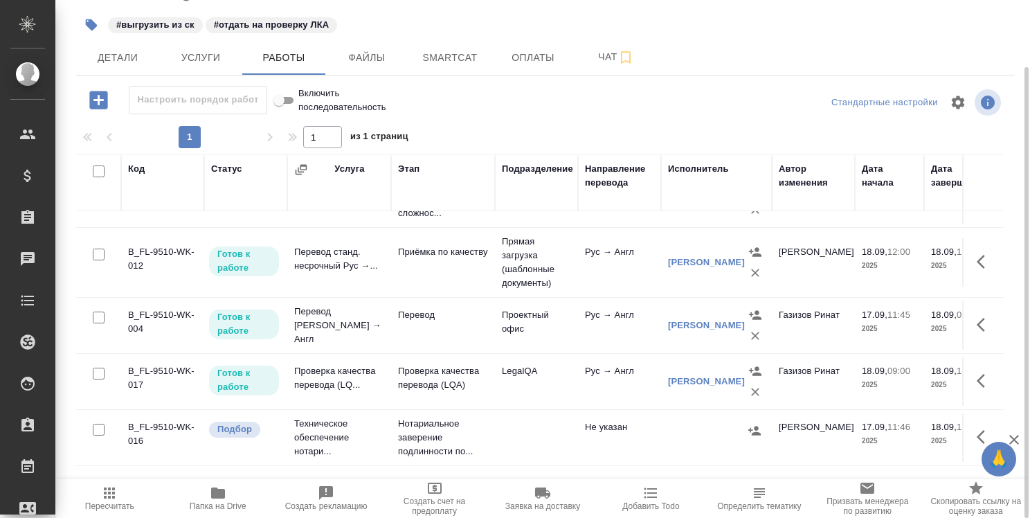
click at [222, 494] on icon "button" at bounding box center [218, 493] width 14 height 11
click at [460, 66] on span "Smartcat" at bounding box center [450, 57] width 66 height 17
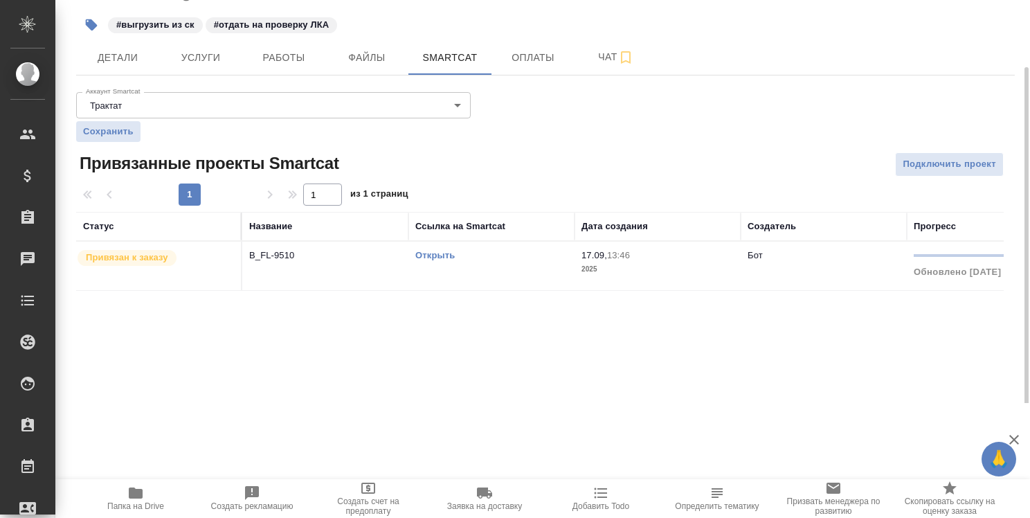
click at [442, 260] on link "Открыть" at bounding box center [434, 255] width 39 height 10
